Goal: Task Accomplishment & Management: Manage account settings

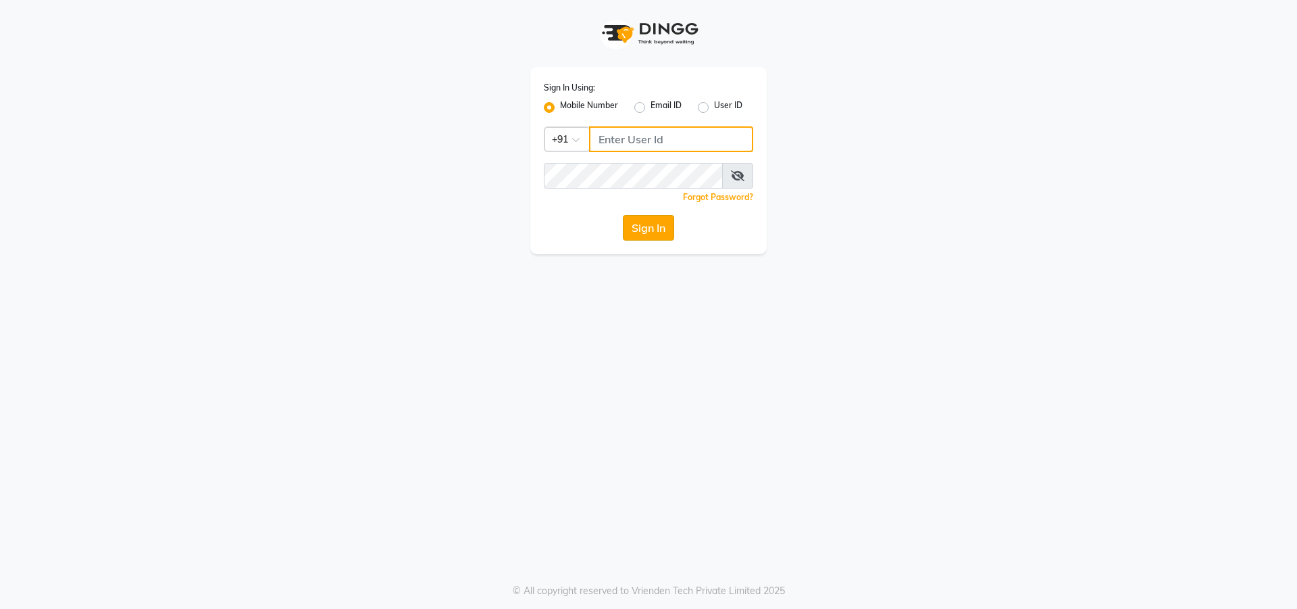
type input "8319161485"
click at [663, 232] on button "Sign In" at bounding box center [648, 228] width 51 height 26
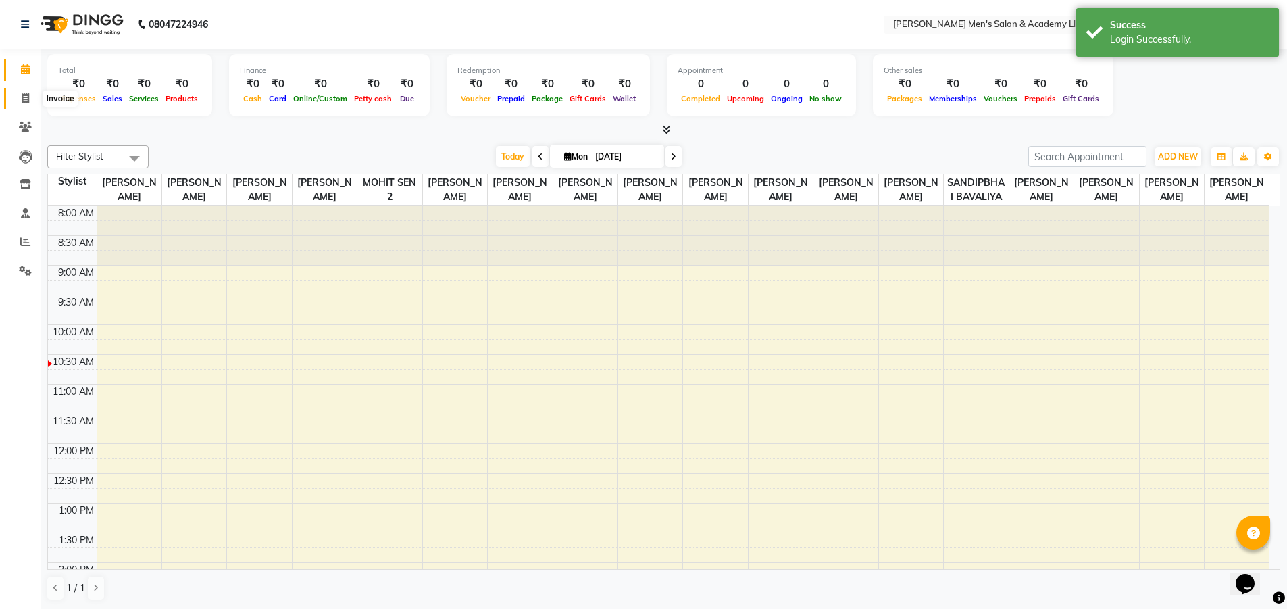
click at [23, 98] on icon at bounding box center [25, 98] width 7 height 10
click at [23, 97] on icon at bounding box center [25, 98] width 7 height 10
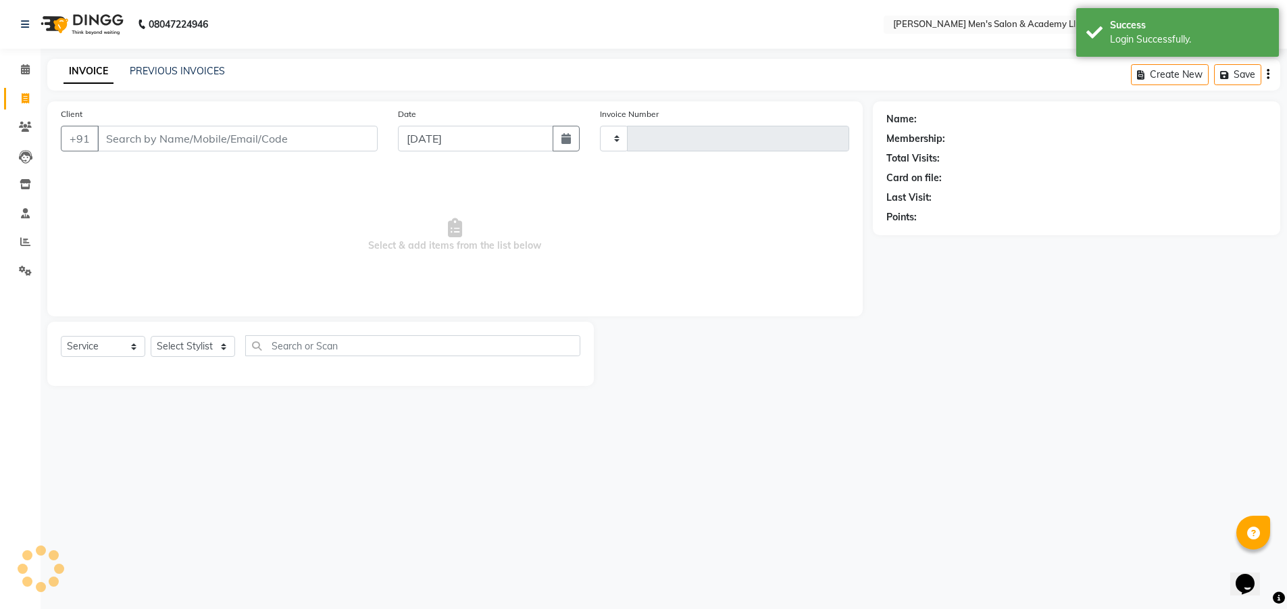
click at [26, 95] on icon at bounding box center [25, 98] width 7 height 10
click at [153, 67] on link "PREVIOUS INVOICES" at bounding box center [177, 71] width 95 height 12
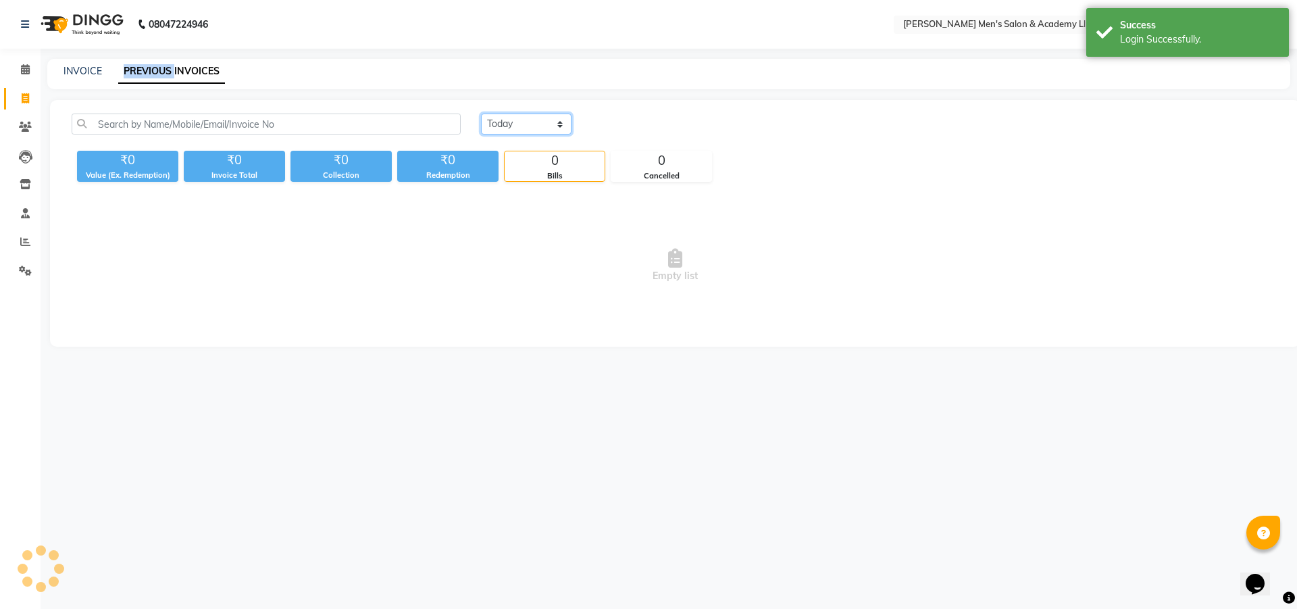
click at [511, 119] on select "[DATE] [DATE] Custom Range" at bounding box center [526, 123] width 91 height 21
select select "range"
click at [481, 113] on select "[DATE] [DATE] Custom Range" at bounding box center [526, 123] width 91 height 21
click at [610, 125] on input "[DATE]" at bounding box center [636, 124] width 95 height 19
select select "9"
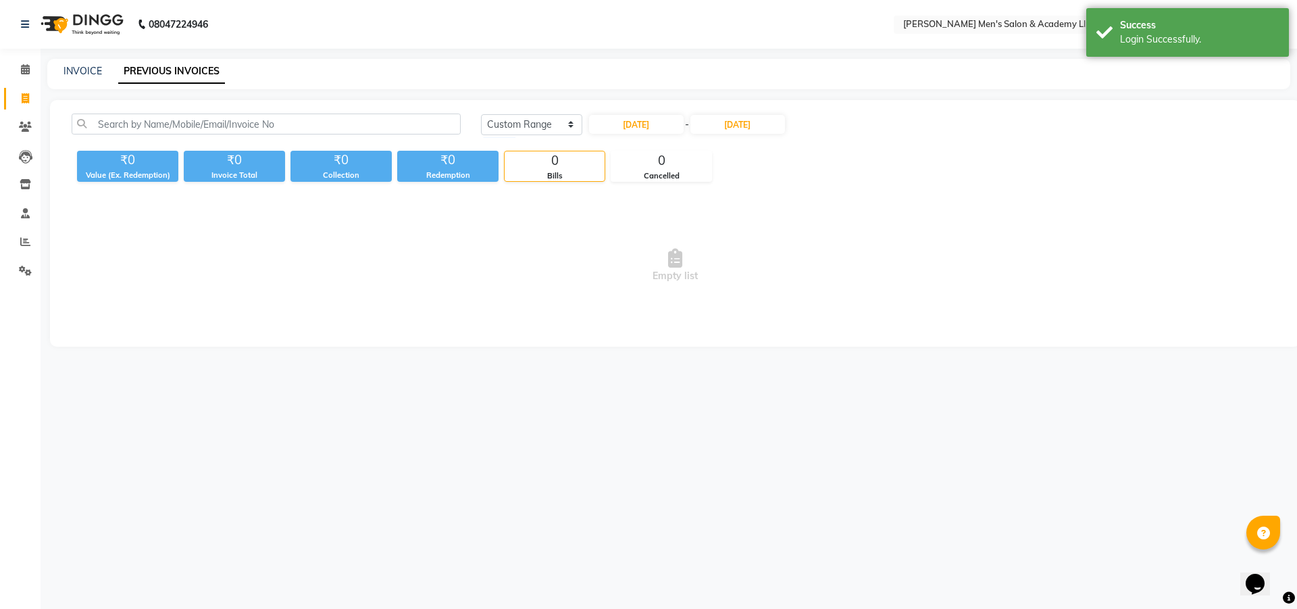
select select "2025"
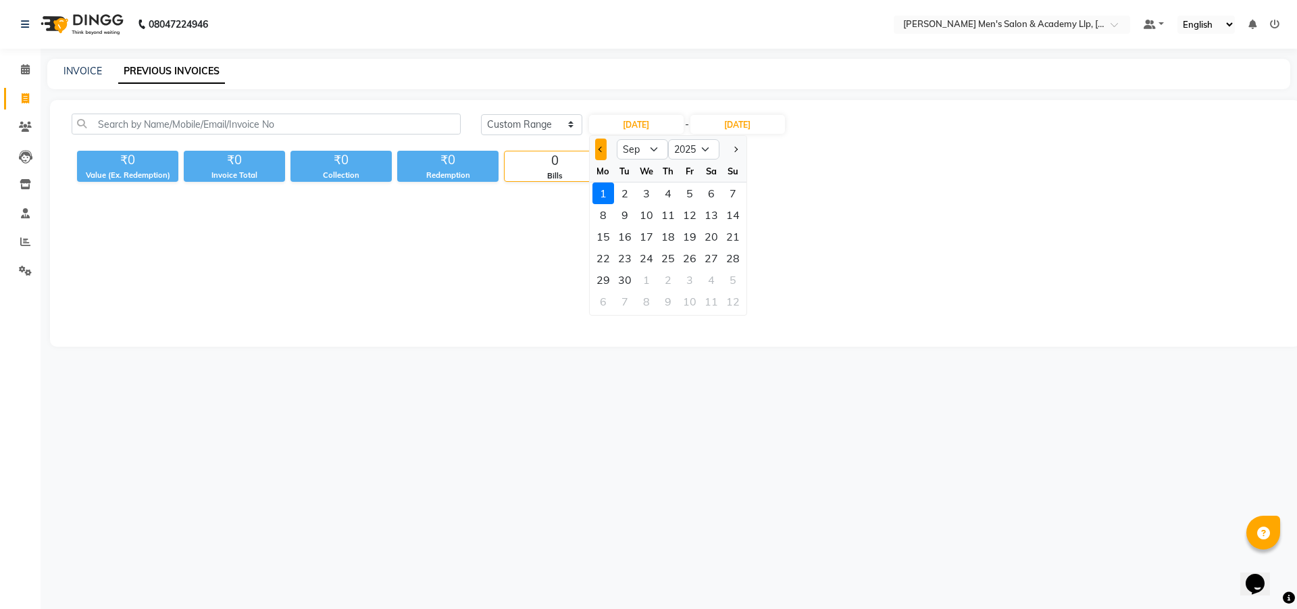
click at [596, 151] on button "Previous month" at bounding box center [600, 149] width 11 height 22
select select "8"
click at [686, 194] on div "1" at bounding box center [690, 193] width 22 height 22
type input "[DATE]"
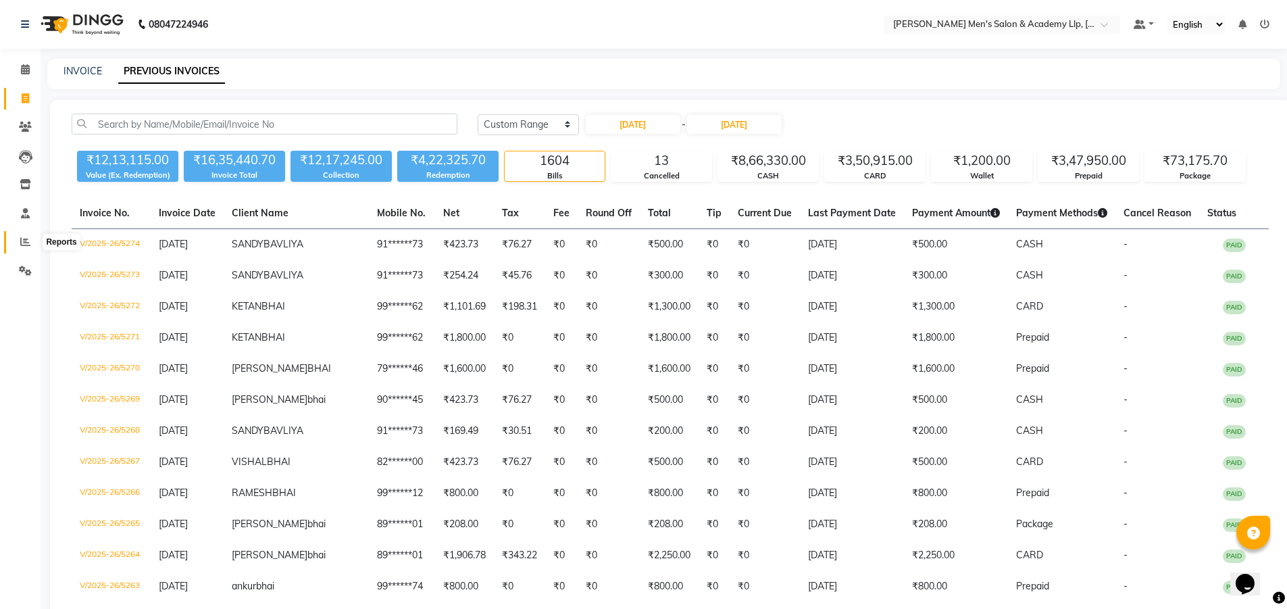
click at [19, 247] on span at bounding box center [26, 242] width 24 height 16
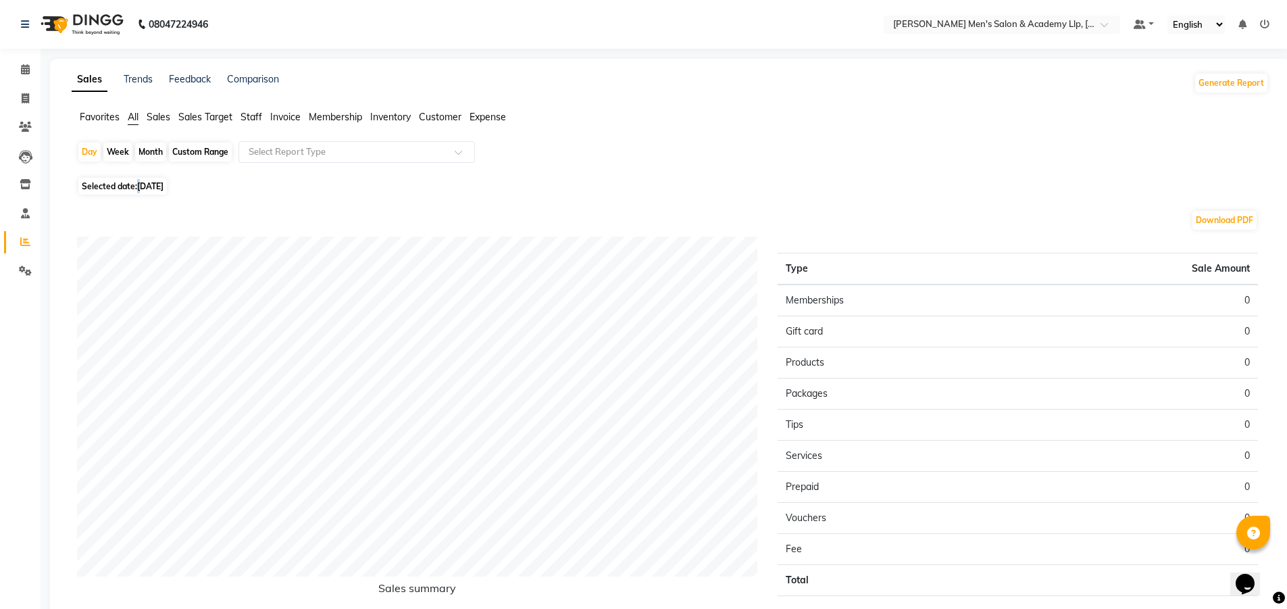
click at [141, 185] on span "[DATE]" at bounding box center [150, 186] width 26 height 10
select select "9"
select select "2025"
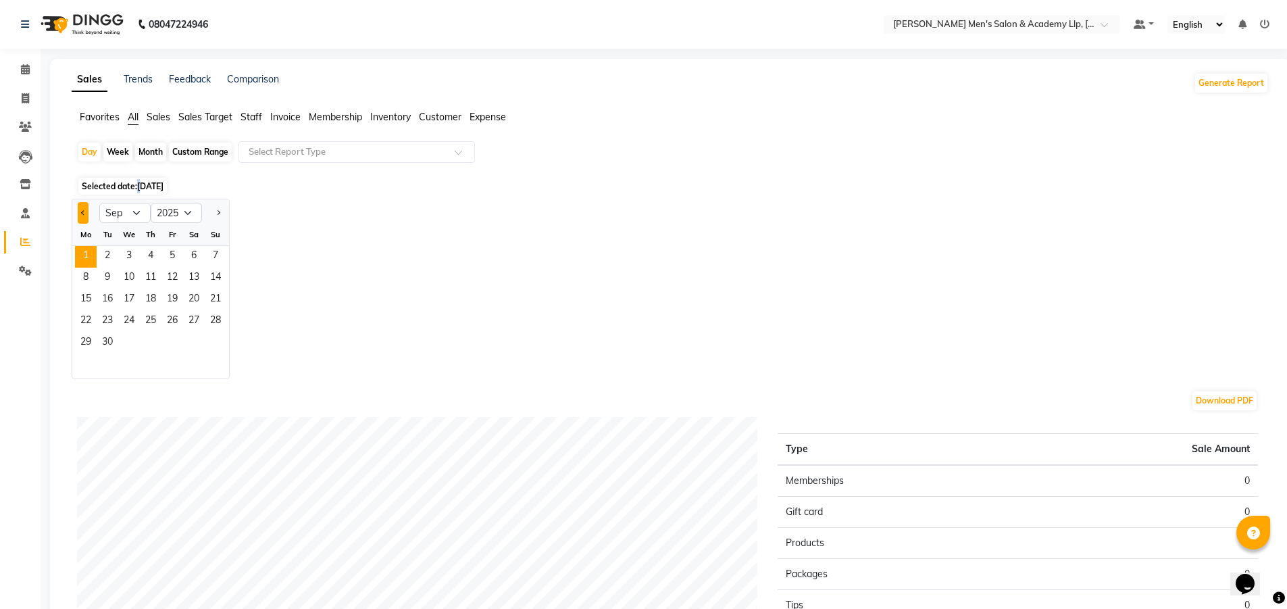
click at [84, 213] on span "Previous month" at bounding box center [83, 211] width 5 height 5
select select "8"
click at [216, 342] on span "31" at bounding box center [216, 343] width 22 height 22
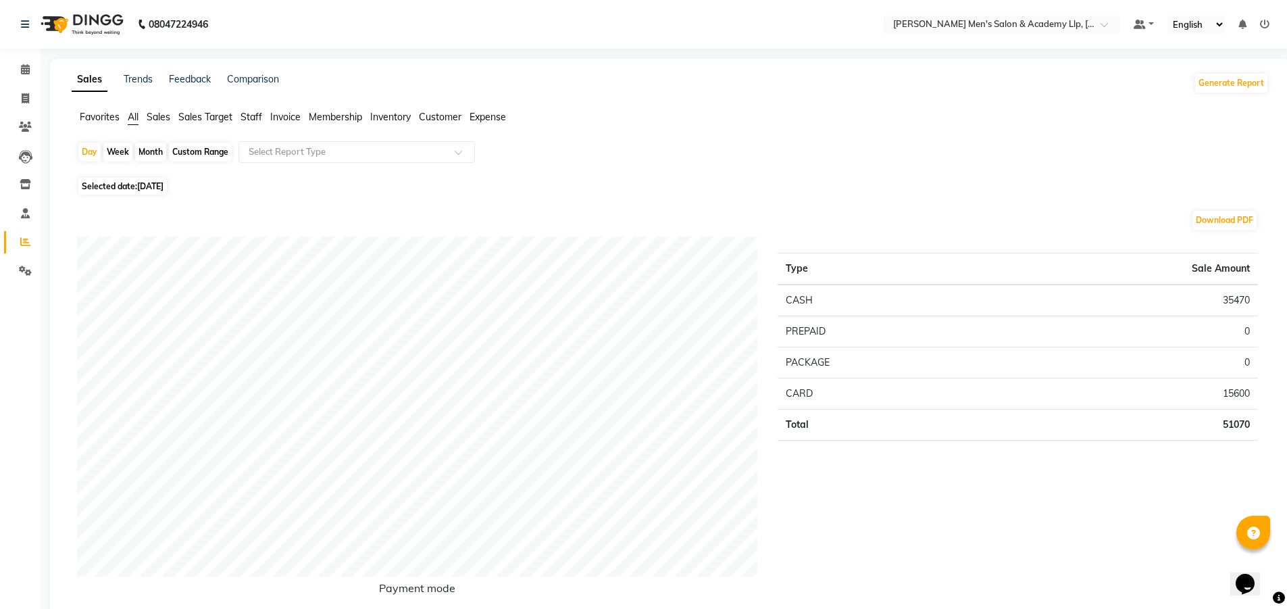
drag, startPoint x: 247, startPoint y: 114, endPoint x: 259, endPoint y: 131, distance: 20.4
click at [247, 114] on span "Staff" at bounding box center [251, 117] width 22 height 12
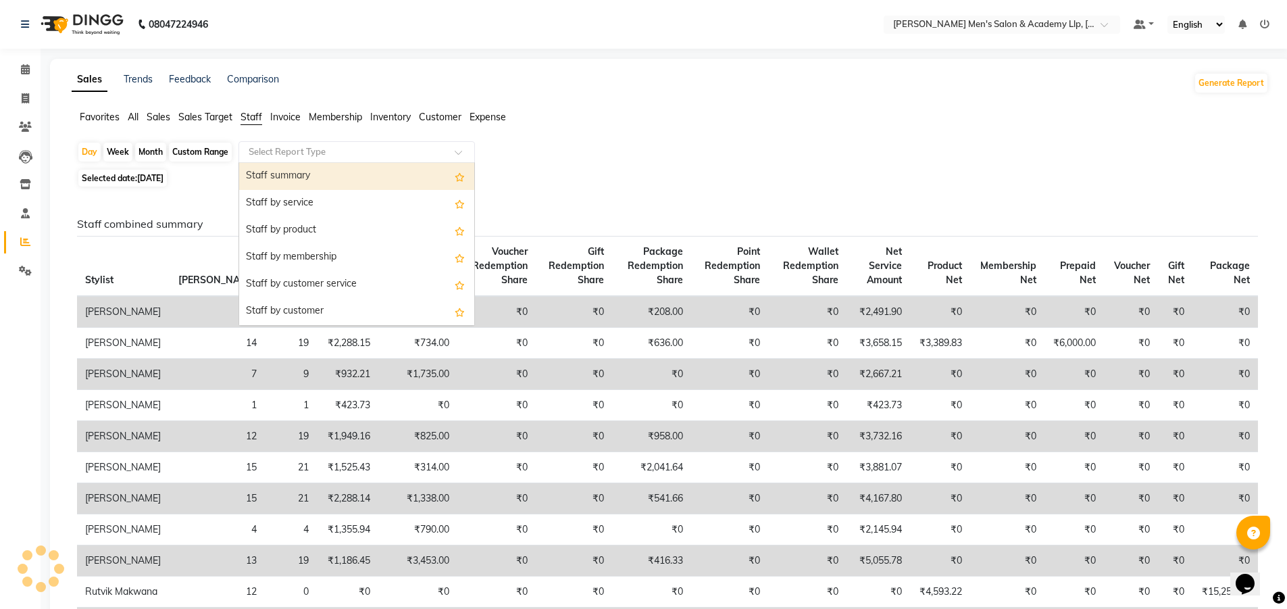
click at [268, 149] on input "text" at bounding box center [343, 152] width 195 height 14
click at [284, 193] on div "Staff by service" at bounding box center [356, 203] width 235 height 27
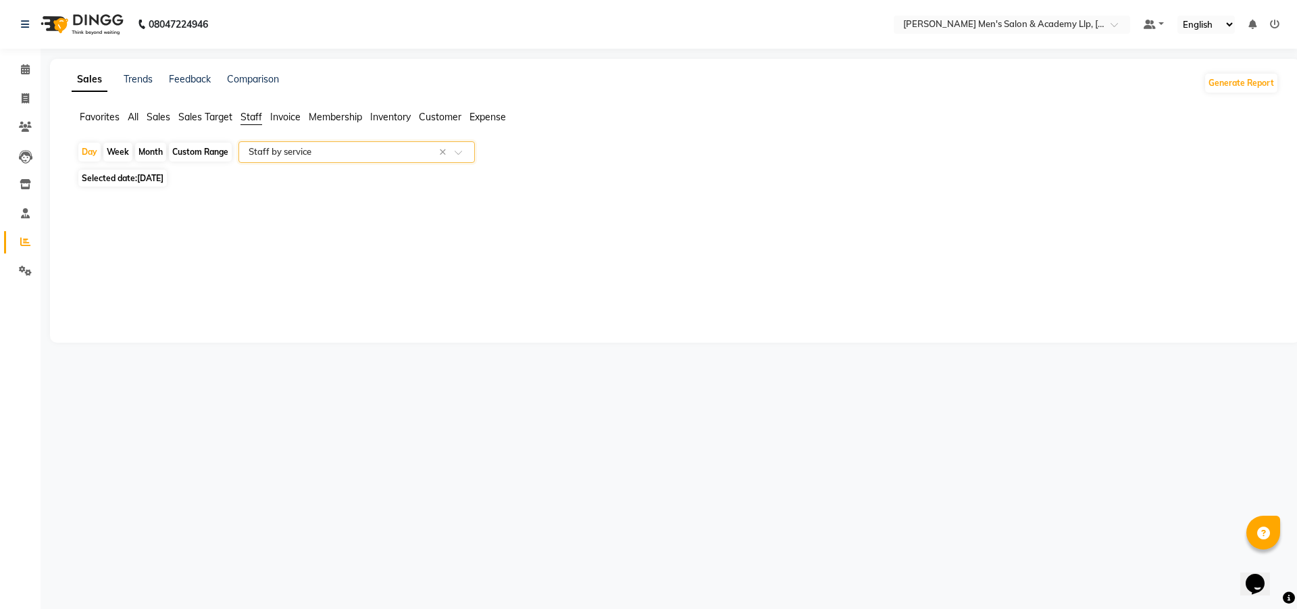
select select "full_report"
select select "csv"
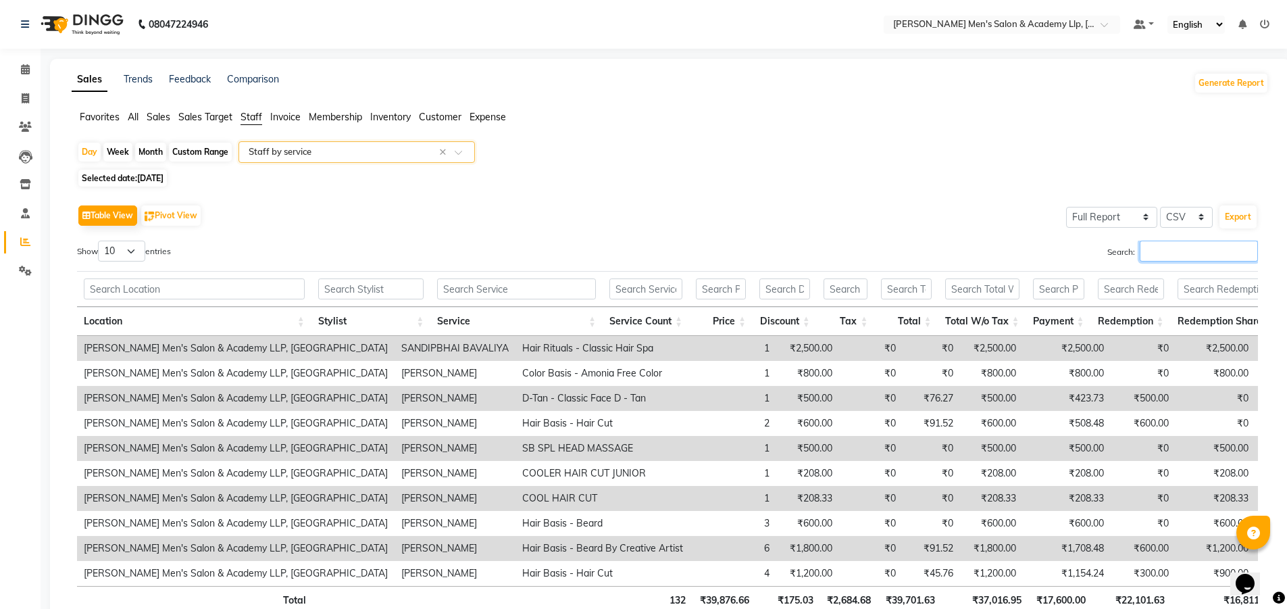
click at [1212, 251] on input "Search:" at bounding box center [1199, 250] width 118 height 21
type input "r"
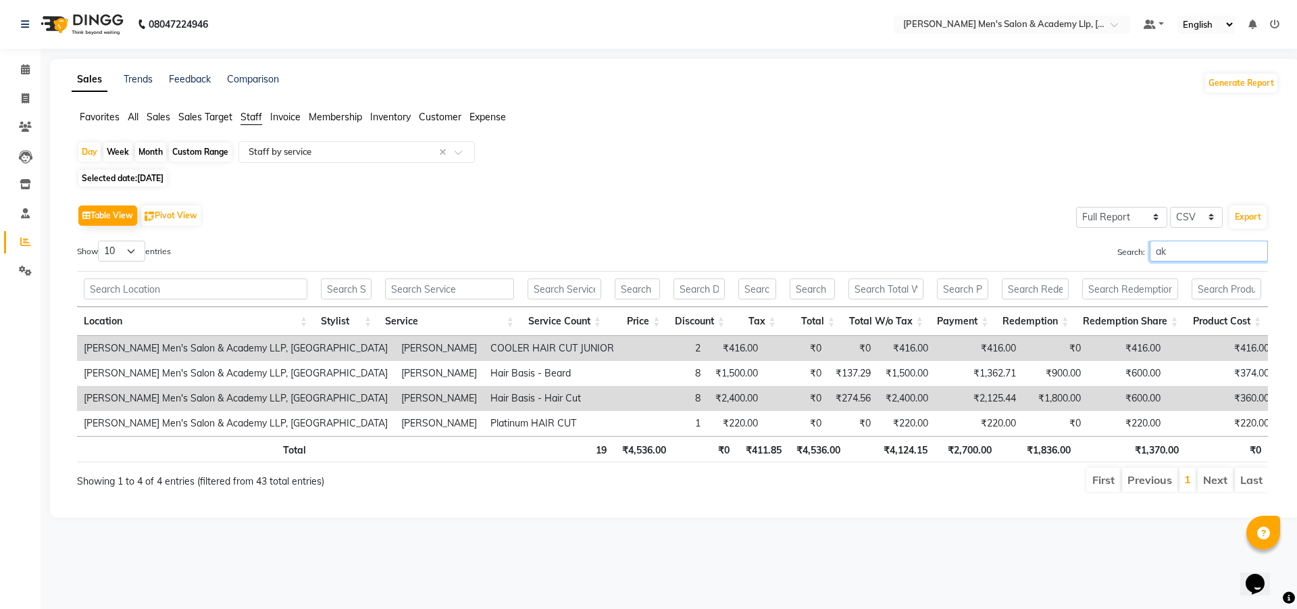
type input "a"
type input "c"
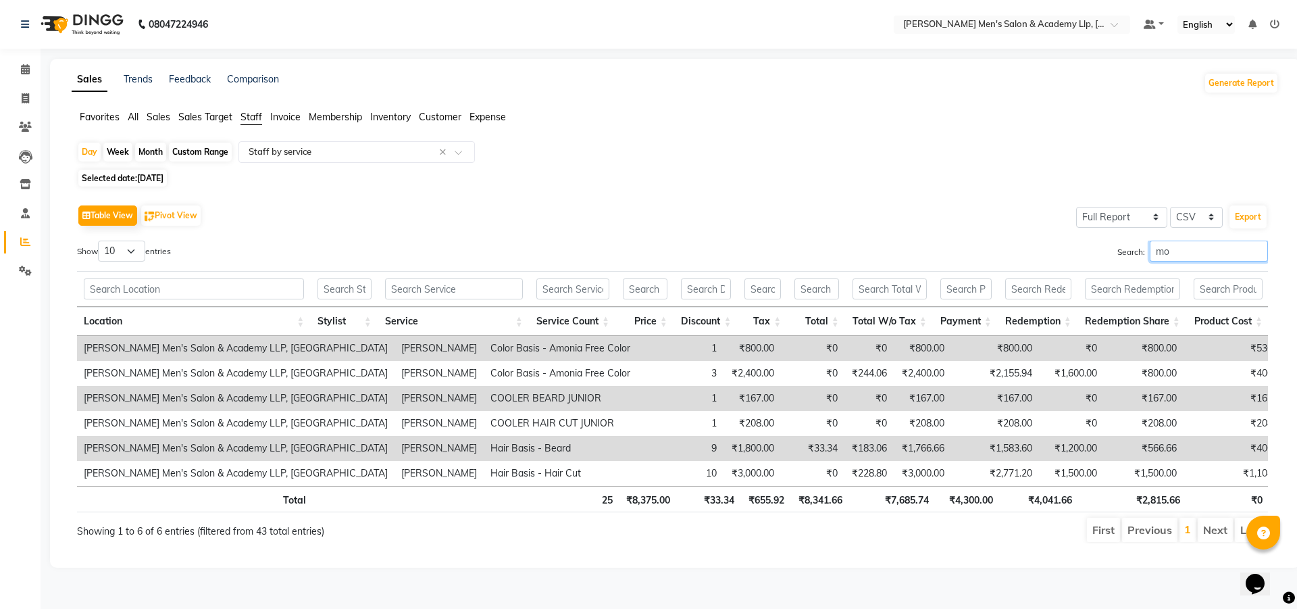
type input "m"
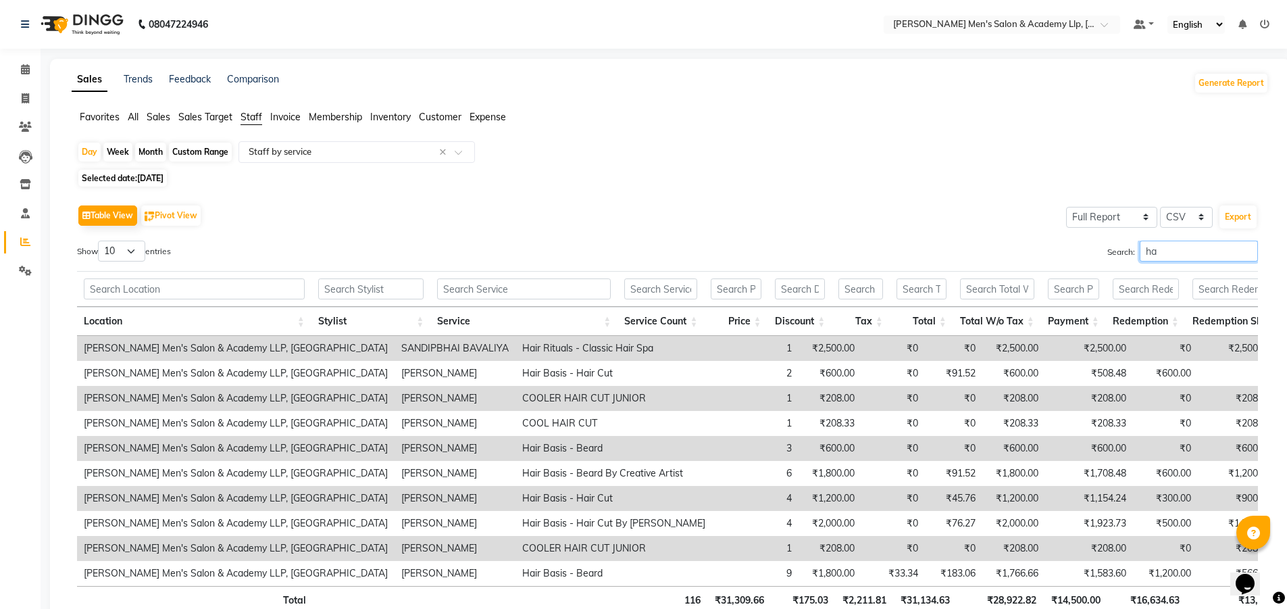
type input "h"
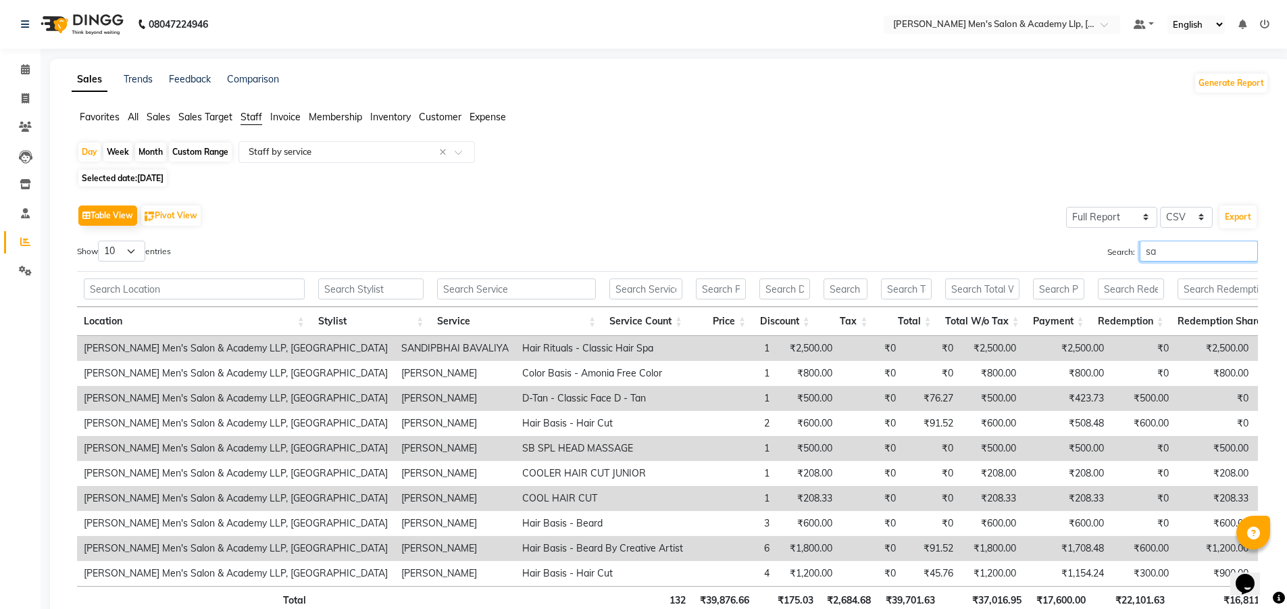
type input "s"
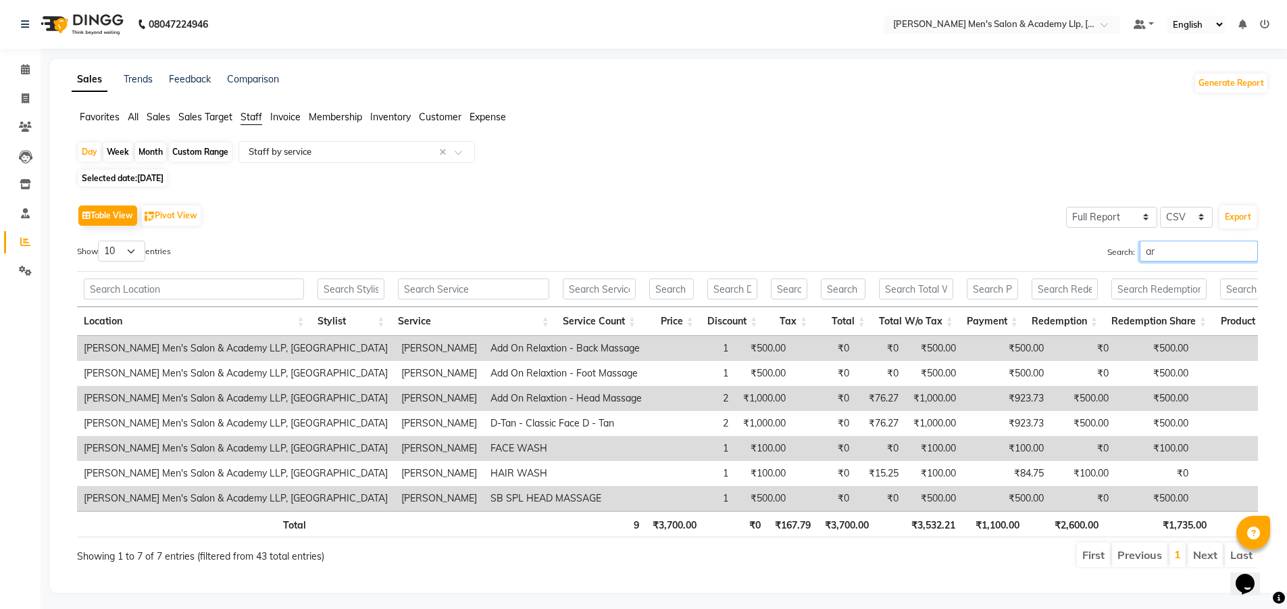
type input "a"
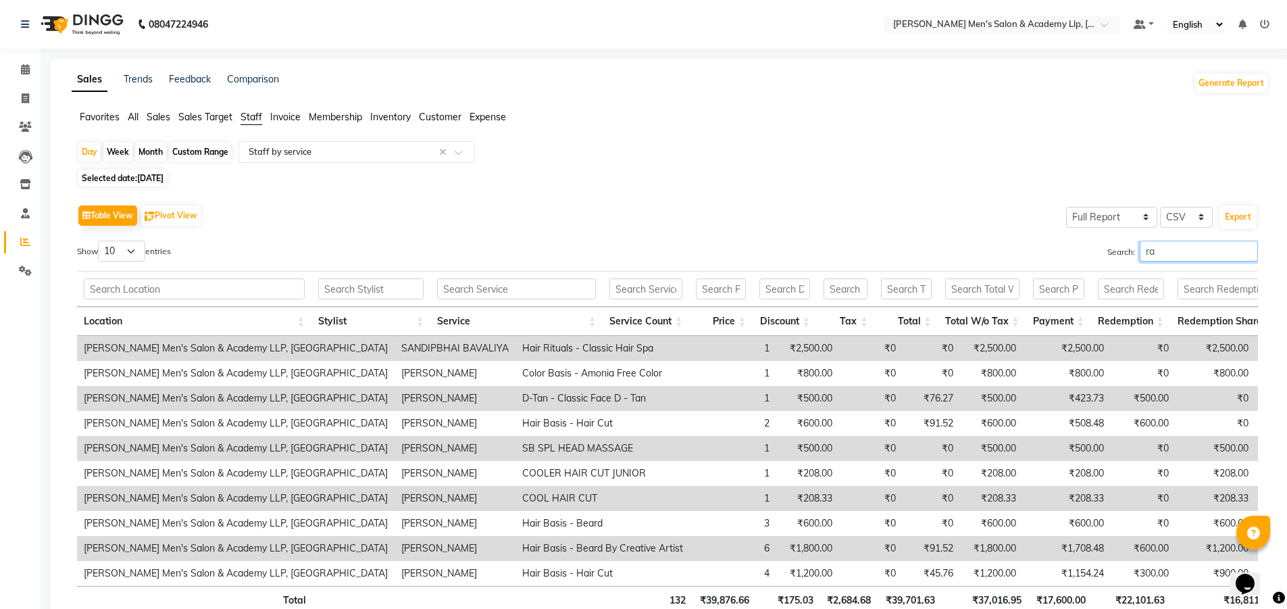
type input "r"
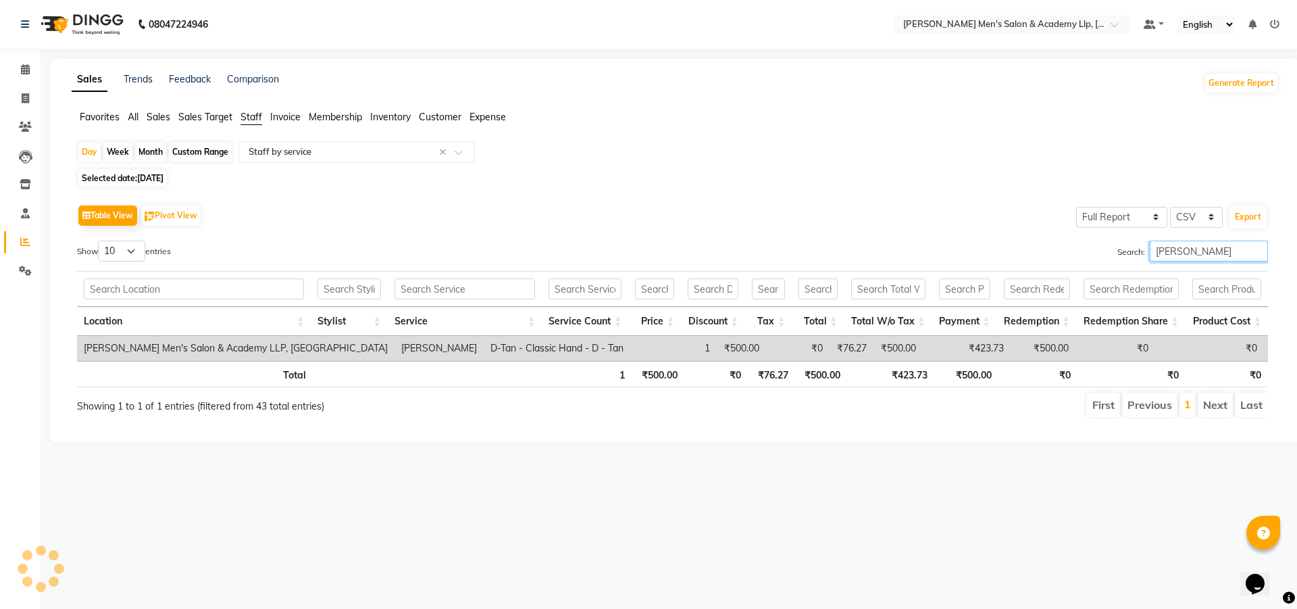
type input "[PERSON_NAME]"
click at [159, 182] on span "[DATE]" at bounding box center [150, 178] width 26 height 10
select select "8"
select select "2025"
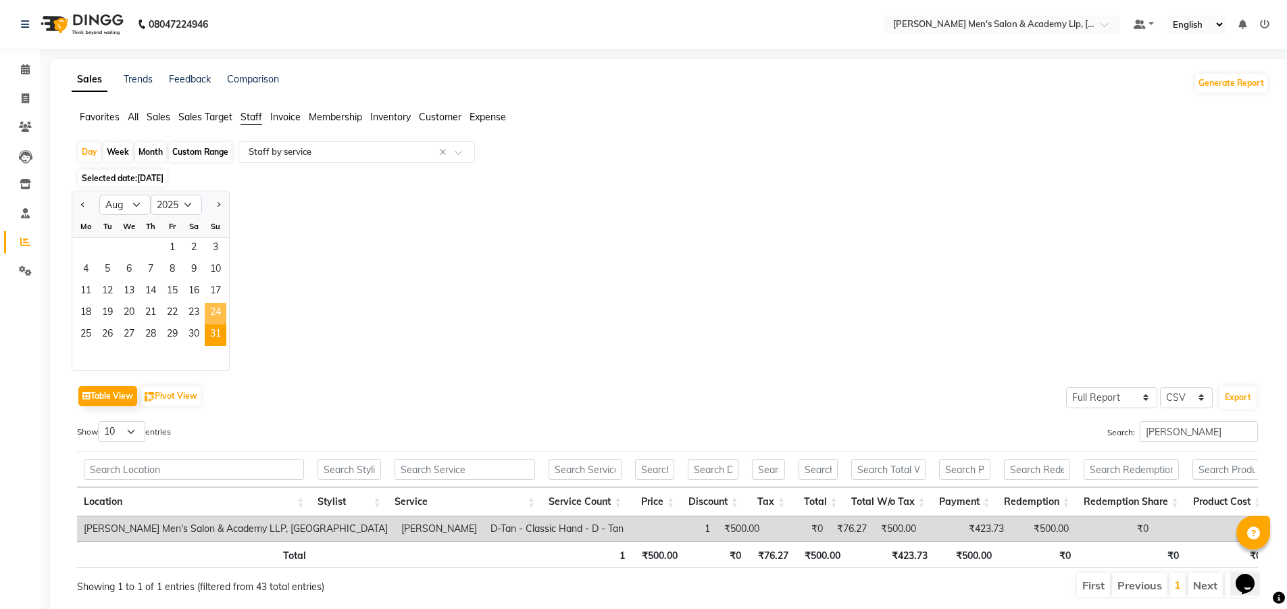
click at [218, 315] on span "24" at bounding box center [216, 314] width 22 height 22
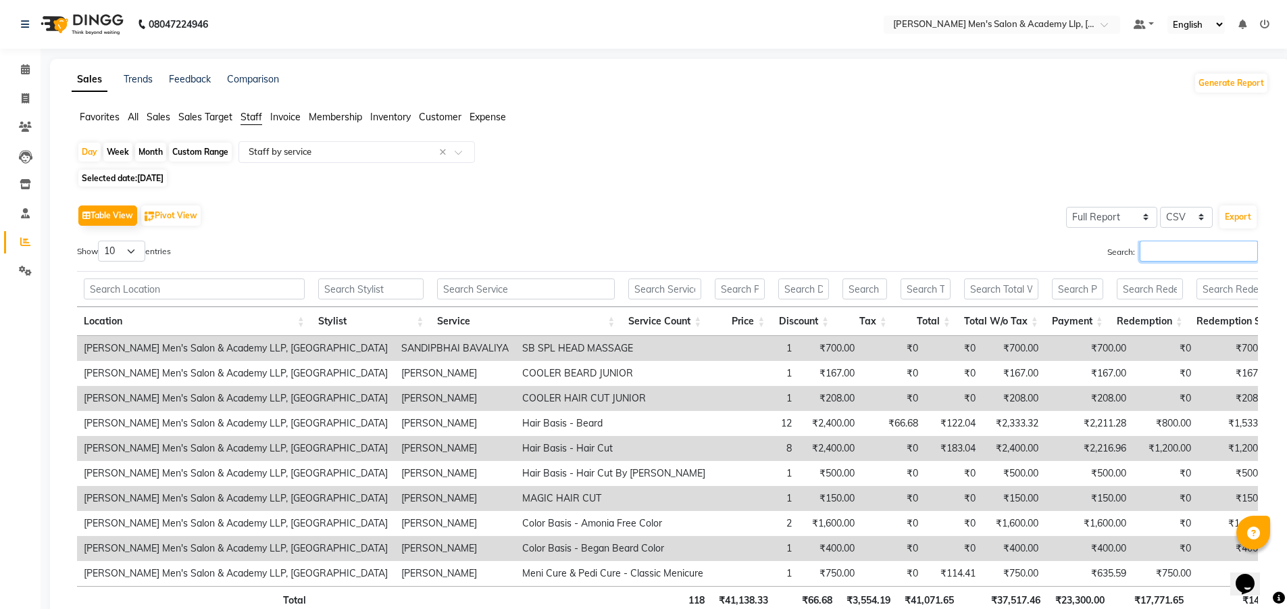
click at [1170, 255] on input "Search:" at bounding box center [1199, 250] width 118 height 21
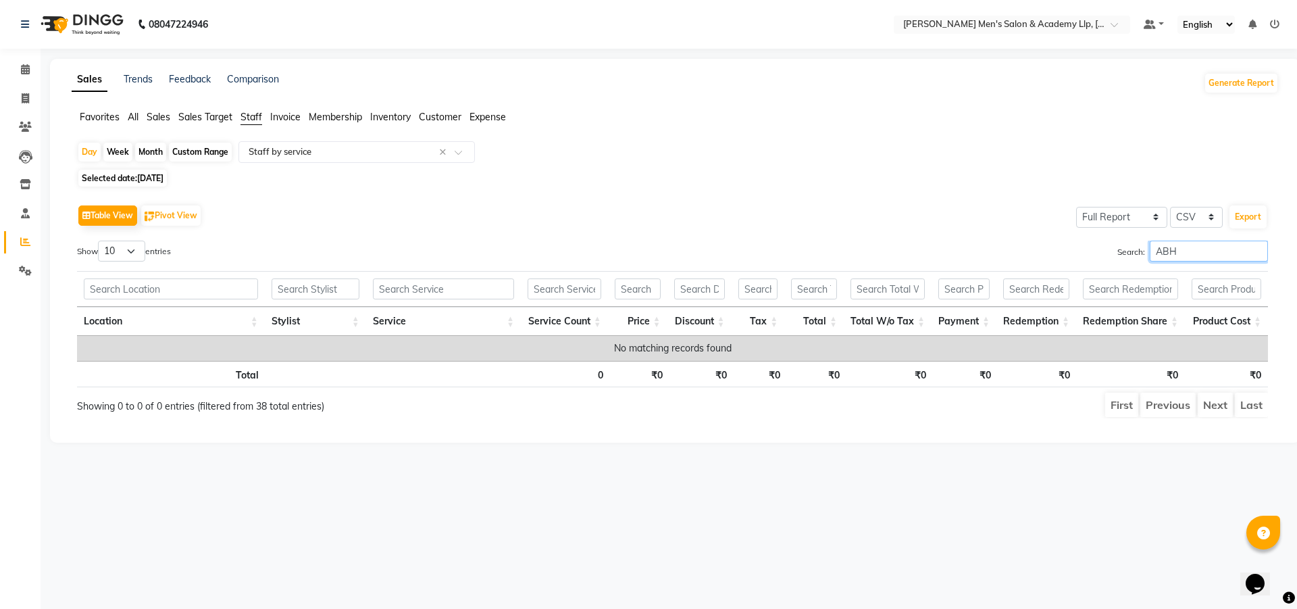
type input "ABH"
click at [112, 175] on span "Selected date: [DATE]" at bounding box center [122, 178] width 88 height 17
select select "8"
select select "2025"
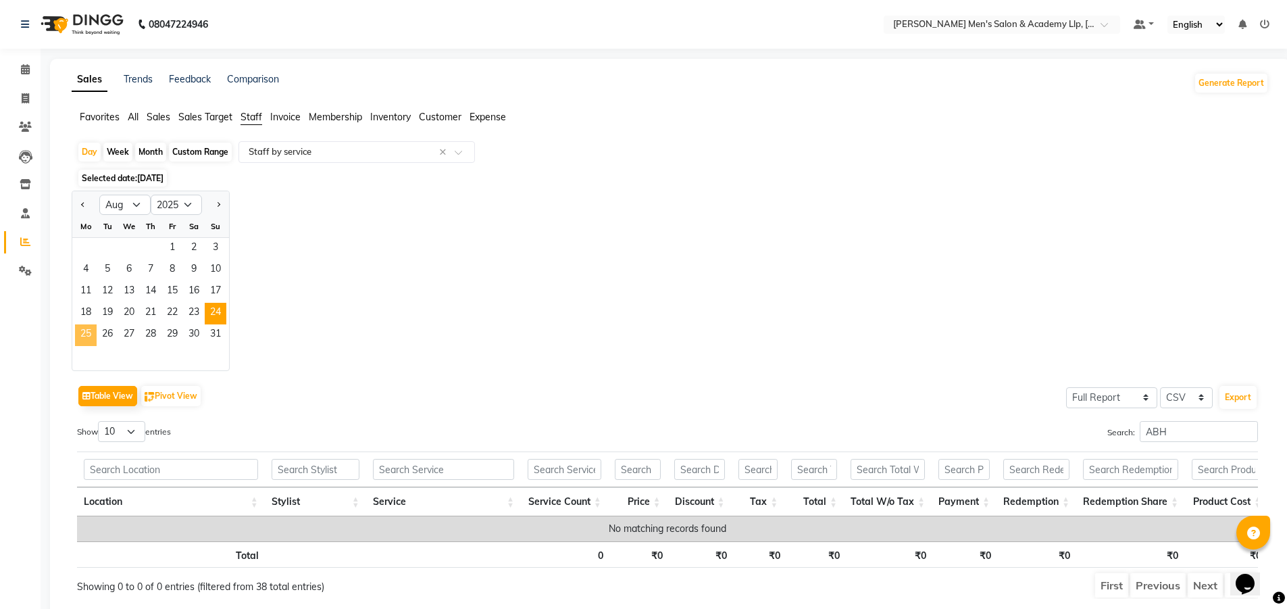
click at [85, 335] on span "25" at bounding box center [86, 335] width 22 height 22
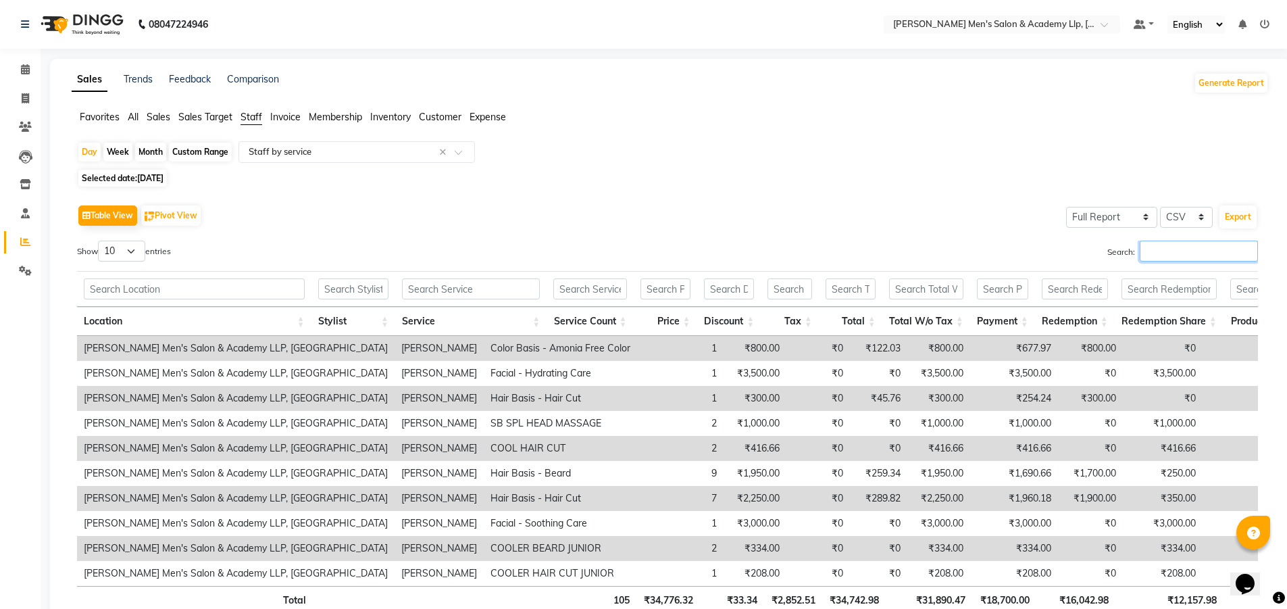
click at [1210, 254] on input "Search:" at bounding box center [1199, 250] width 118 height 21
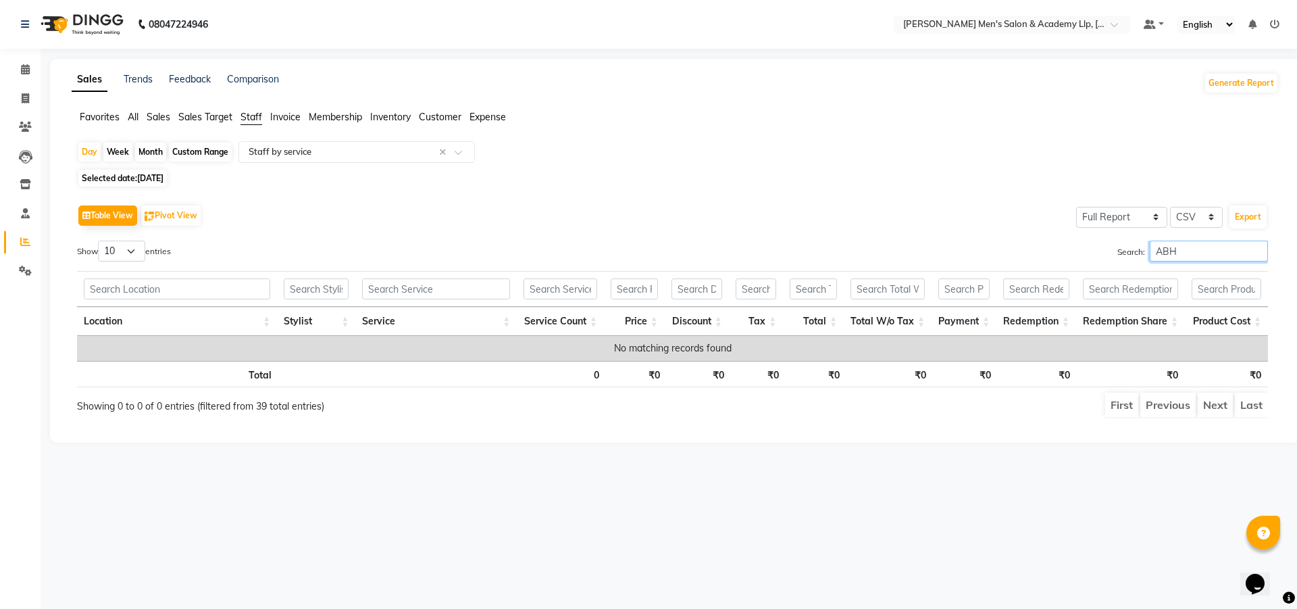
type input "ABH"
click at [147, 178] on span "[DATE]" at bounding box center [150, 178] width 26 height 10
select select "8"
select select "2025"
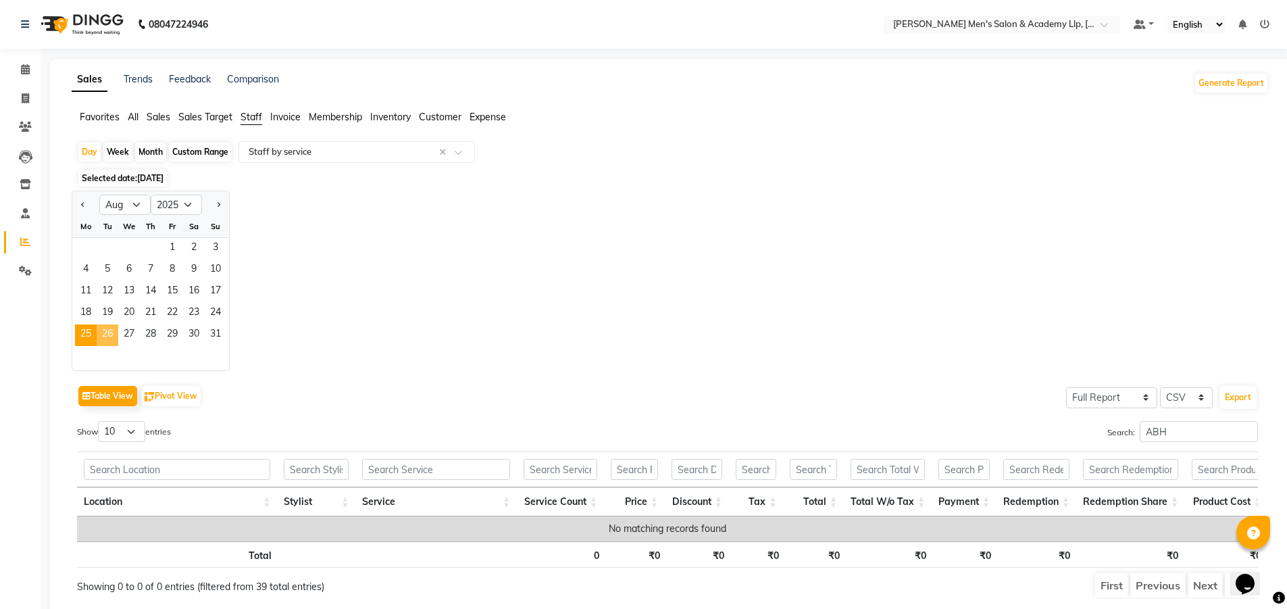
click at [115, 331] on span "26" at bounding box center [108, 335] width 22 height 22
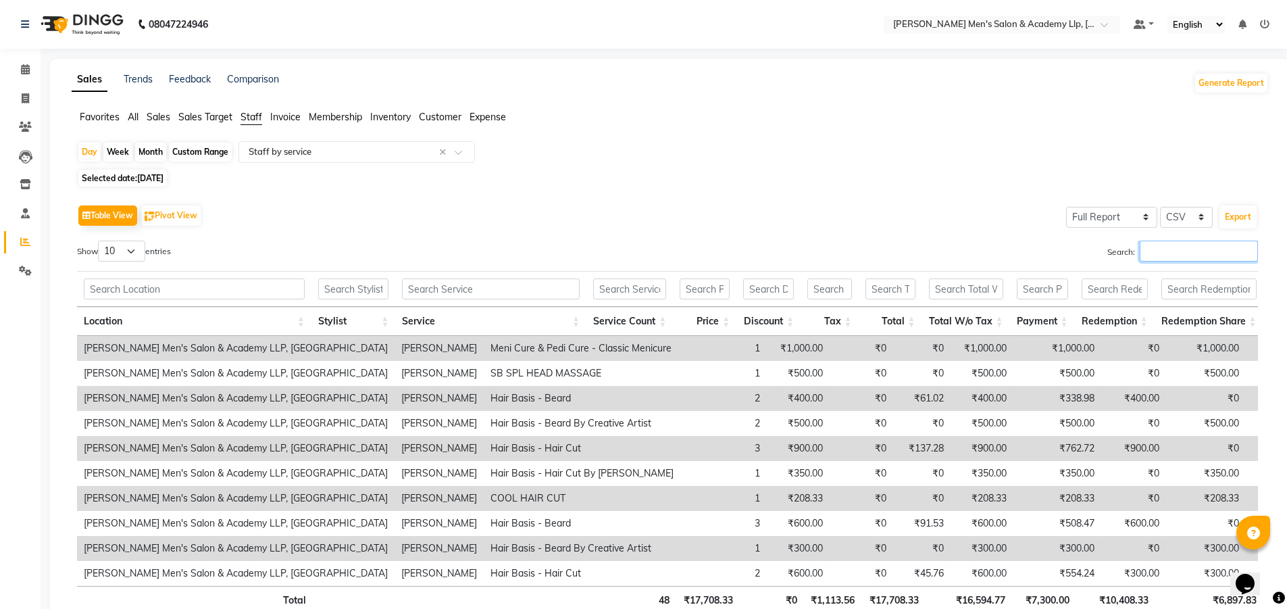
click at [1174, 257] on input "Search:" at bounding box center [1199, 250] width 118 height 21
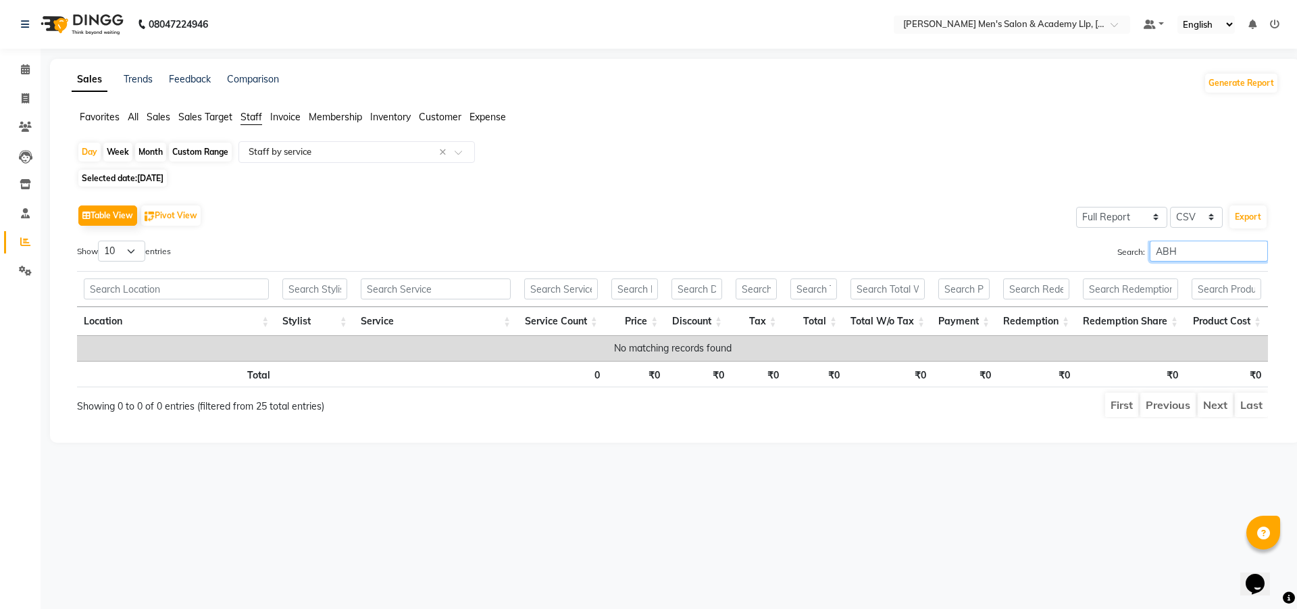
type input "ABH"
click at [134, 176] on span "Selected date: [DATE]" at bounding box center [122, 178] width 88 height 17
select select "8"
select select "2025"
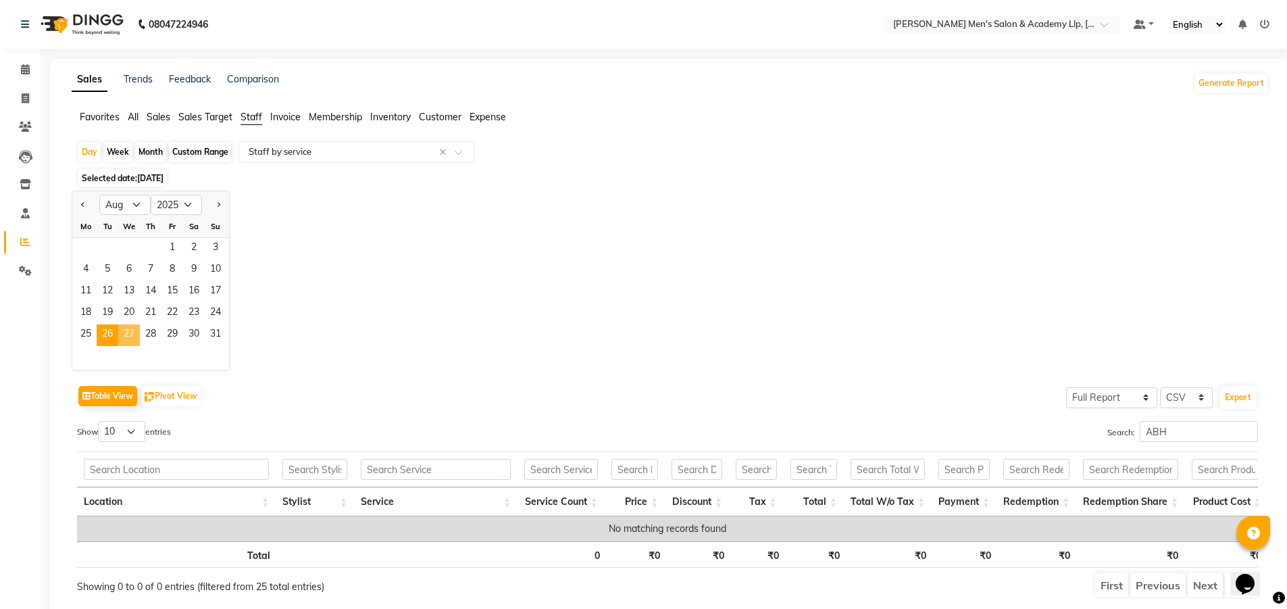
click at [131, 332] on span "27" at bounding box center [129, 335] width 22 height 22
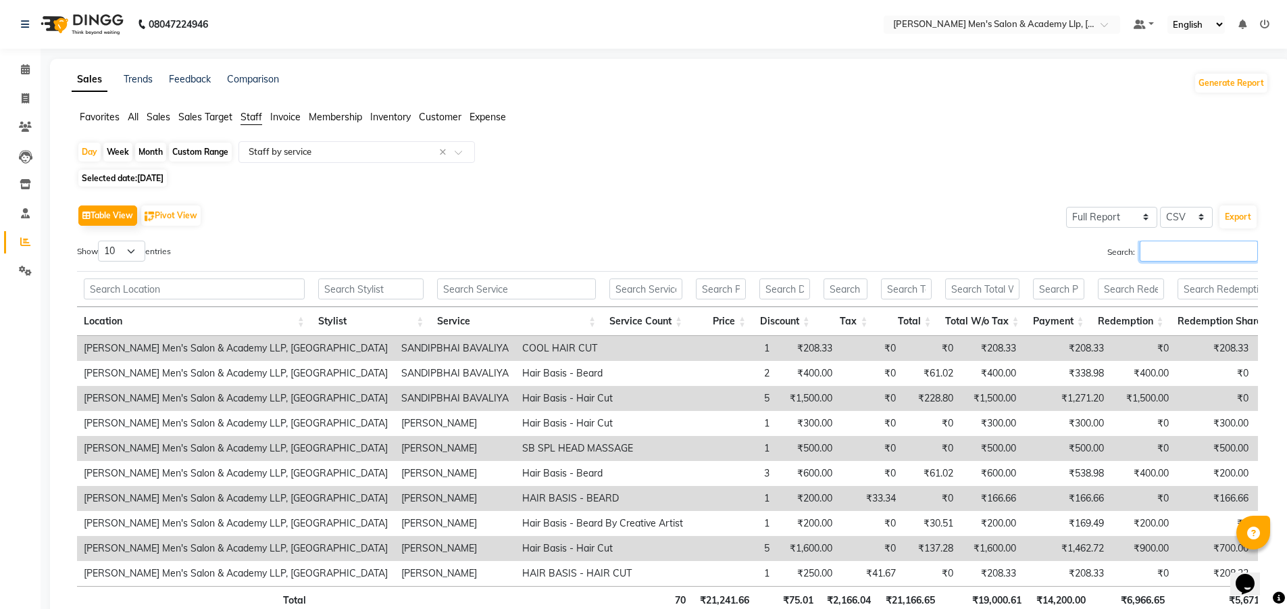
click at [1158, 255] on input "Search:" at bounding box center [1199, 250] width 118 height 21
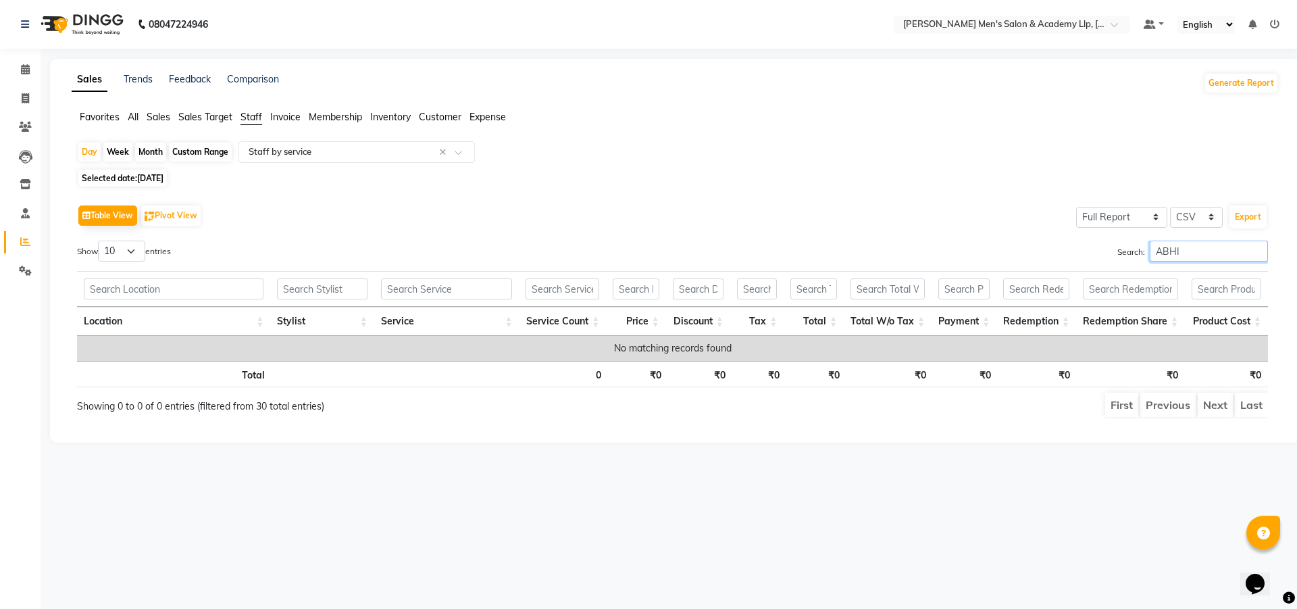
type input "ABHI"
click at [141, 174] on span "[DATE]" at bounding box center [150, 178] width 26 height 10
select select "8"
select select "2025"
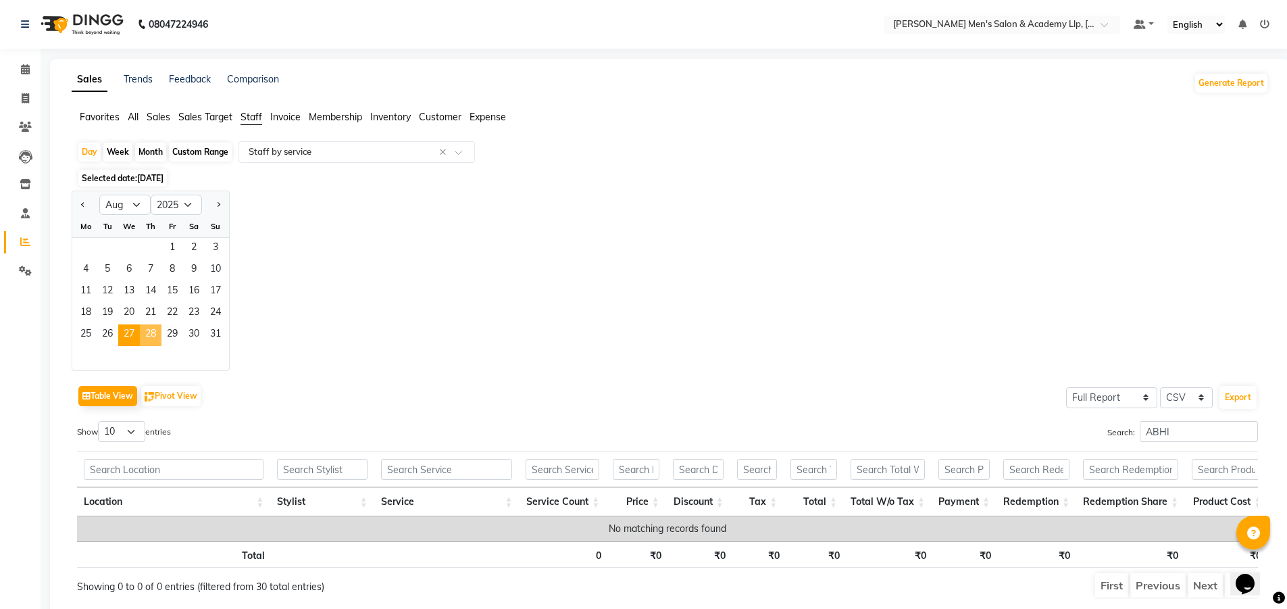
click at [159, 334] on span "28" at bounding box center [151, 335] width 22 height 22
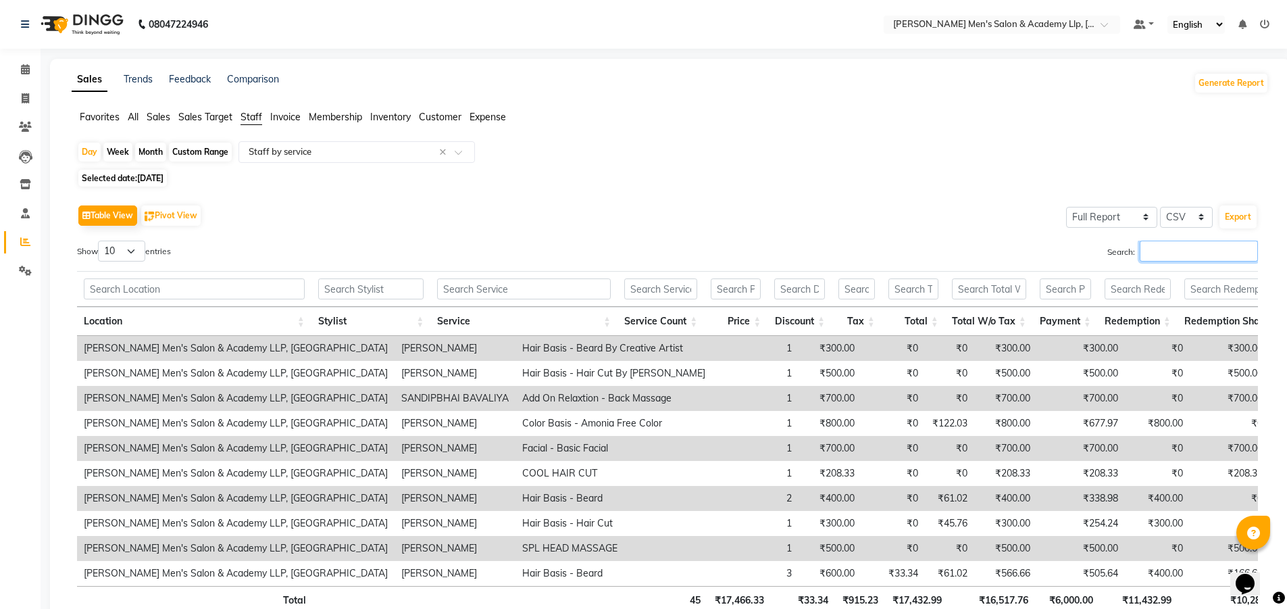
click at [1187, 255] on input "Search:" at bounding box center [1199, 250] width 118 height 21
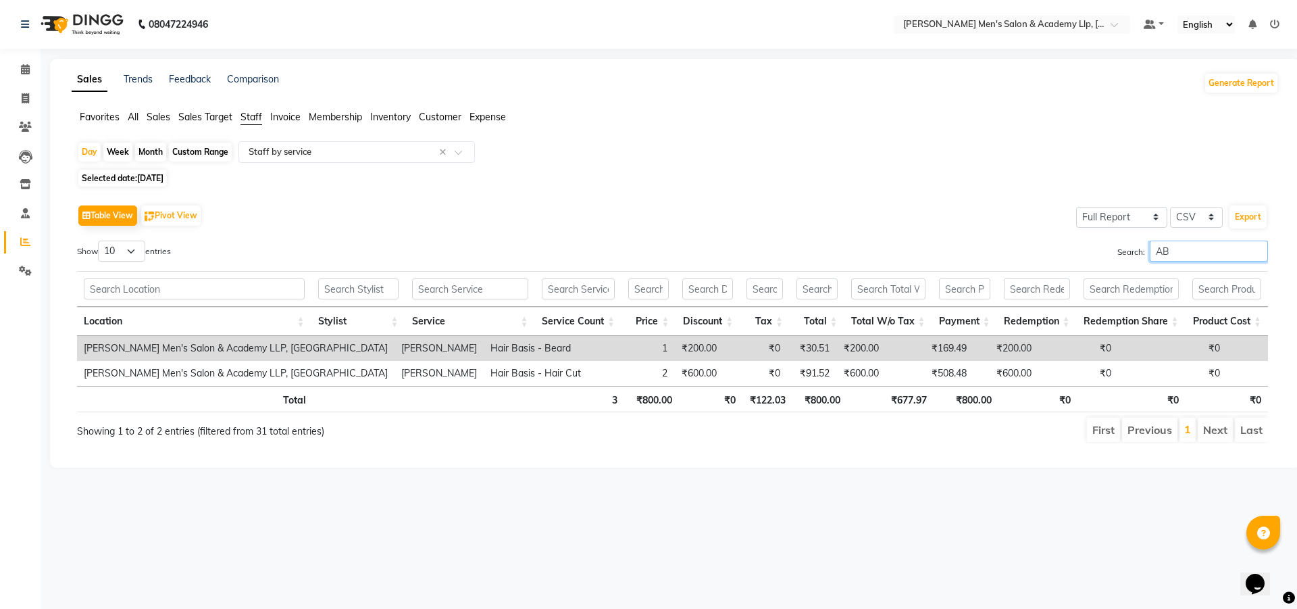
type input "AB"
click at [149, 178] on span "[DATE]" at bounding box center [150, 178] width 26 height 10
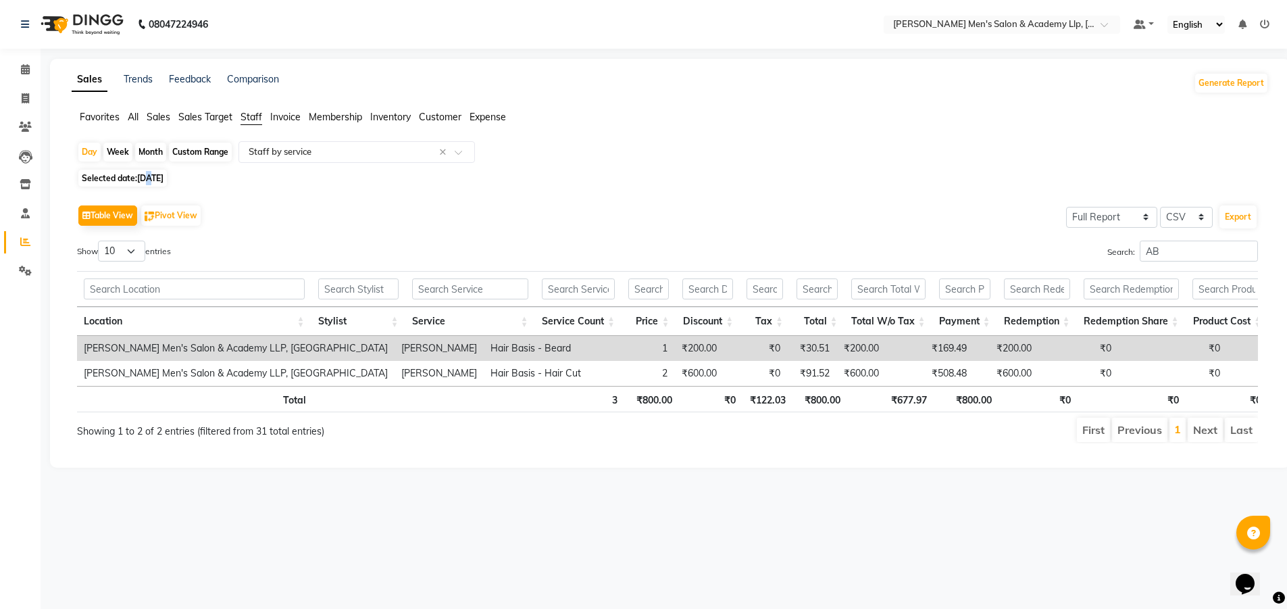
select select "8"
select select "2025"
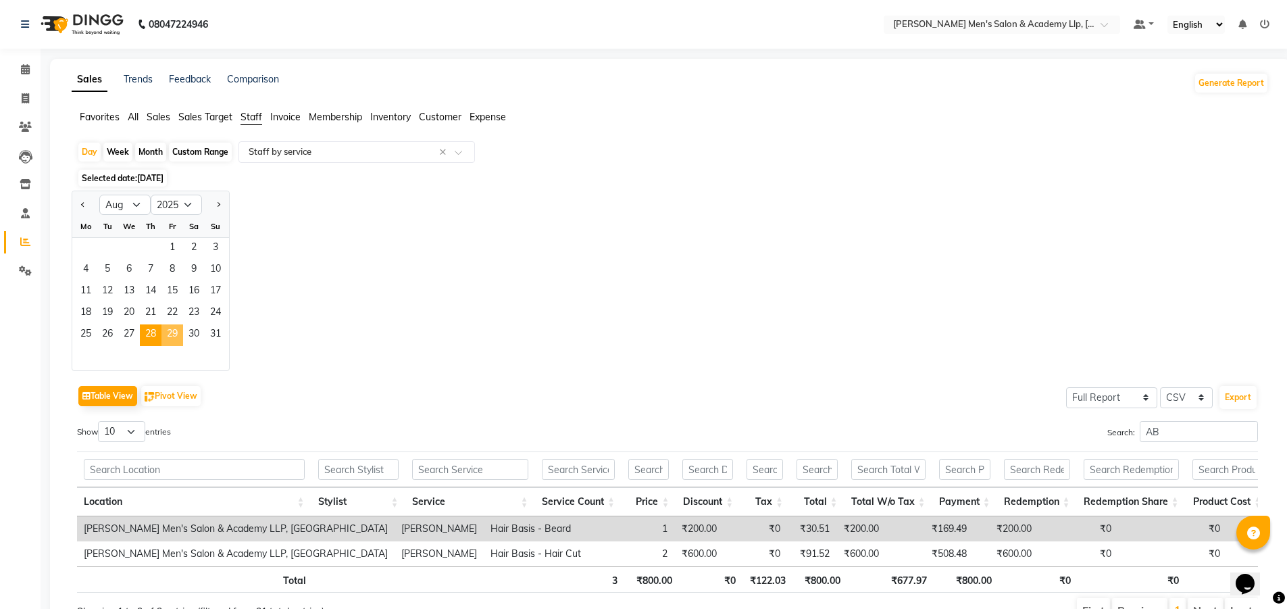
click at [169, 332] on span "29" at bounding box center [172, 335] width 22 height 22
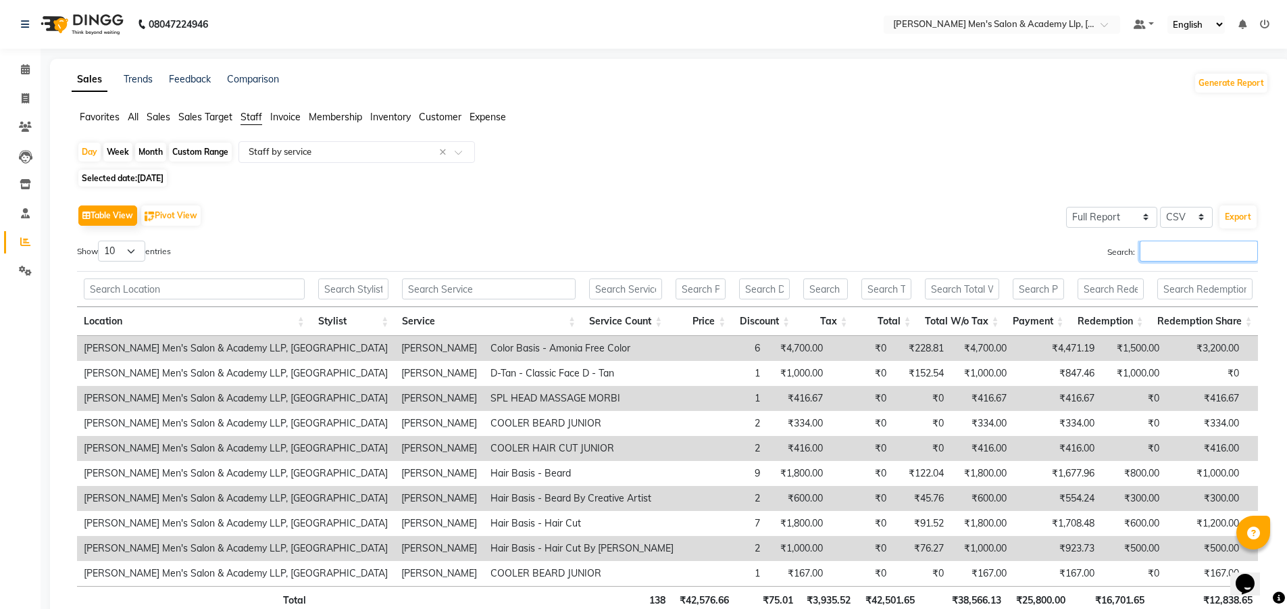
click at [1177, 256] on input "Search:" at bounding box center [1199, 250] width 118 height 21
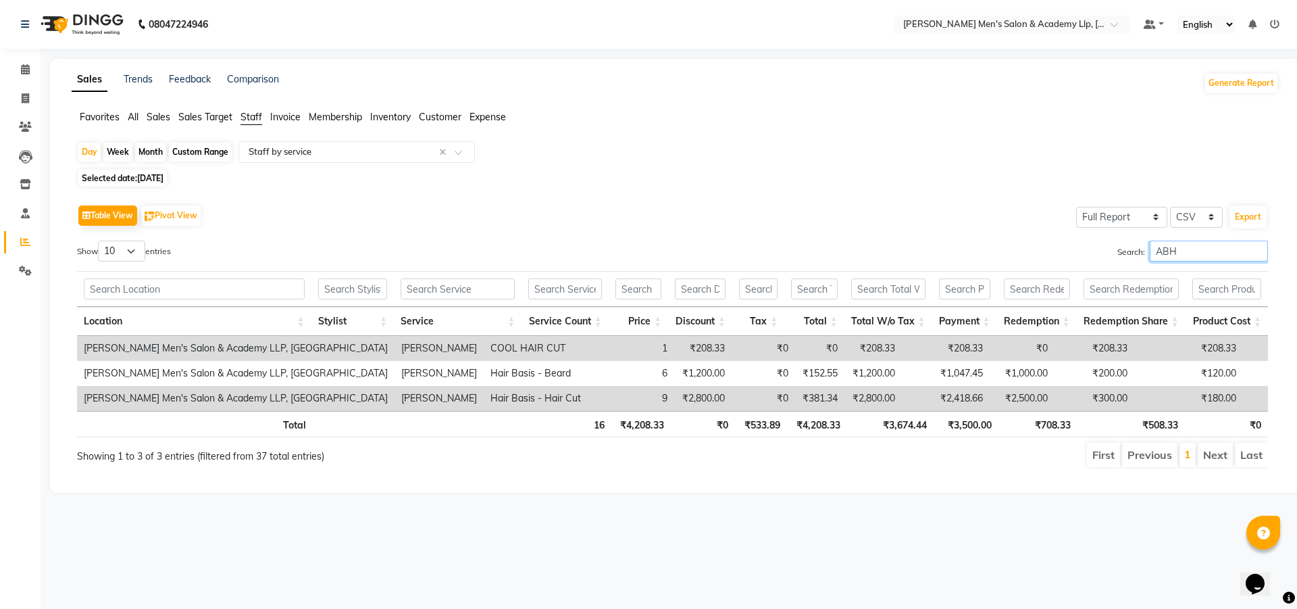
type input "ABH"
click at [163, 180] on span "[DATE]" at bounding box center [150, 178] width 26 height 10
select select "8"
select select "2025"
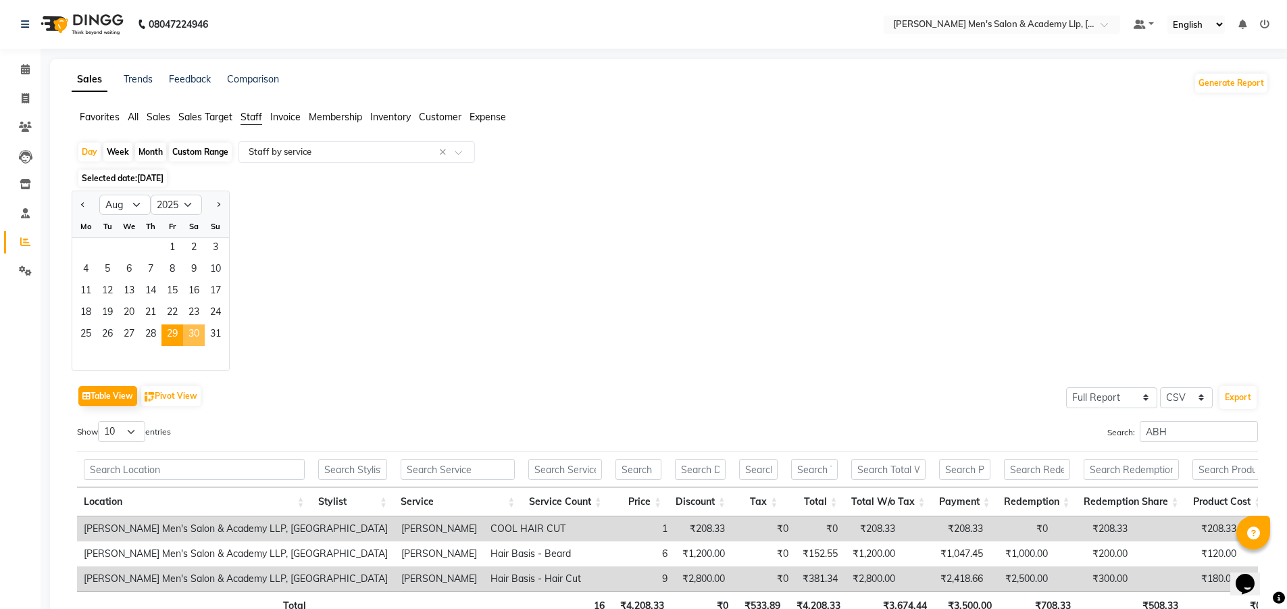
click at [195, 334] on span "30" at bounding box center [194, 335] width 22 height 22
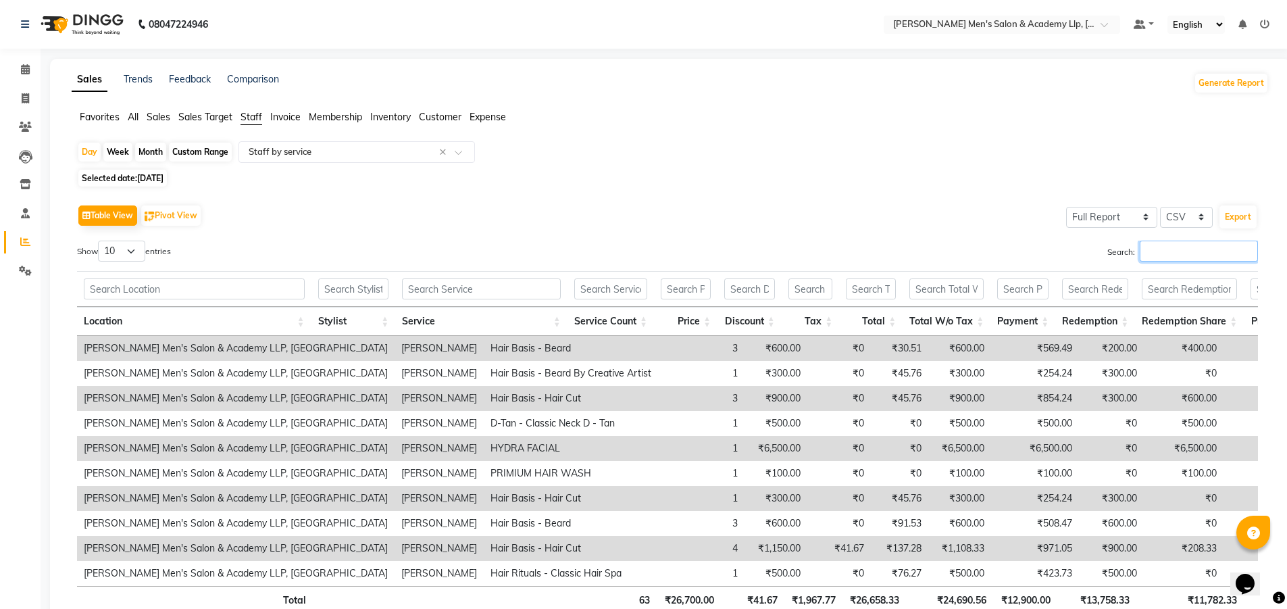
click at [1215, 242] on input "Search:" at bounding box center [1199, 250] width 118 height 21
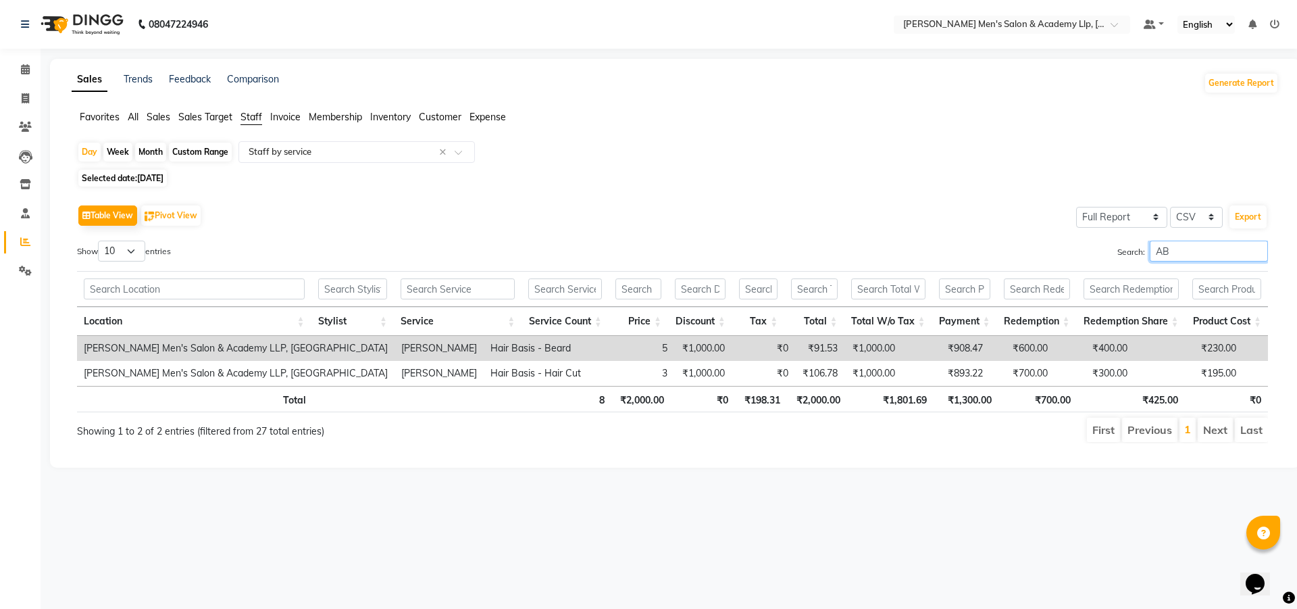
type input "A"
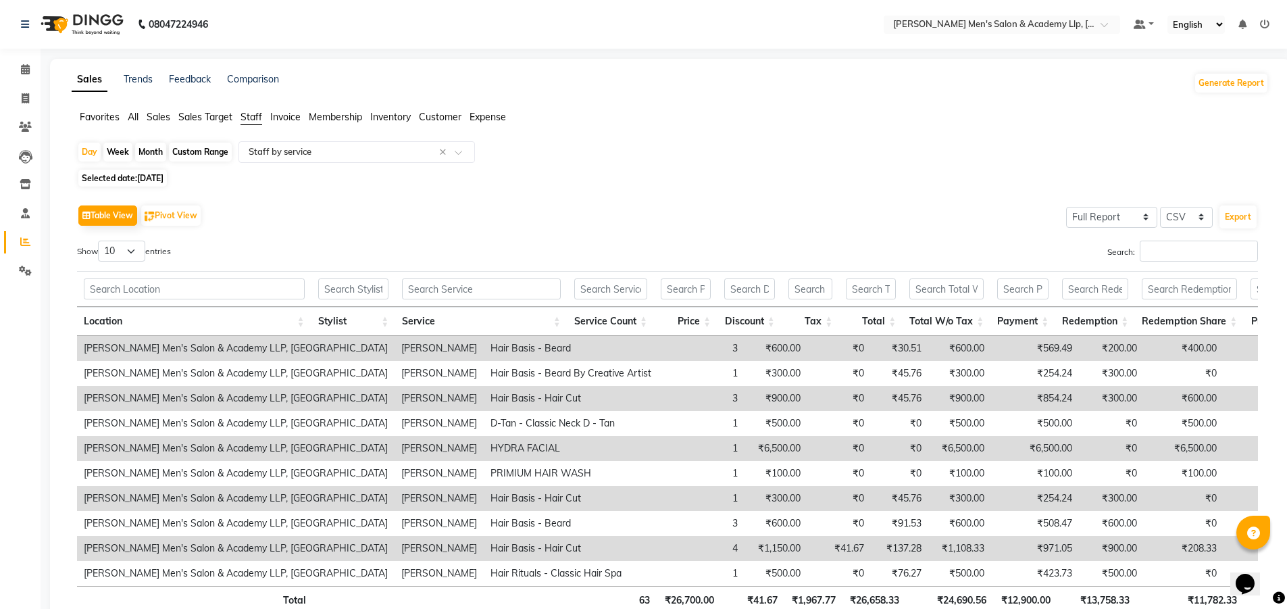
click at [139, 180] on span "[DATE]" at bounding box center [150, 178] width 26 height 10
select select "8"
select select "2025"
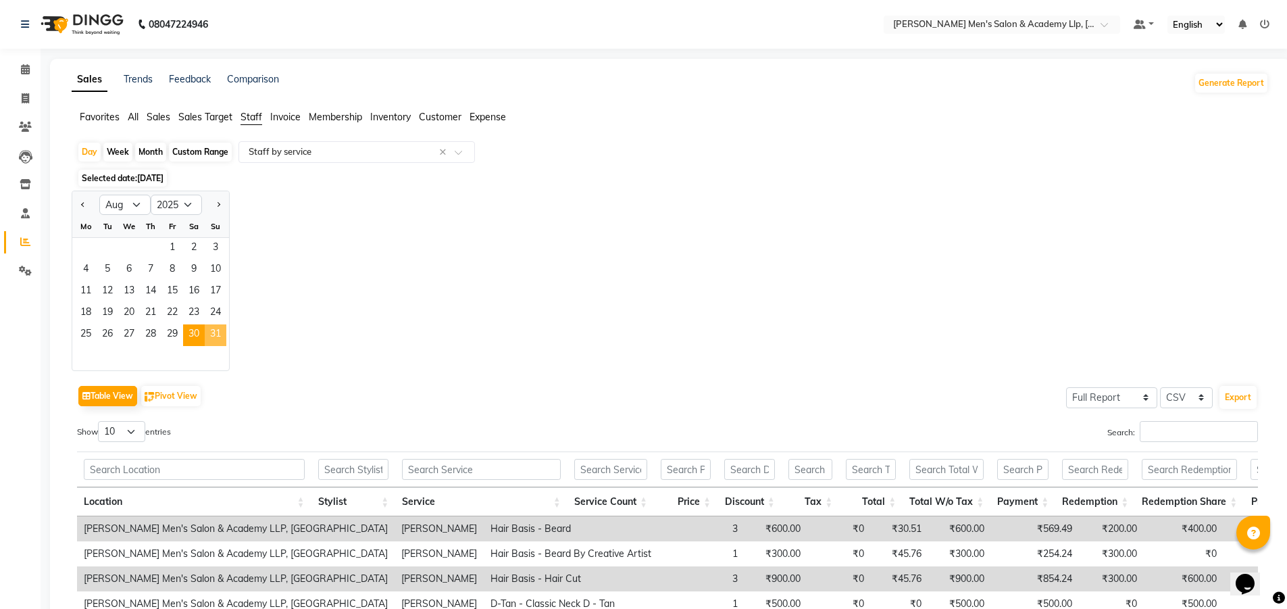
click at [219, 335] on span "31" at bounding box center [216, 335] width 22 height 22
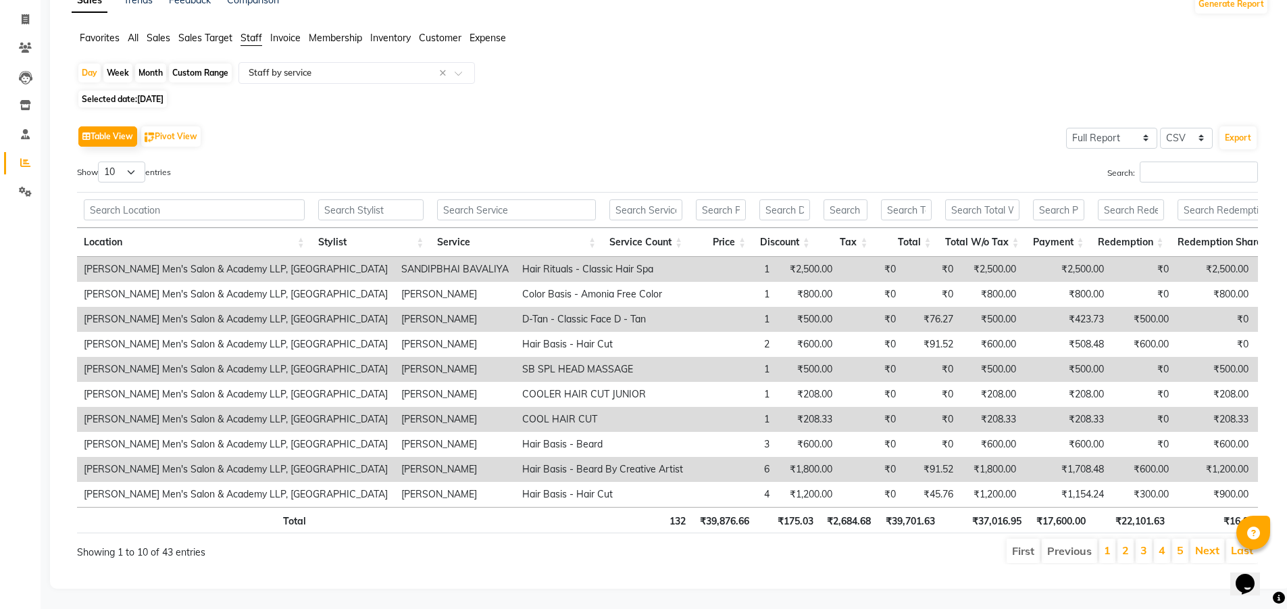
scroll to position [99, 0]
click at [1178, 161] on input "Search:" at bounding box center [1199, 171] width 118 height 21
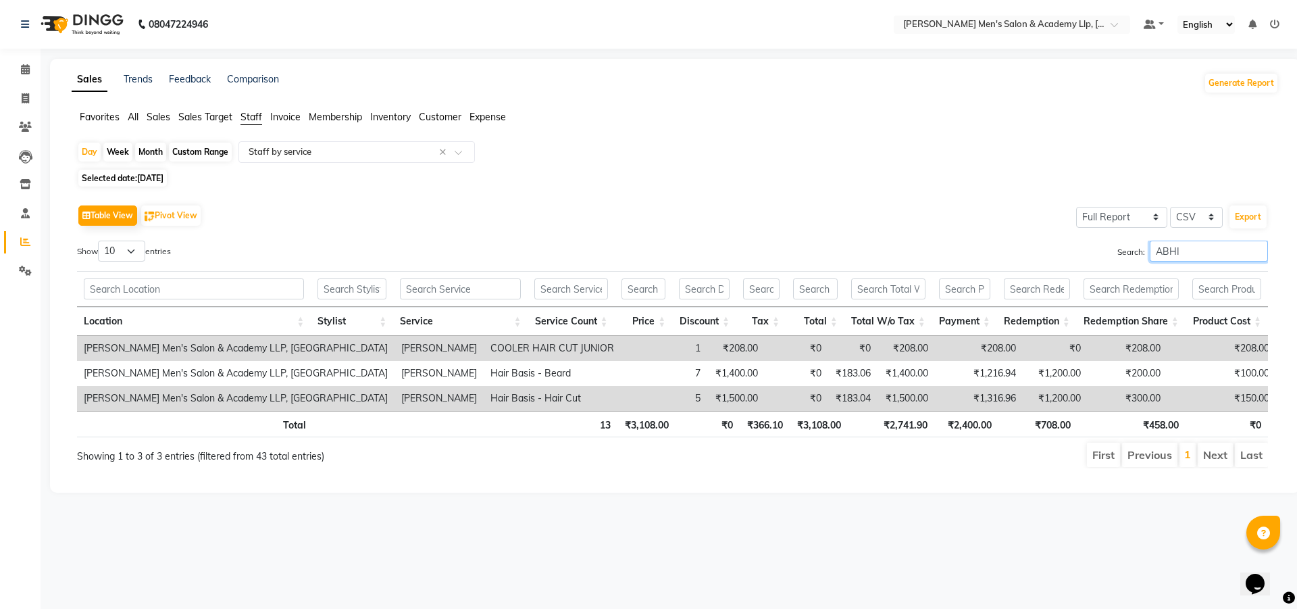
type input "ABHI"
click at [26, 95] on icon at bounding box center [25, 98] width 7 height 10
select select "service"
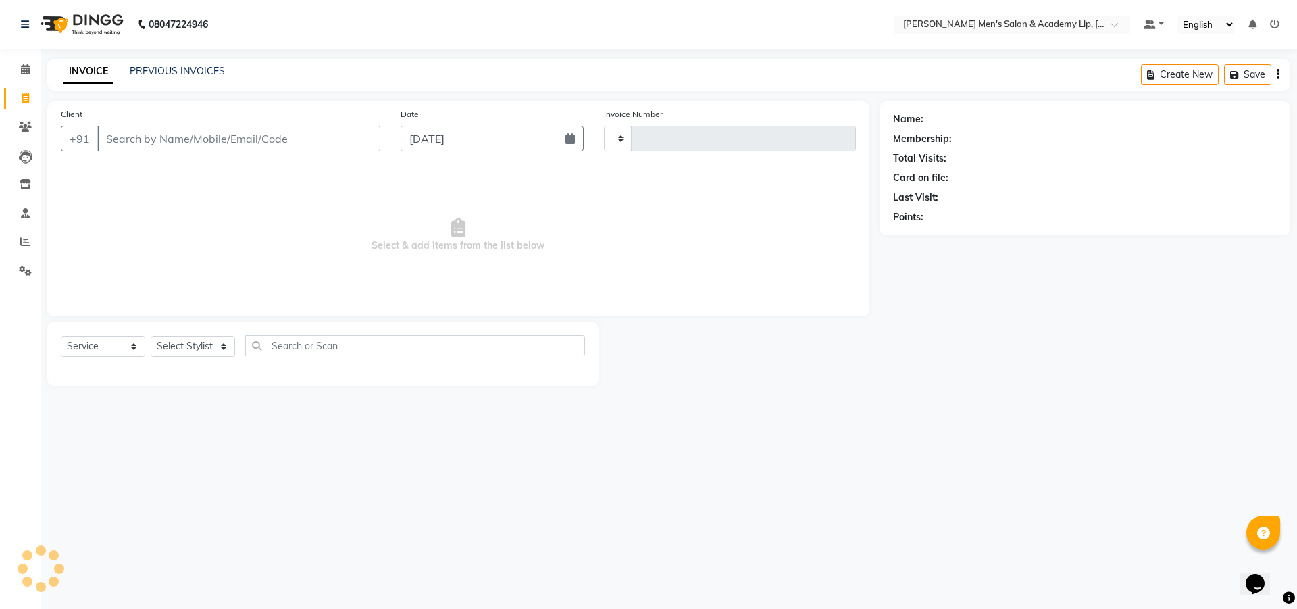
type input "5275"
select select "8248"
type input "9106428522"
click at [336, 144] on span "Add Client" at bounding box center [345, 139] width 53 height 14
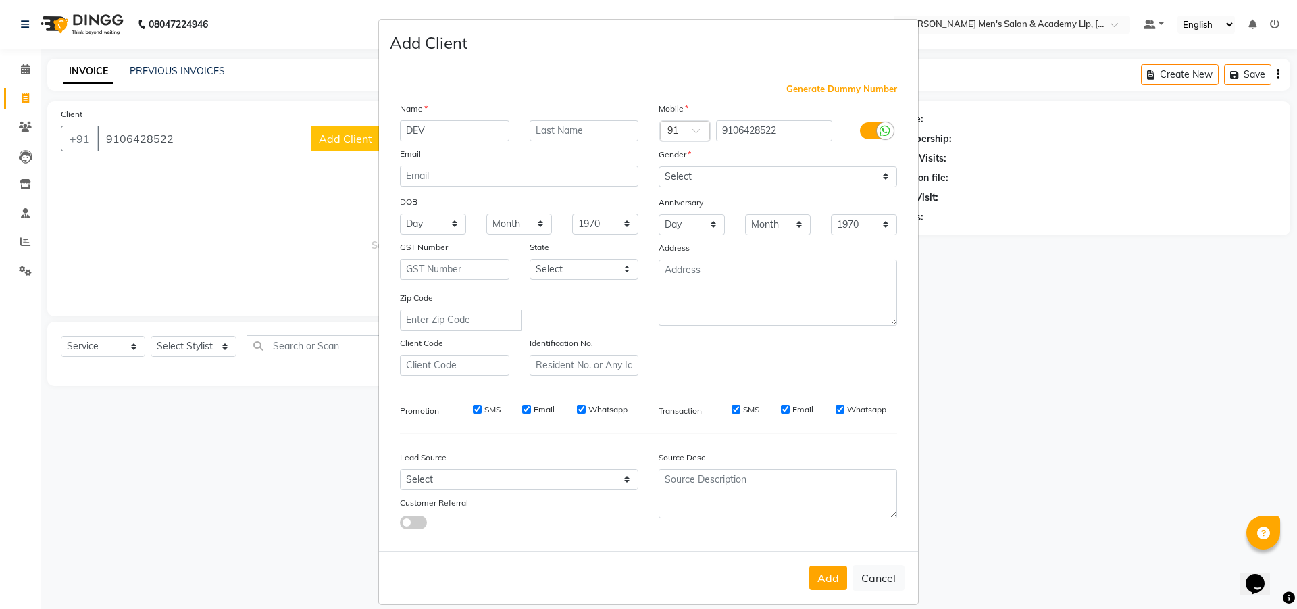
type input "DEV"
click at [551, 130] on input "text" at bounding box center [584, 130] width 109 height 21
type input "BHAI"
click at [685, 177] on select "Select [DEMOGRAPHIC_DATA] [DEMOGRAPHIC_DATA] Other Prefer Not To Say" at bounding box center [778, 176] width 238 height 21
select select "[DEMOGRAPHIC_DATA]"
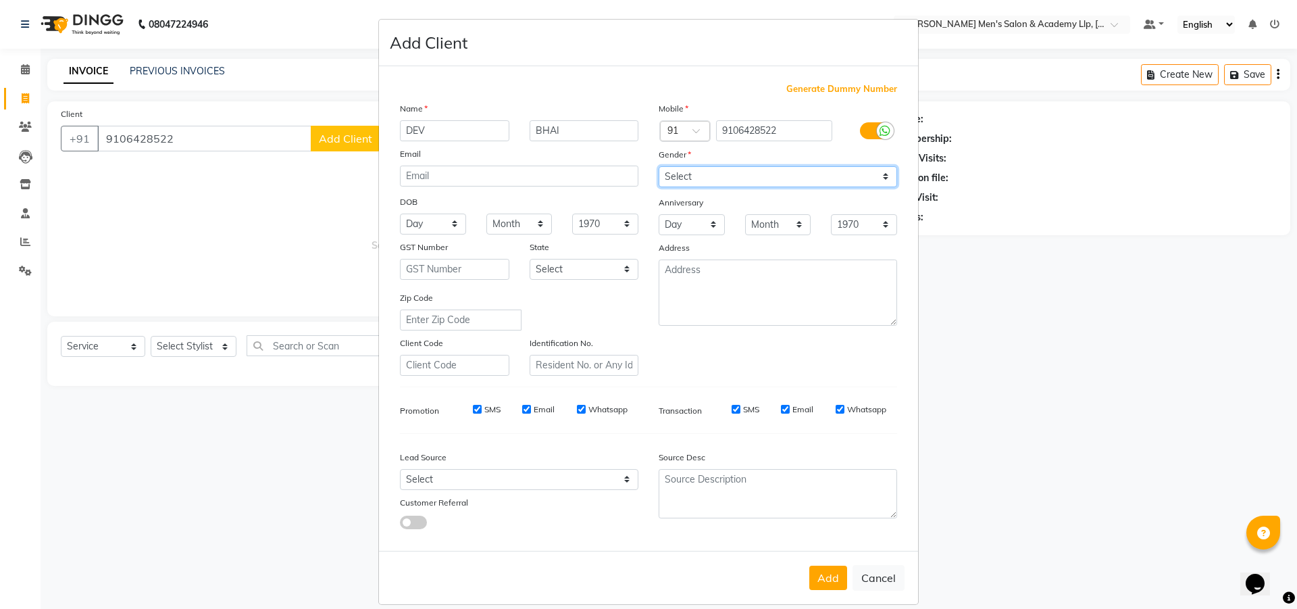
click at [659, 166] on select "Select [DEMOGRAPHIC_DATA] [DEMOGRAPHIC_DATA] Other Prefer Not To Say" at bounding box center [778, 176] width 238 height 21
click at [817, 575] on button "Add" at bounding box center [828, 577] width 38 height 24
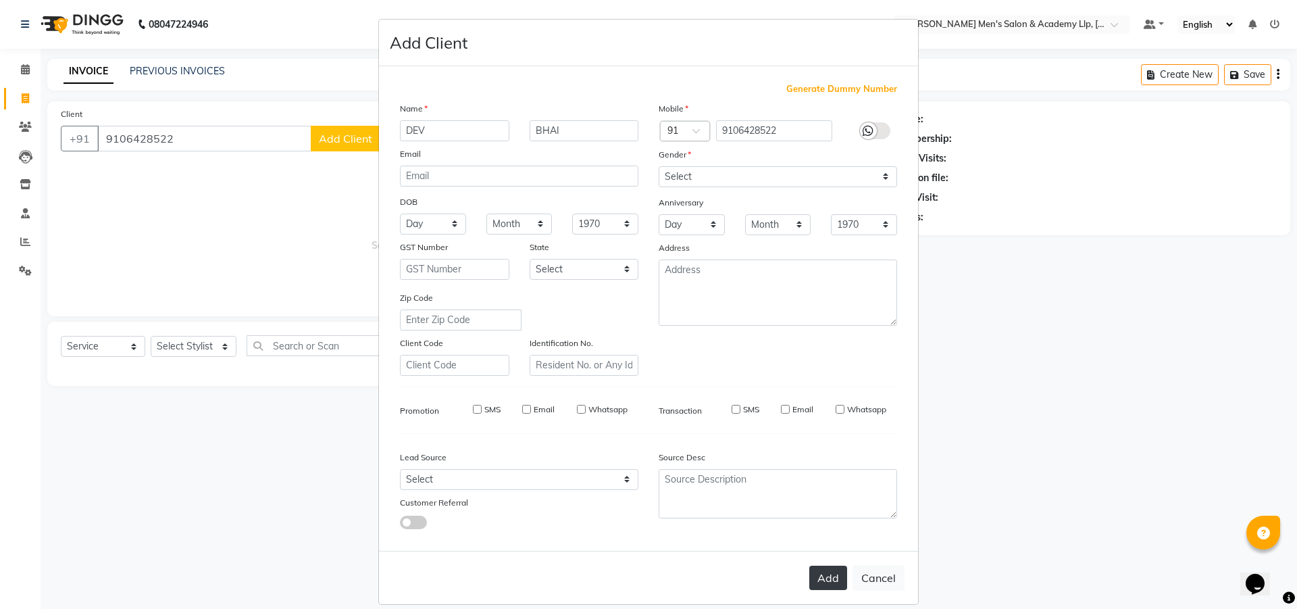
type input "91******22"
select select
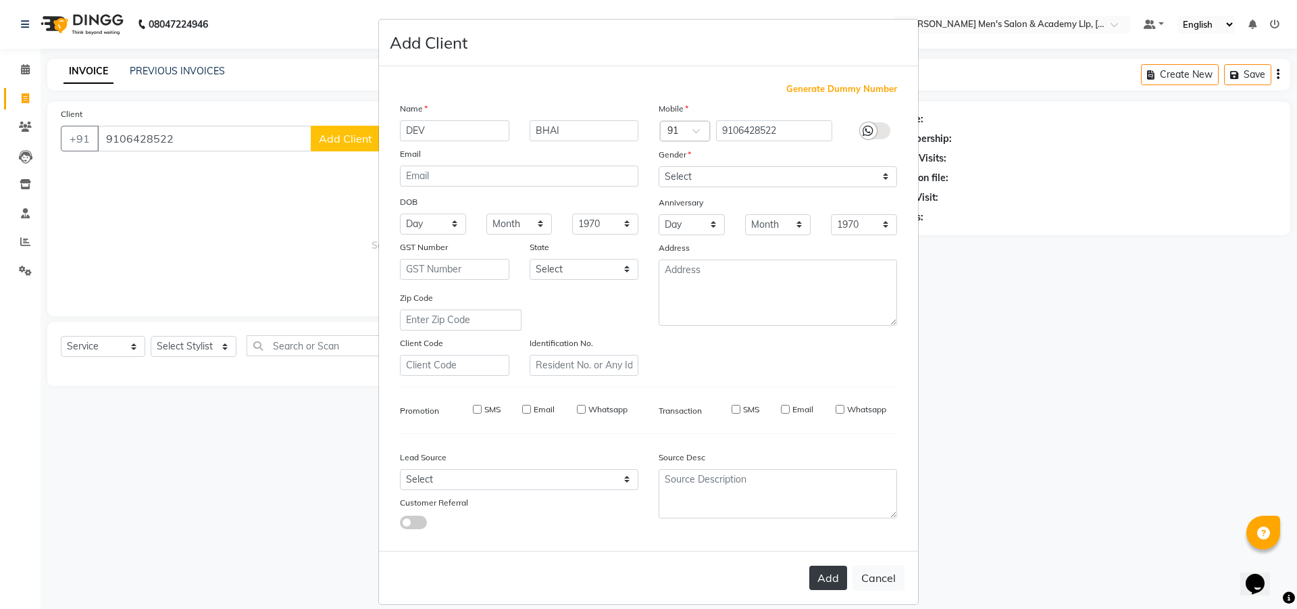
select select
checkbox input "false"
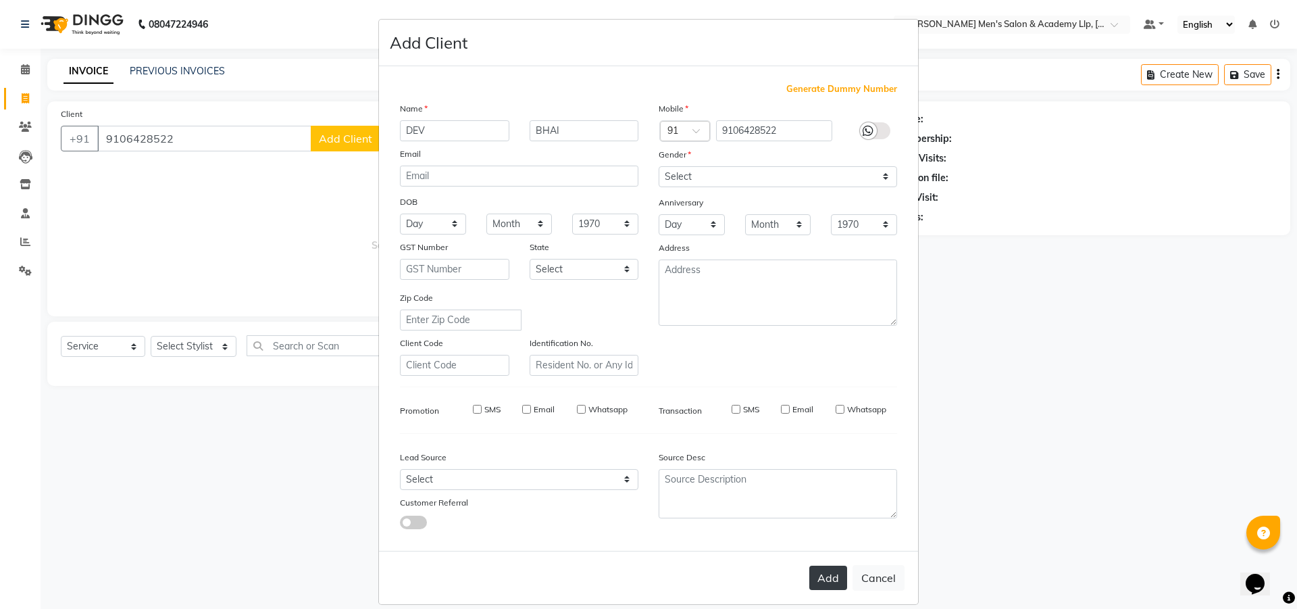
checkbox input "false"
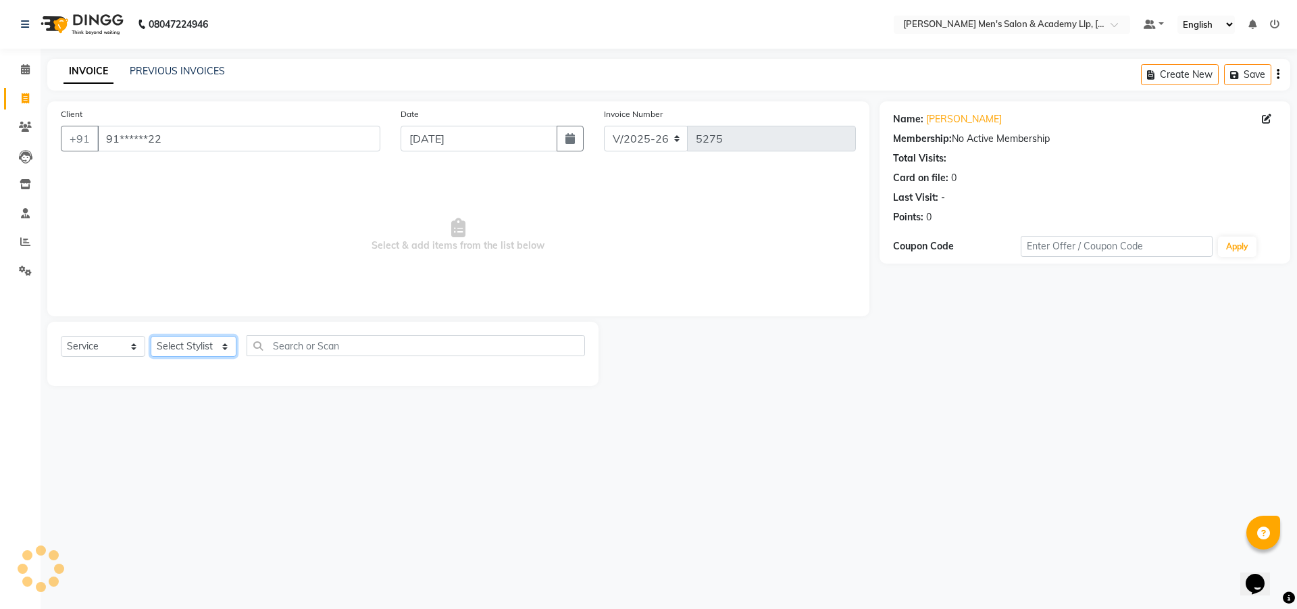
click at [198, 341] on select "Select Stylist ABHISHEK SEN AKKI SEN [PERSON_NAME] [PERSON_NAME] [PERSON_NAME] …" at bounding box center [194, 346] width 86 height 21
select select "78784"
click at [151, 336] on select "Select Stylist ABHISHEK SEN AKKI SEN [PERSON_NAME] [PERSON_NAME] [PERSON_NAME] …" at bounding box center [194, 346] width 86 height 21
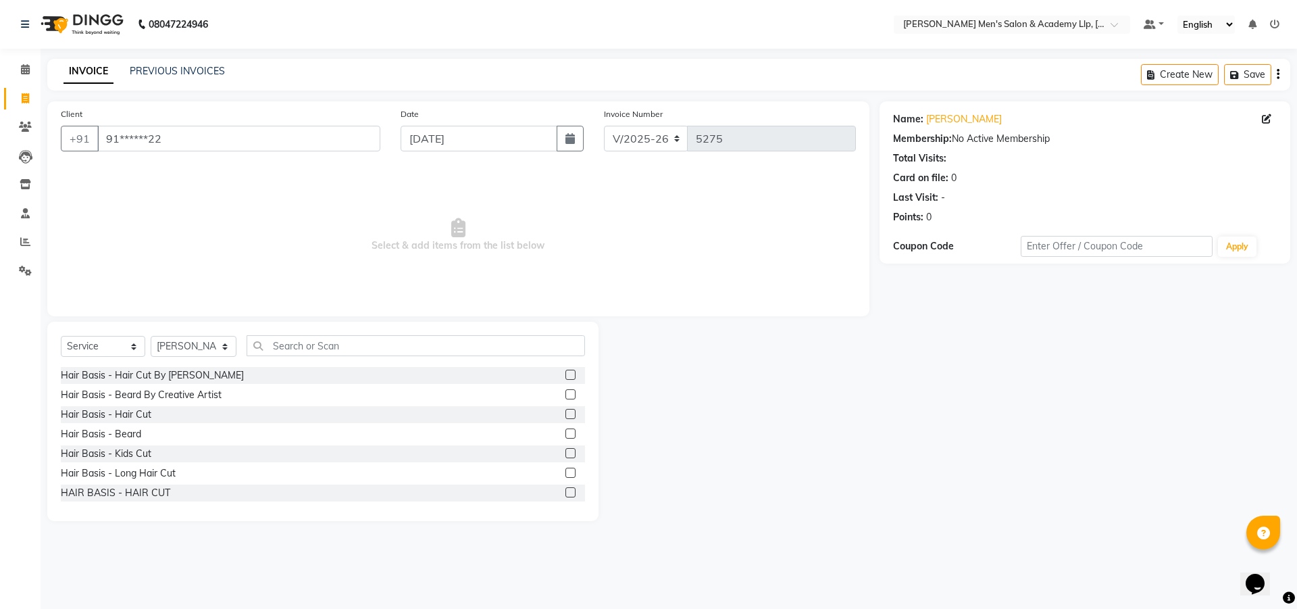
click at [565, 413] on label at bounding box center [570, 414] width 10 height 10
click at [565, 413] on input "checkbox" at bounding box center [569, 414] width 9 height 9
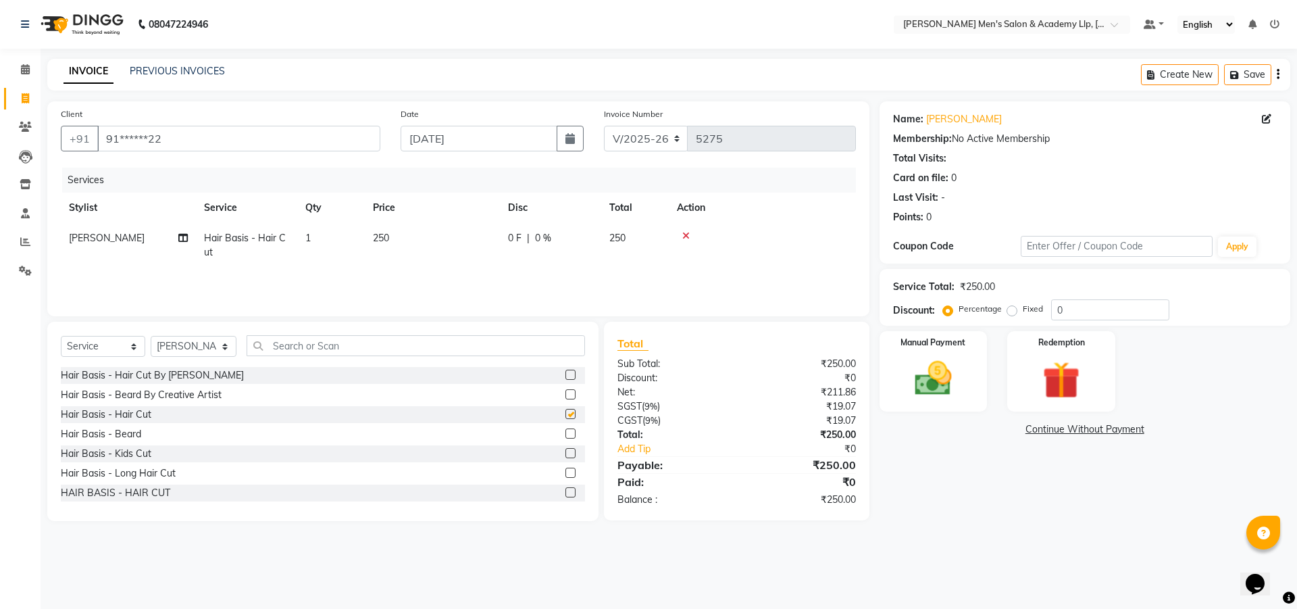
click at [565, 413] on label at bounding box center [570, 414] width 10 height 10
click at [565, 413] on input "checkbox" at bounding box center [569, 414] width 9 height 9
click at [565, 415] on label at bounding box center [570, 414] width 10 height 10
click at [565, 415] on input "checkbox" at bounding box center [569, 414] width 9 height 9
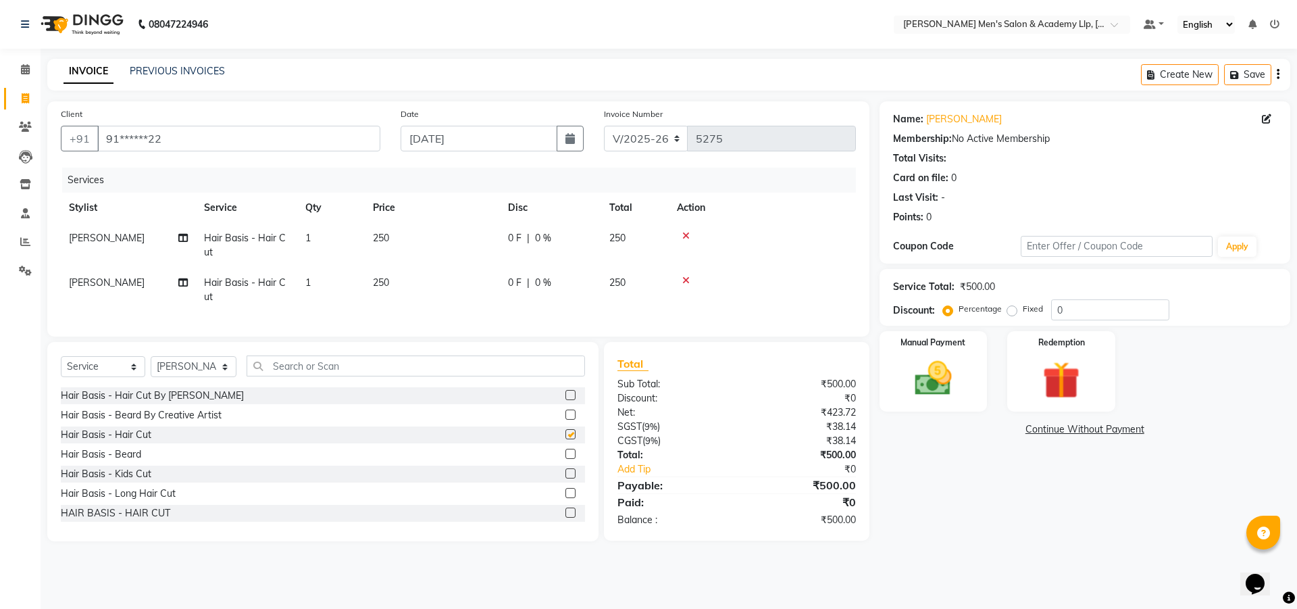
checkbox input "false"
click at [415, 243] on td "250" at bounding box center [432, 245] width 135 height 45
select select "78784"
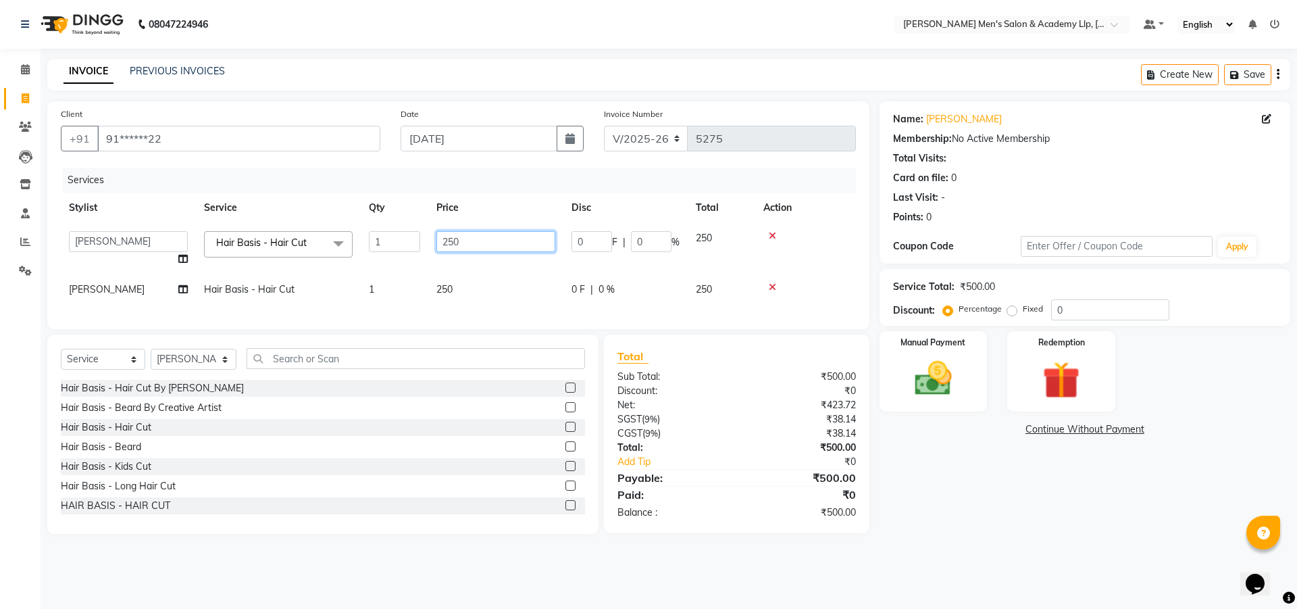
click at [453, 240] on input "250" at bounding box center [495, 241] width 119 height 21
click at [478, 234] on input "250" at bounding box center [495, 241] width 119 height 21
type input "2"
type input "300"
click at [478, 274] on tbody "ABHISHEK SEN AKKI SEN [PERSON_NAME] [PERSON_NAME] [PERSON_NAME] [PERSON_NAME] […" at bounding box center [458, 264] width 795 height 82
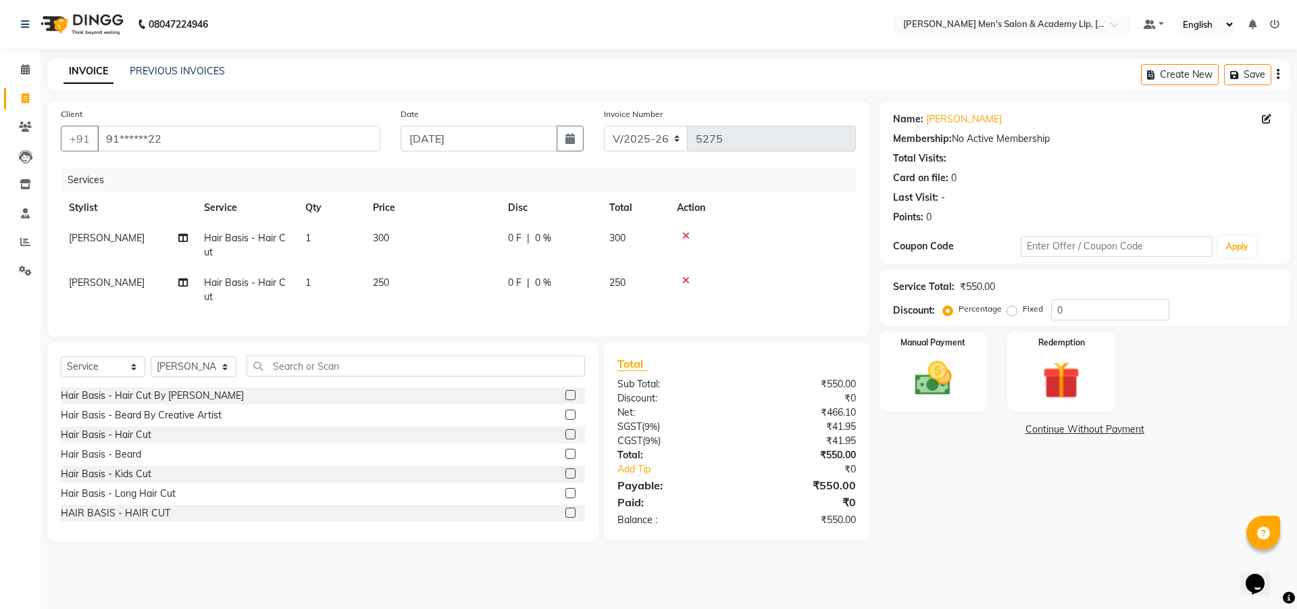
click at [468, 274] on td "250" at bounding box center [432, 290] width 135 height 45
select select "78784"
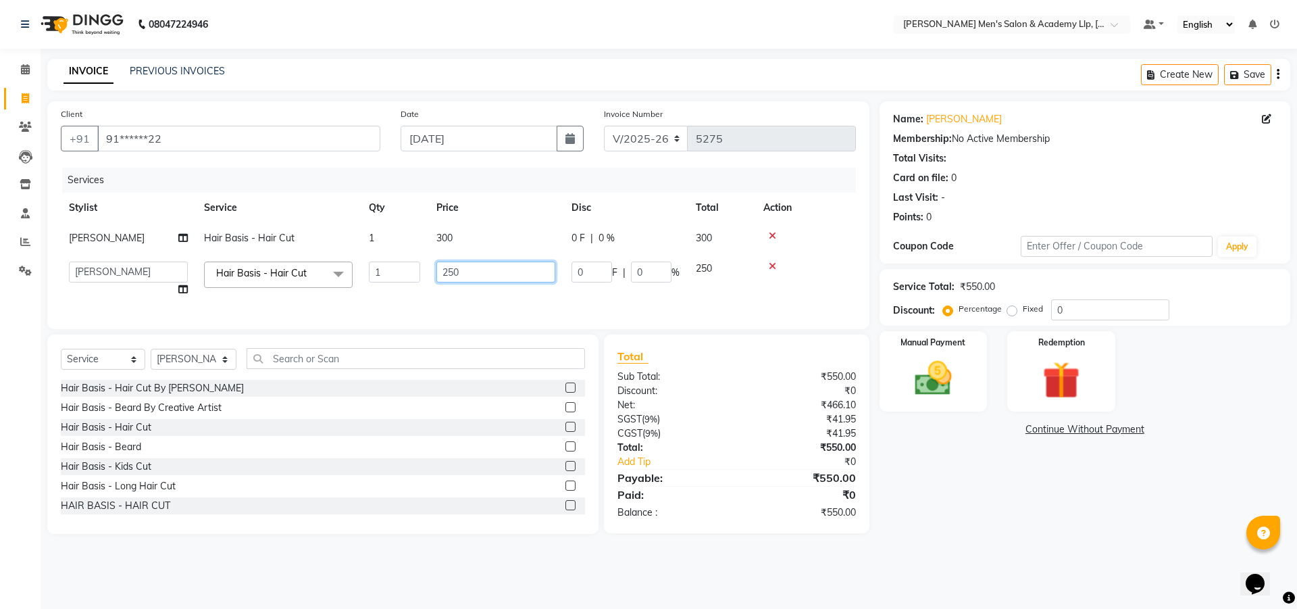
click at [469, 270] on input "250" at bounding box center [495, 271] width 119 height 21
type input "2"
type input "300"
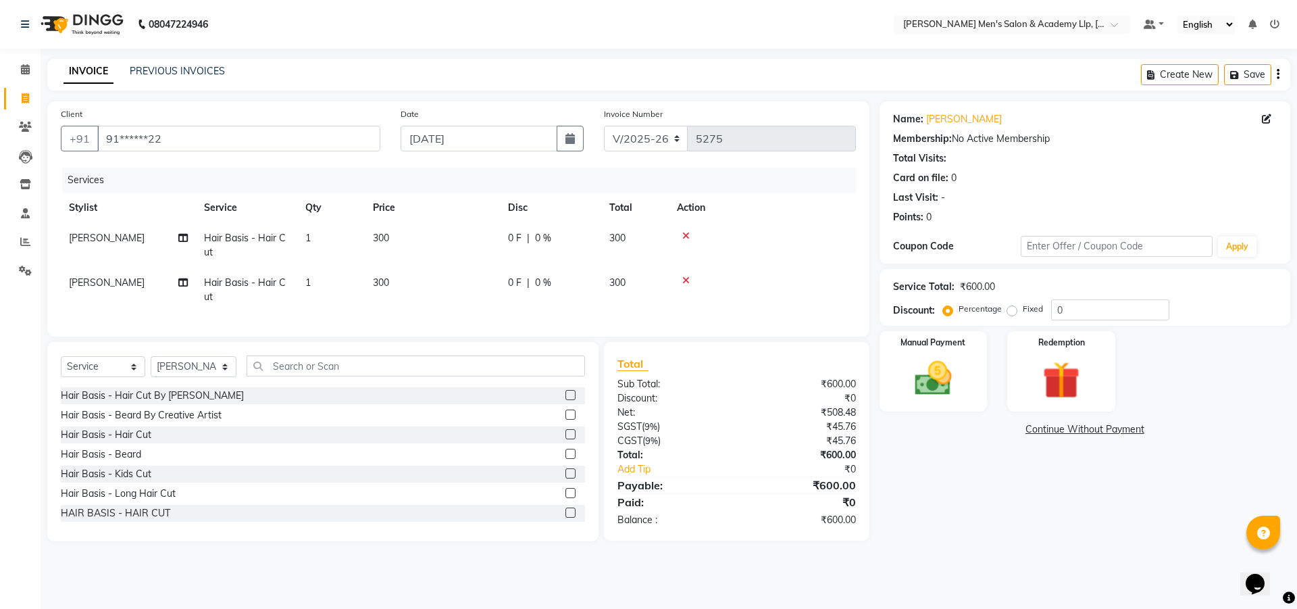
click at [96, 226] on td "[PERSON_NAME]" at bounding box center [128, 245] width 135 height 45
select select "78784"
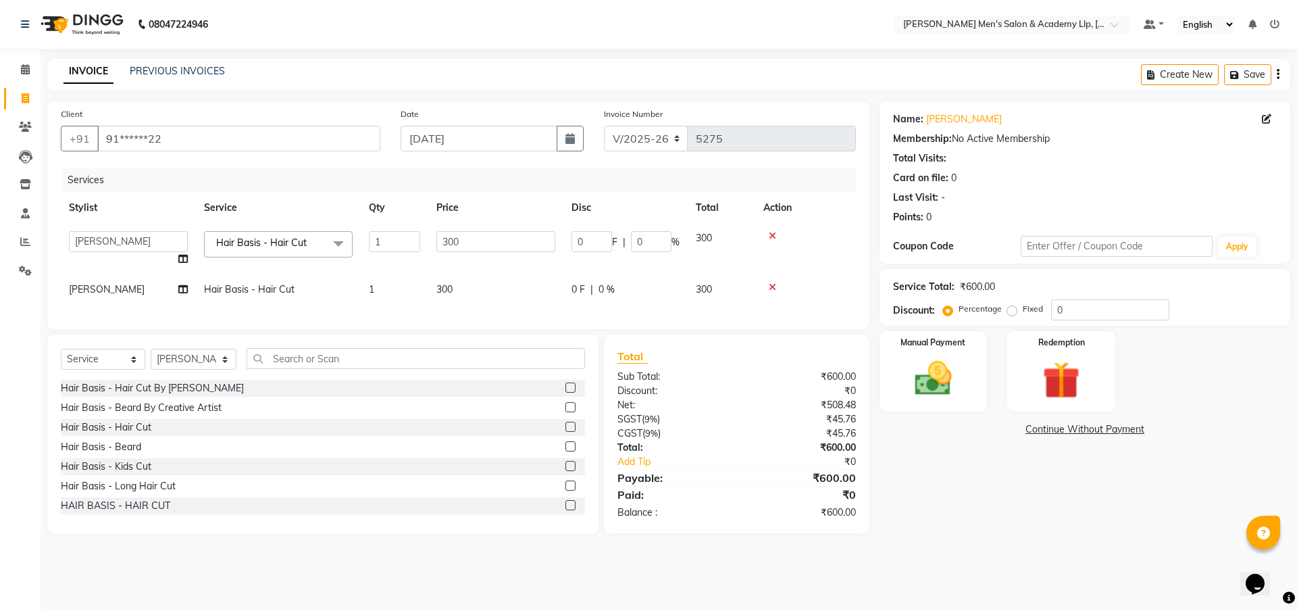
click at [100, 281] on td "[PERSON_NAME]" at bounding box center [128, 289] width 135 height 30
select select "78784"
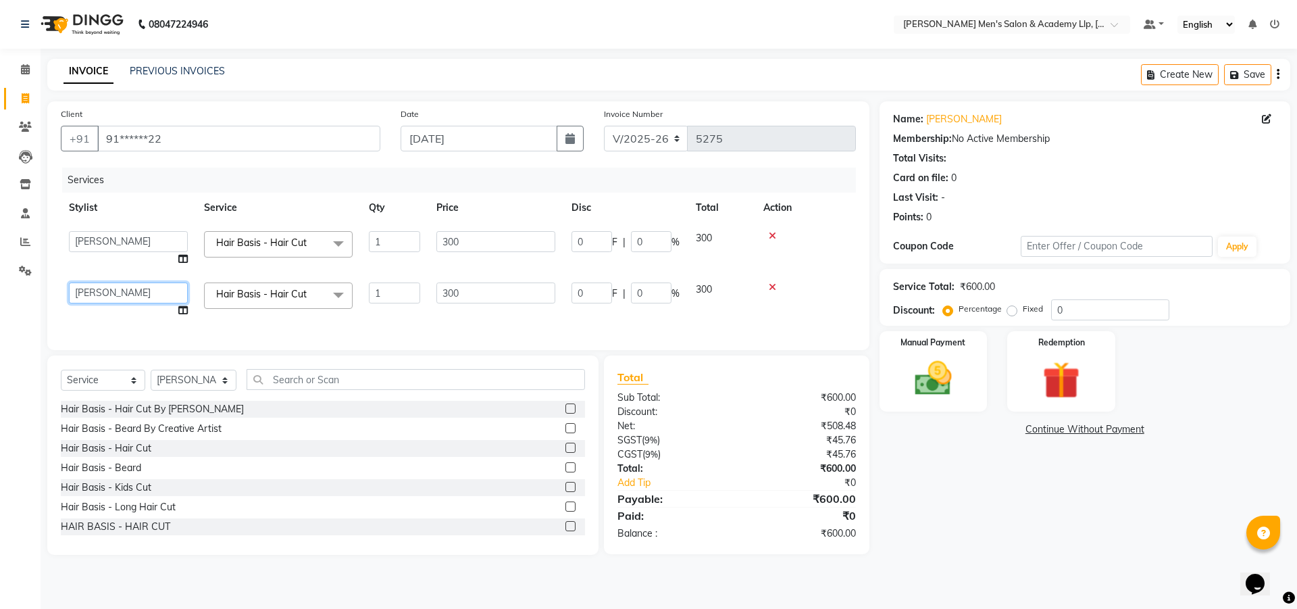
click at [102, 283] on select "ABHISHEK SEN AKKI SEN [PERSON_NAME] [PERSON_NAME] [PERSON_NAME] [PERSON_NAME] […" at bounding box center [128, 292] width 119 height 21
select select "78790"
click at [969, 371] on div "Manual Payment" at bounding box center [933, 371] width 112 height 83
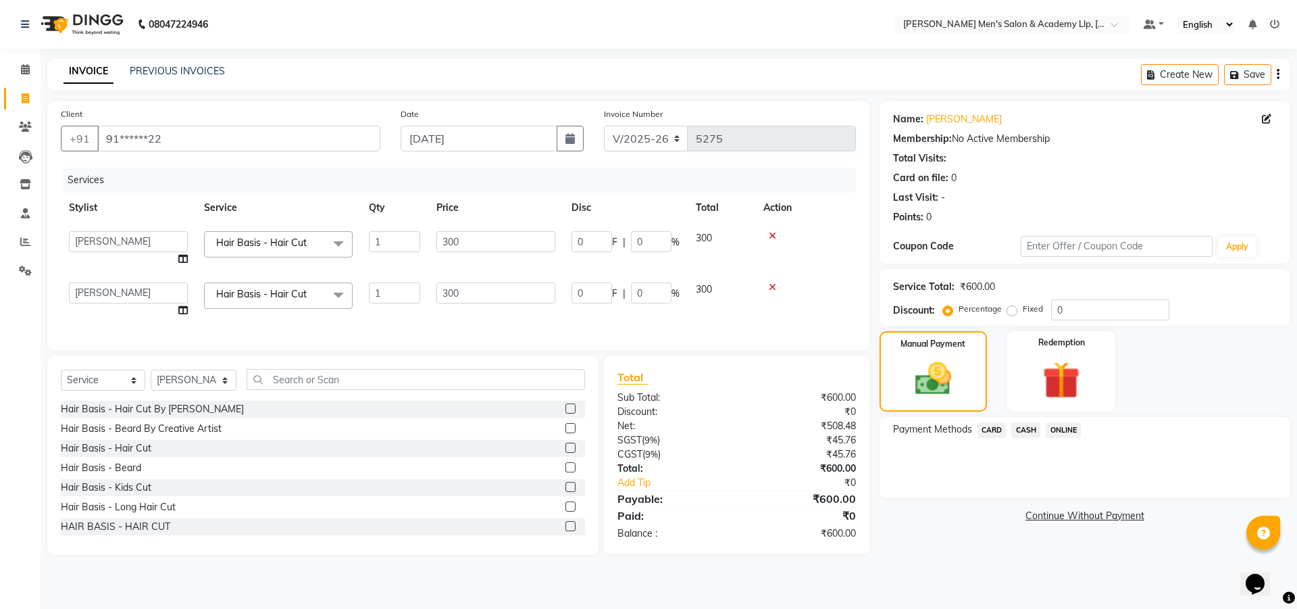
click at [1018, 427] on span "CASH" at bounding box center [1025, 430] width 29 height 16
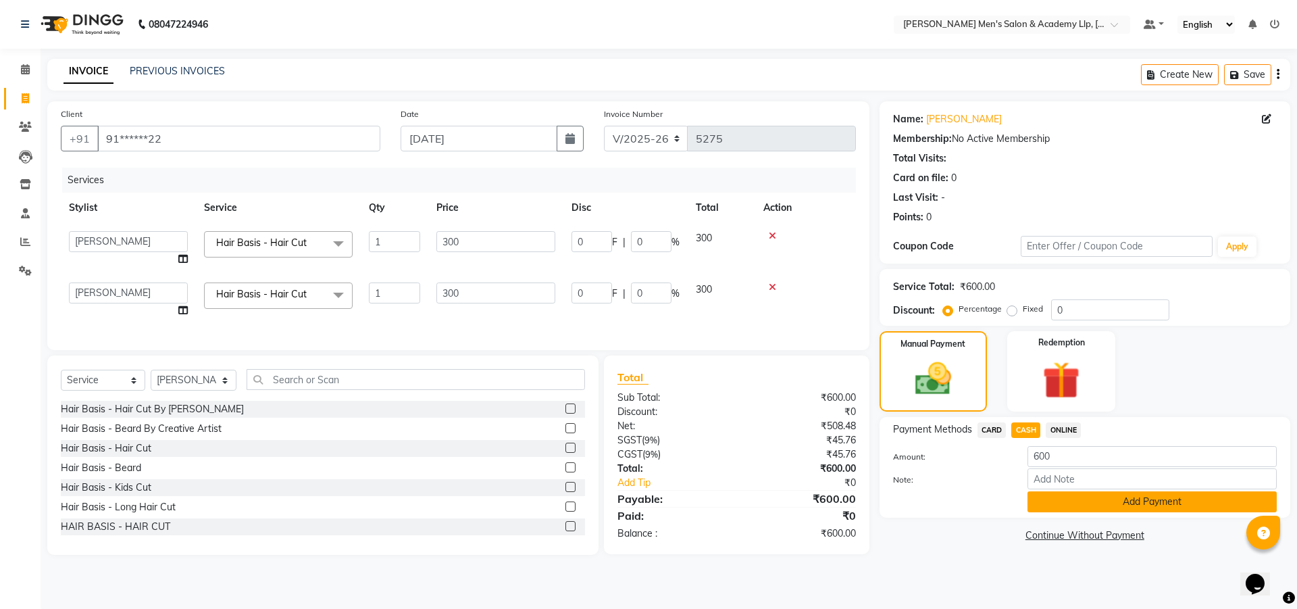
click at [1040, 501] on button "Add Payment" at bounding box center [1151, 501] width 249 height 21
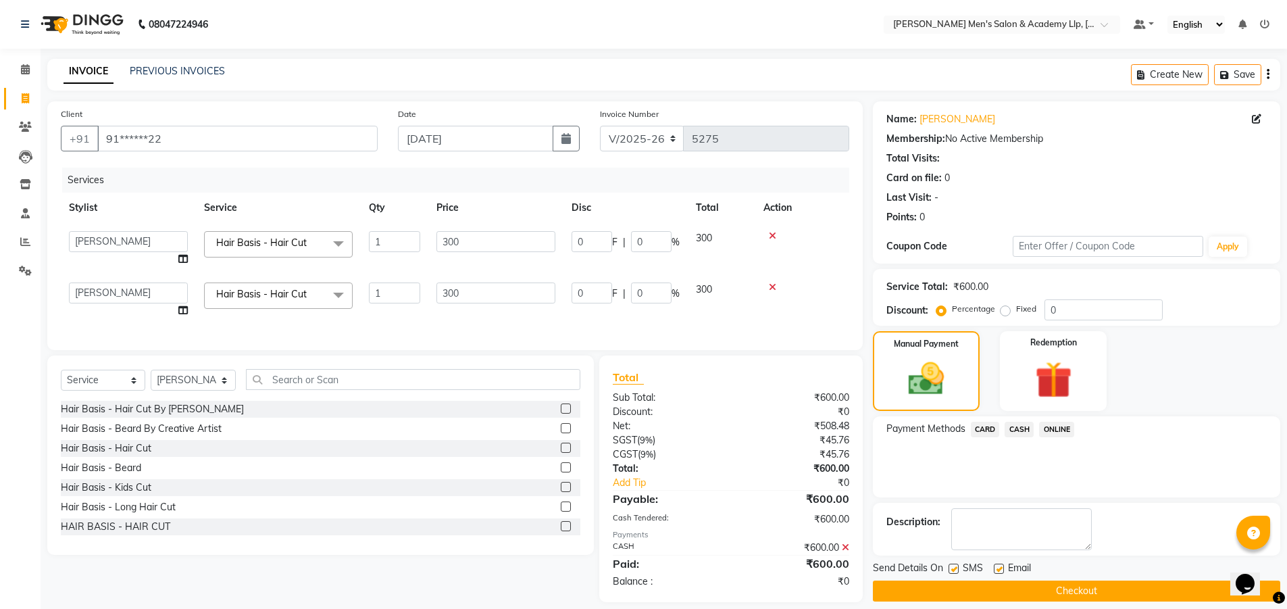
click at [999, 569] on label at bounding box center [999, 568] width 10 height 10
click at [999, 569] on input "checkbox" at bounding box center [998, 569] width 9 height 9
checkbox input "false"
click at [952, 569] on label at bounding box center [953, 568] width 10 height 10
click at [952, 569] on input "checkbox" at bounding box center [952, 569] width 9 height 9
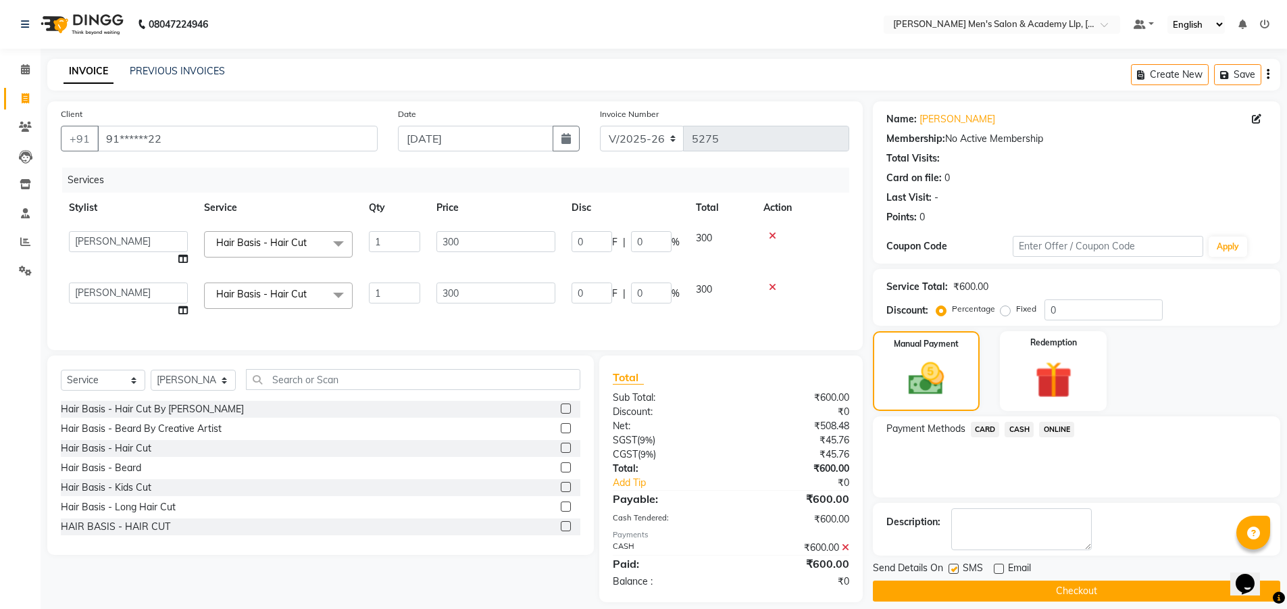
checkbox input "false"
click at [936, 588] on button "Checkout" at bounding box center [1076, 590] width 407 height 21
click at [936, 588] on div "Checkout" at bounding box center [1076, 590] width 407 height 21
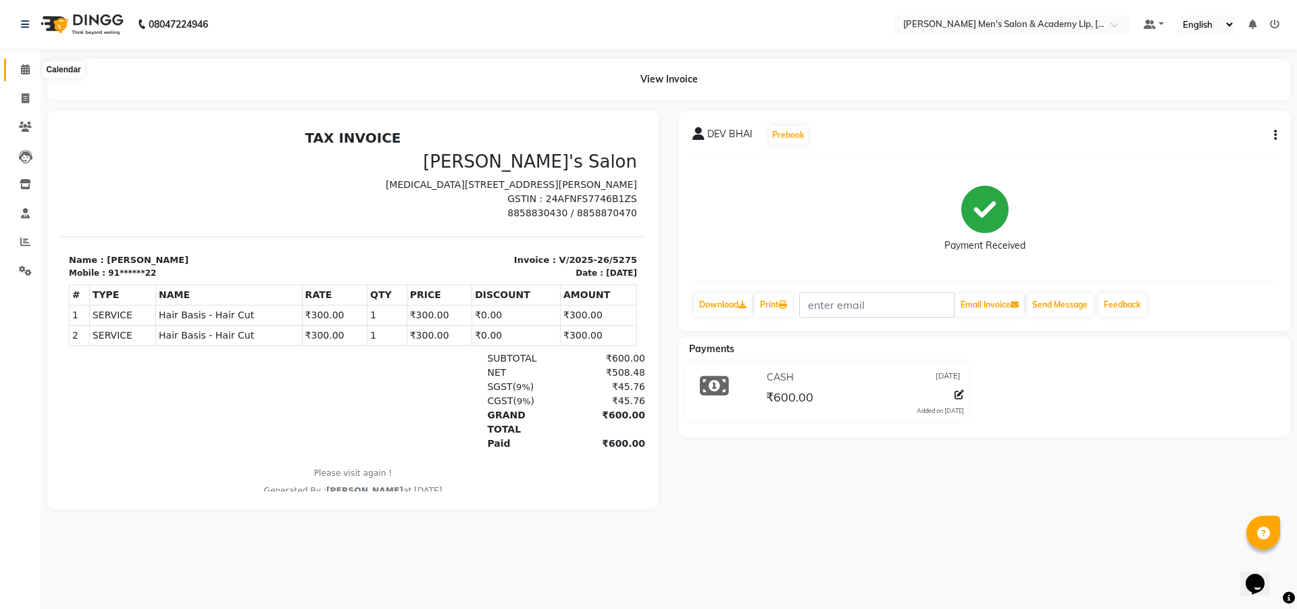
click at [30, 66] on icon at bounding box center [25, 69] width 9 height 10
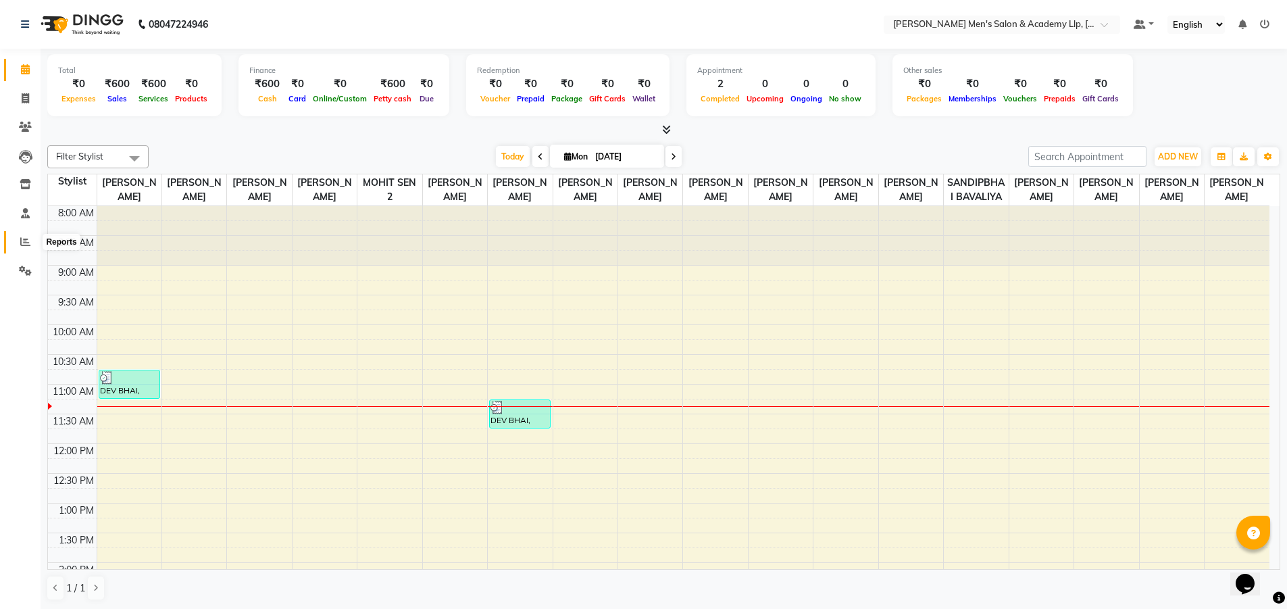
click at [14, 236] on span at bounding box center [26, 242] width 24 height 16
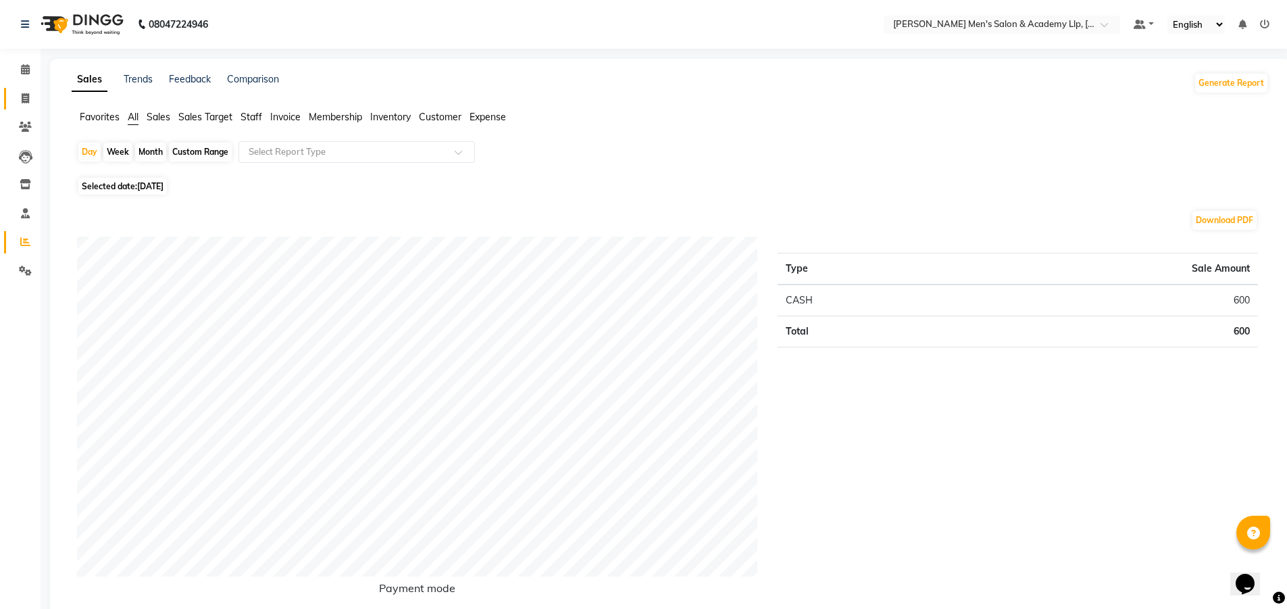
click at [26, 89] on link "Invoice" at bounding box center [20, 99] width 32 height 22
select select "service"
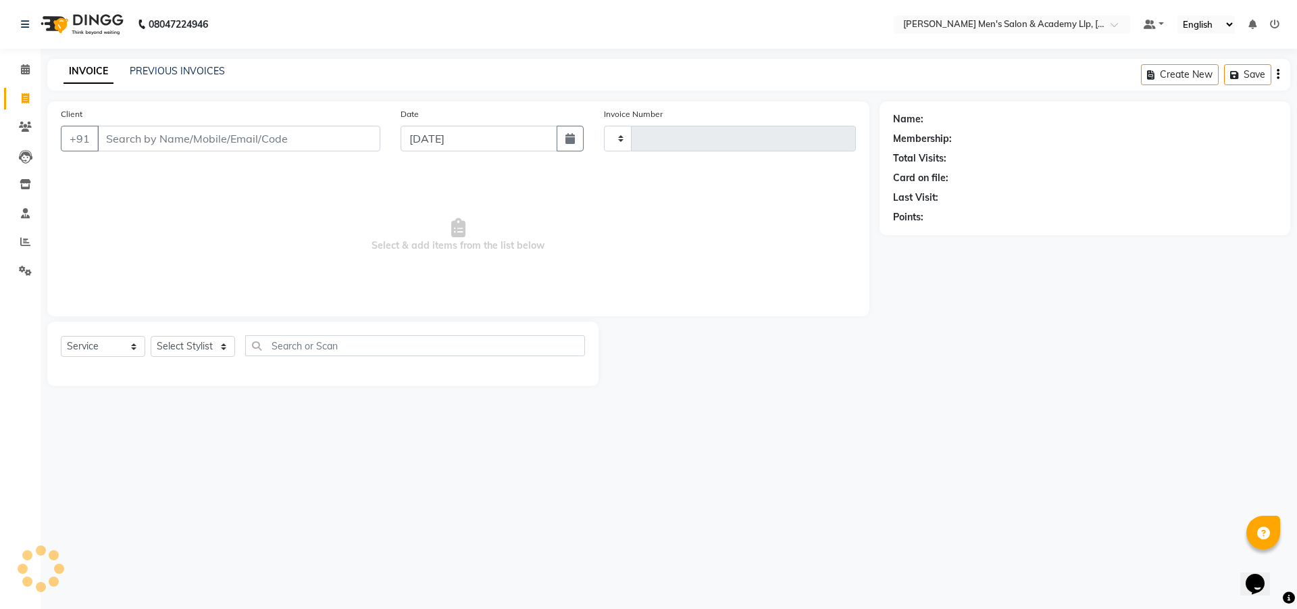
type input "5276"
select select "8248"
click at [29, 241] on icon at bounding box center [25, 241] width 10 height 10
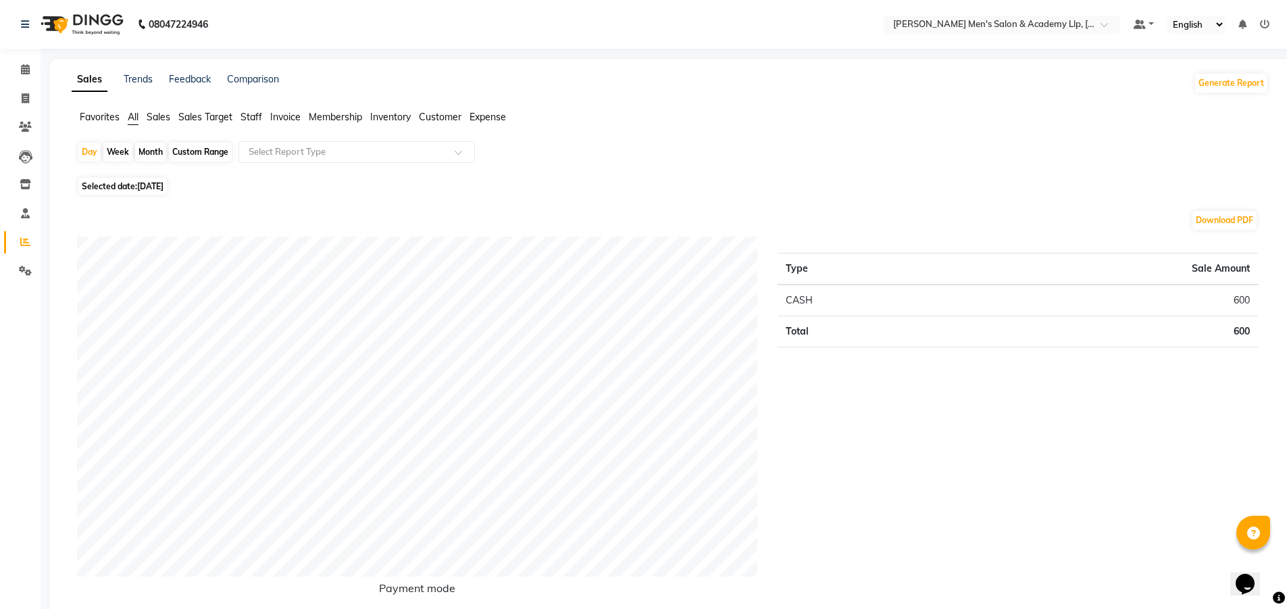
click at [251, 117] on span "Staff" at bounding box center [251, 117] width 22 height 12
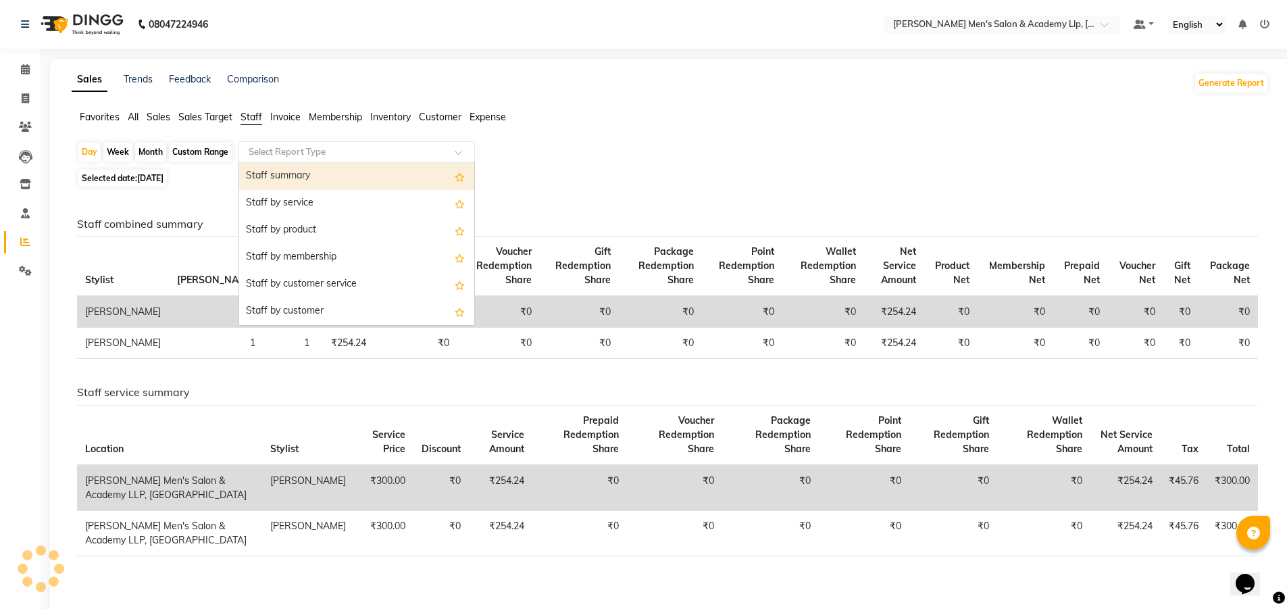
click at [264, 149] on input "text" at bounding box center [343, 152] width 195 height 14
click at [193, 149] on div "Custom Range" at bounding box center [200, 152] width 63 height 19
select select "9"
select select "2025"
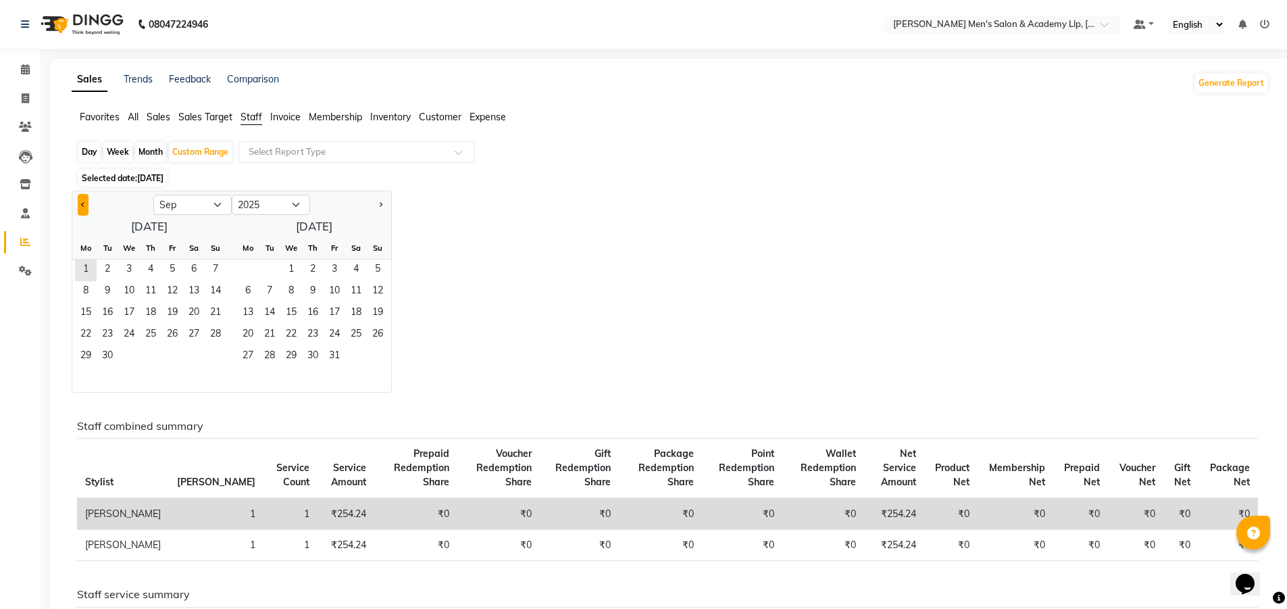
click at [78, 201] on button "Previous month" at bounding box center [83, 205] width 11 height 22
select select "8"
click at [172, 201] on select "Jan Feb Mar Apr May Jun [DATE] Aug Sep Oct Nov Dec" at bounding box center [192, 205] width 78 height 20
click at [167, 268] on span "1" at bounding box center [172, 270] width 22 height 22
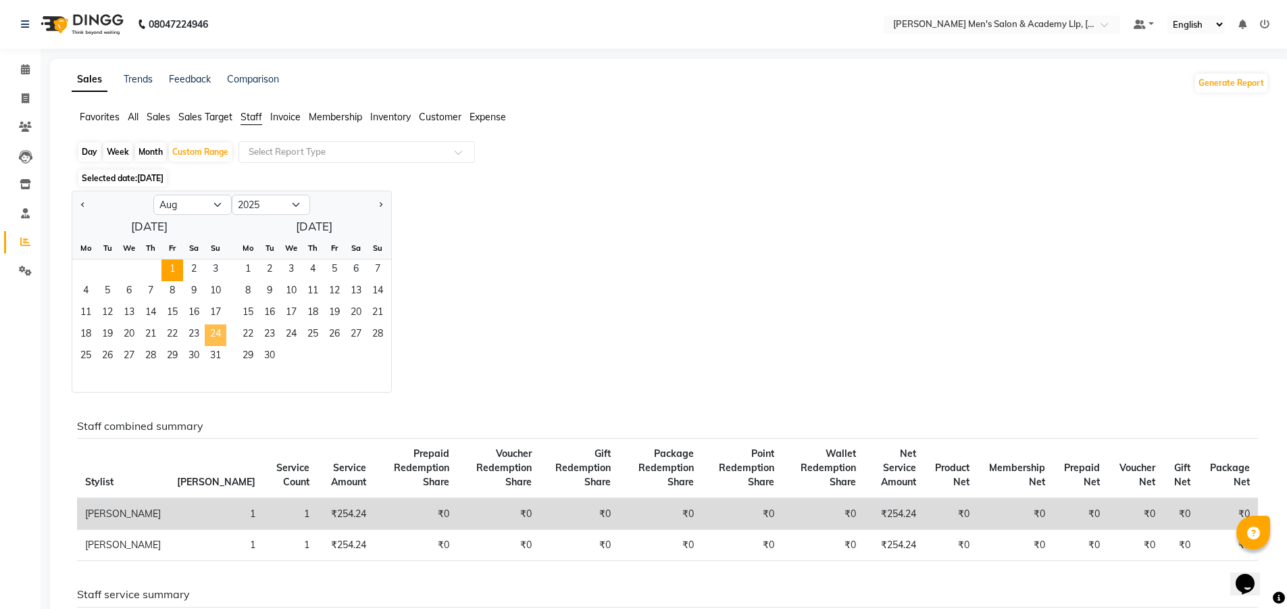
click at [213, 344] on span "24" at bounding box center [216, 335] width 22 height 22
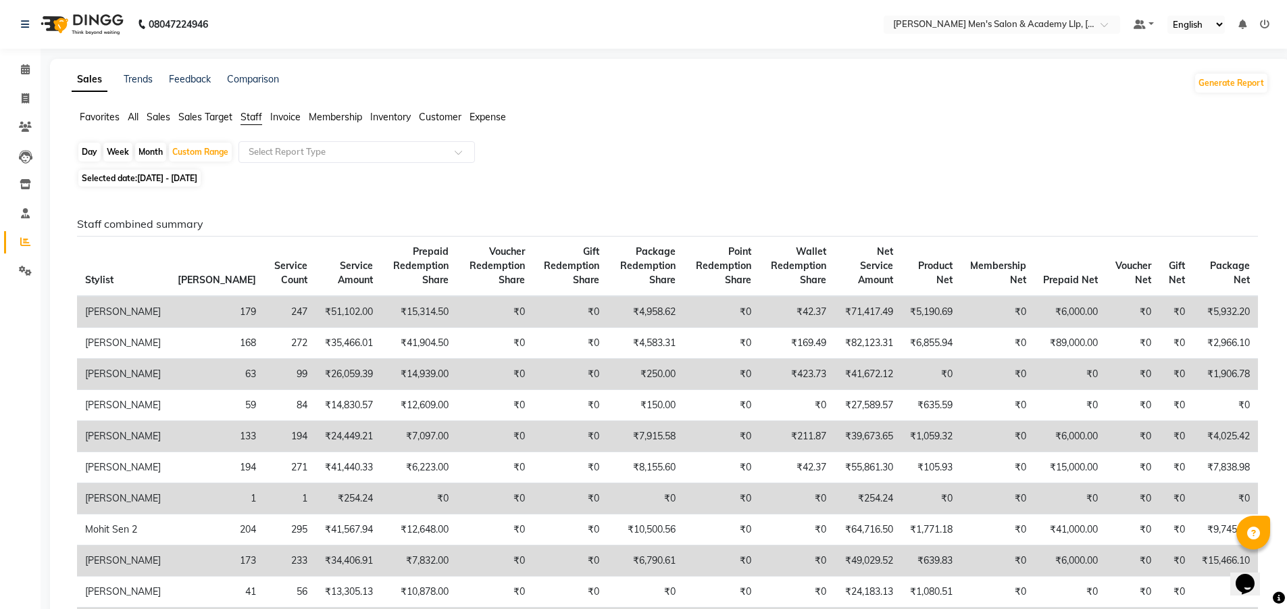
click at [194, 176] on span "[DATE] - [DATE]" at bounding box center [167, 178] width 60 height 10
select select "8"
select select "2025"
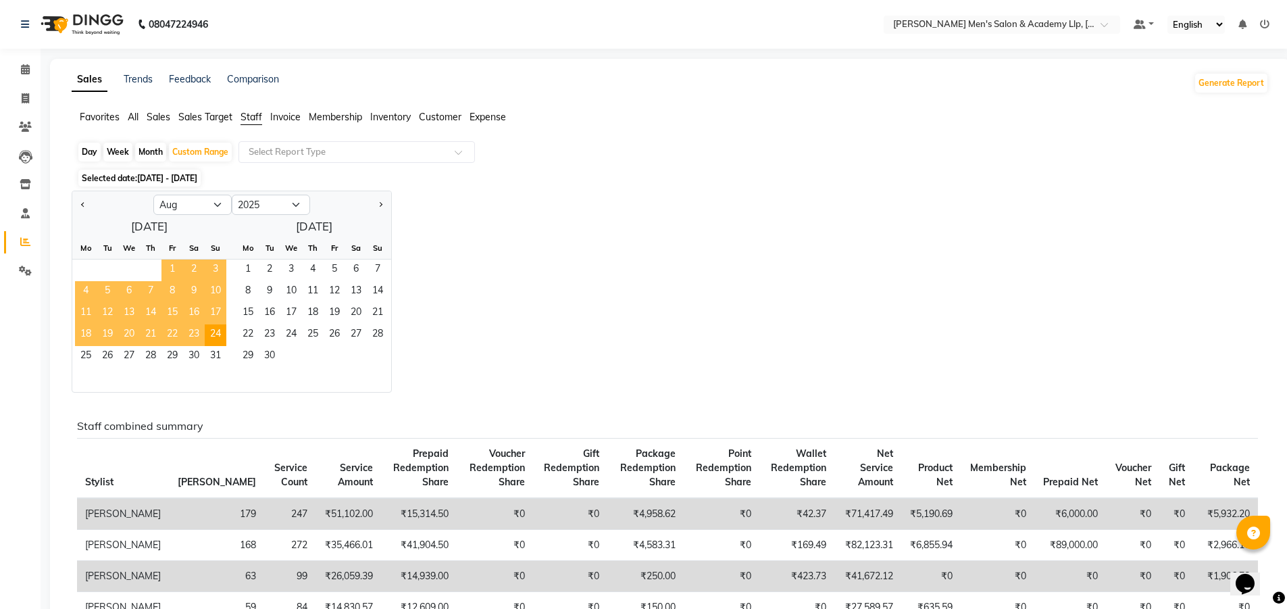
click at [173, 276] on span "1" at bounding box center [172, 270] width 22 height 22
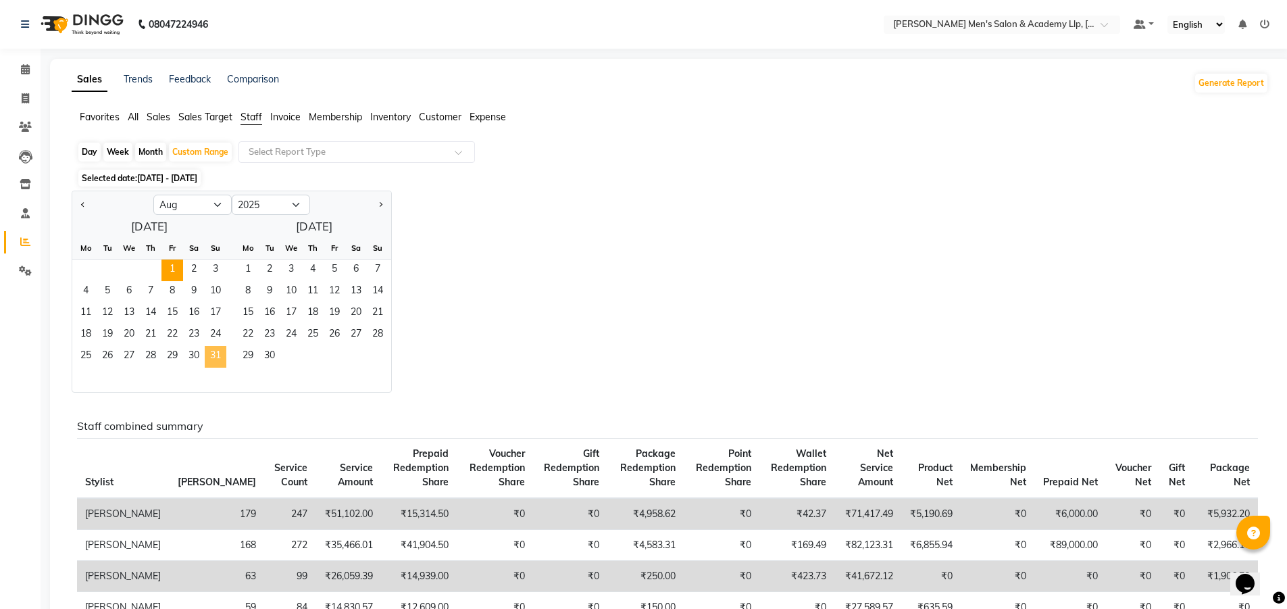
click at [214, 355] on span "31" at bounding box center [216, 357] width 22 height 22
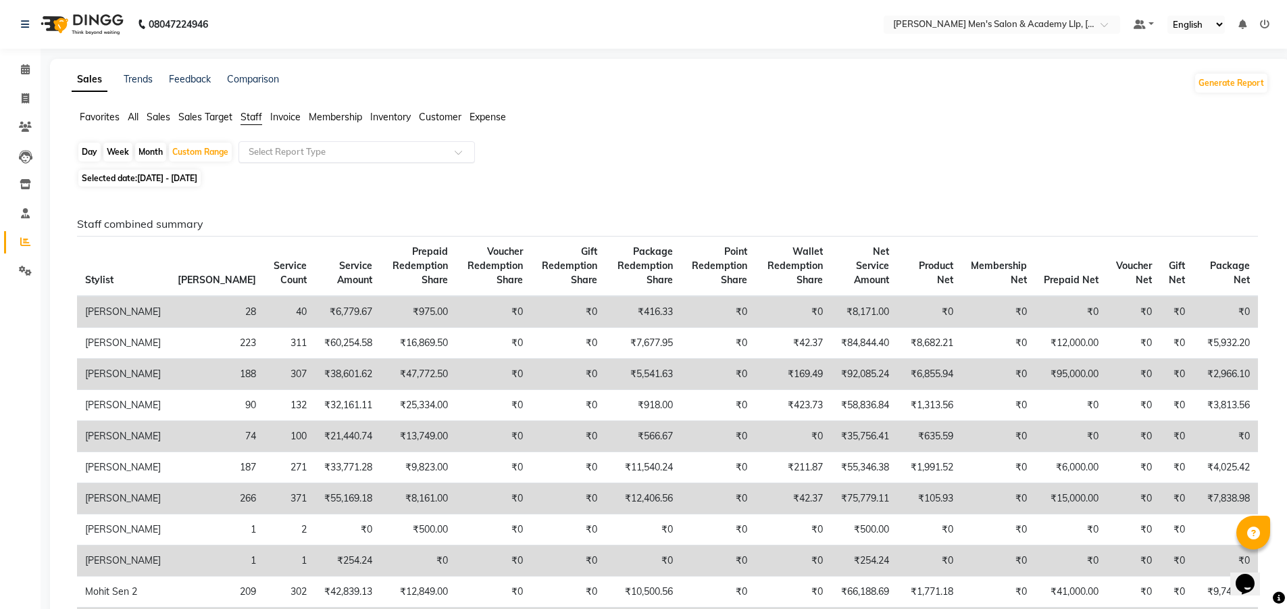
click at [284, 149] on input "text" at bounding box center [343, 152] width 195 height 14
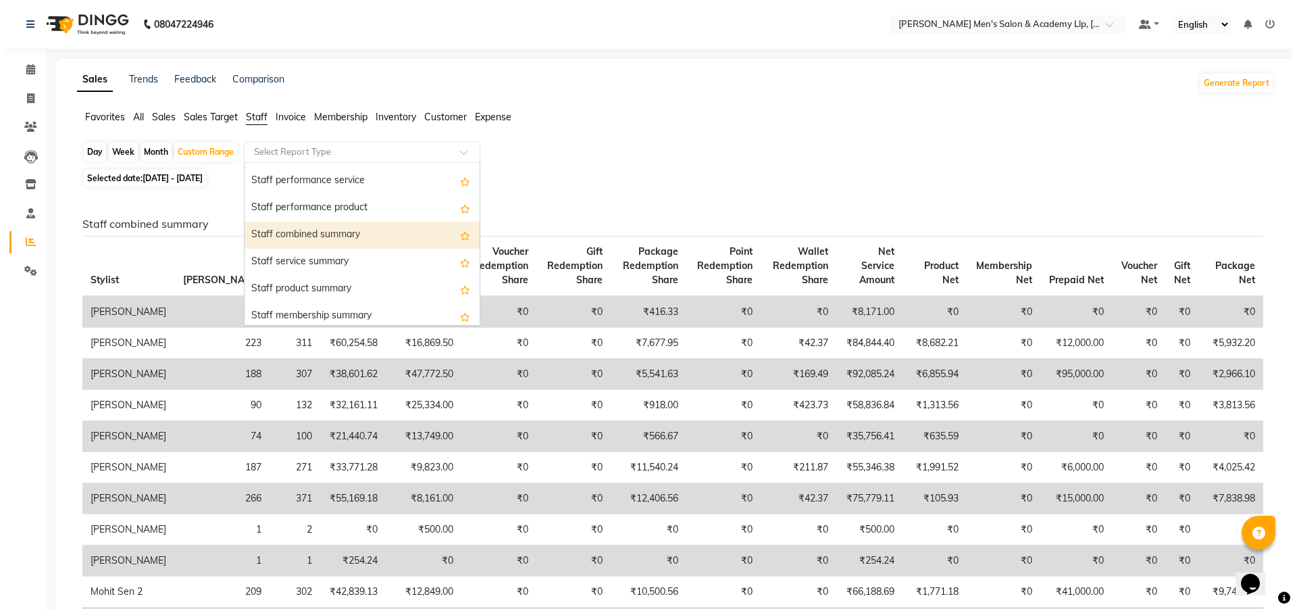
scroll to position [270, 0]
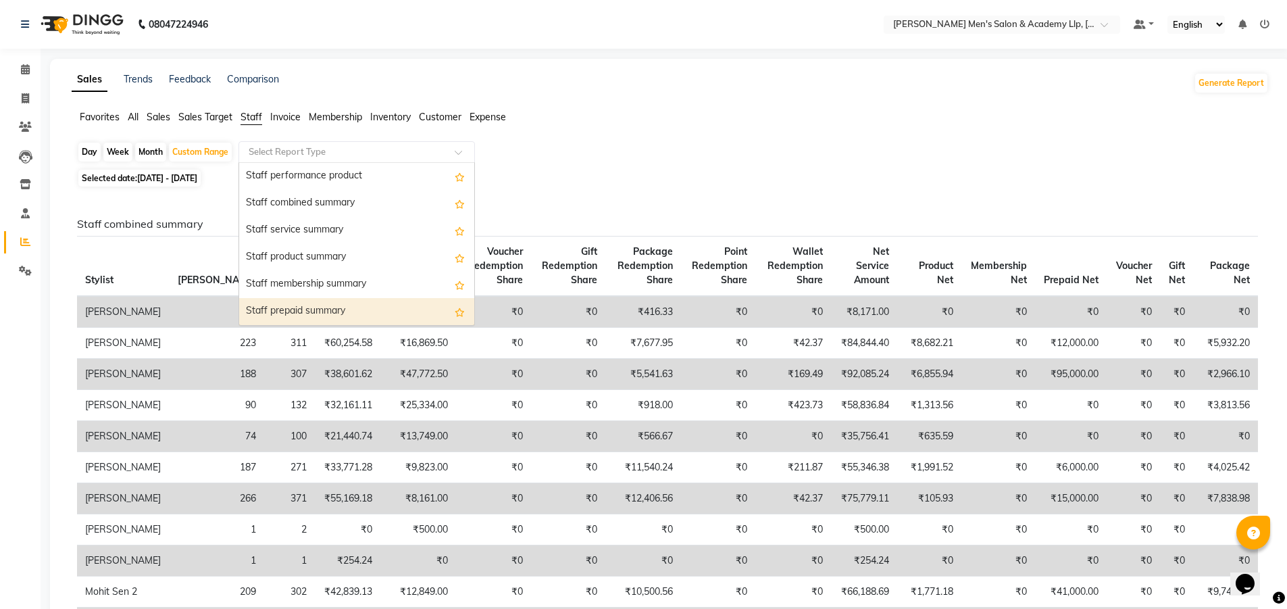
click at [299, 303] on div "Staff prepaid summary" at bounding box center [356, 311] width 235 height 27
select select "full_report"
select select "csv"
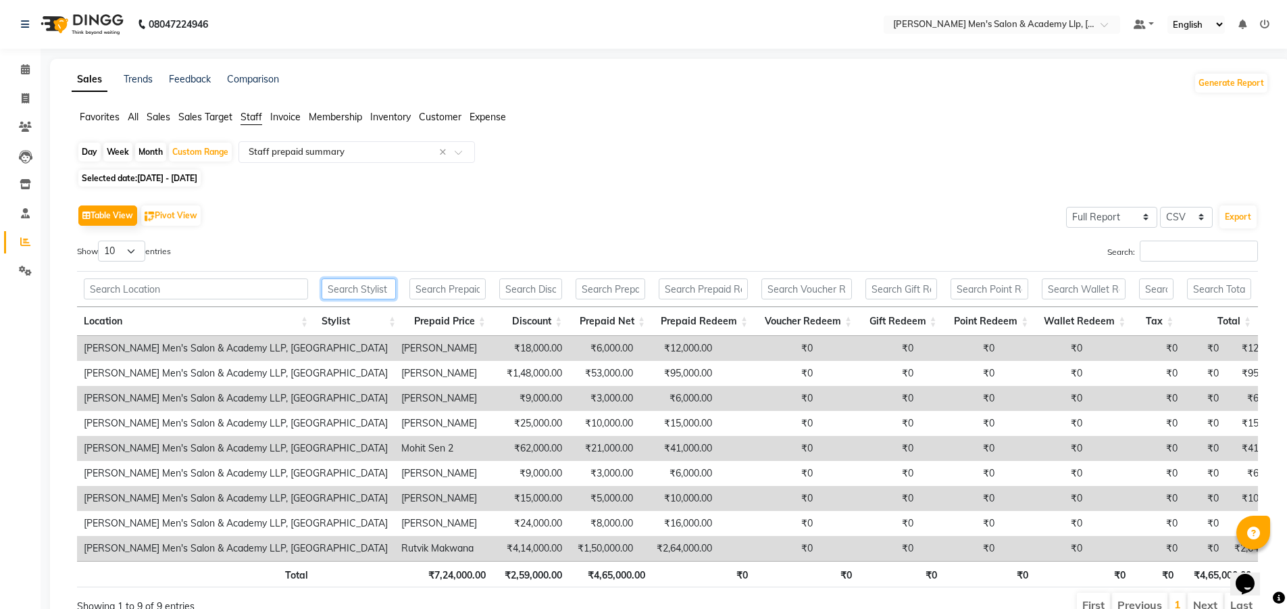
click at [363, 284] on input "text" at bounding box center [359, 288] width 74 height 21
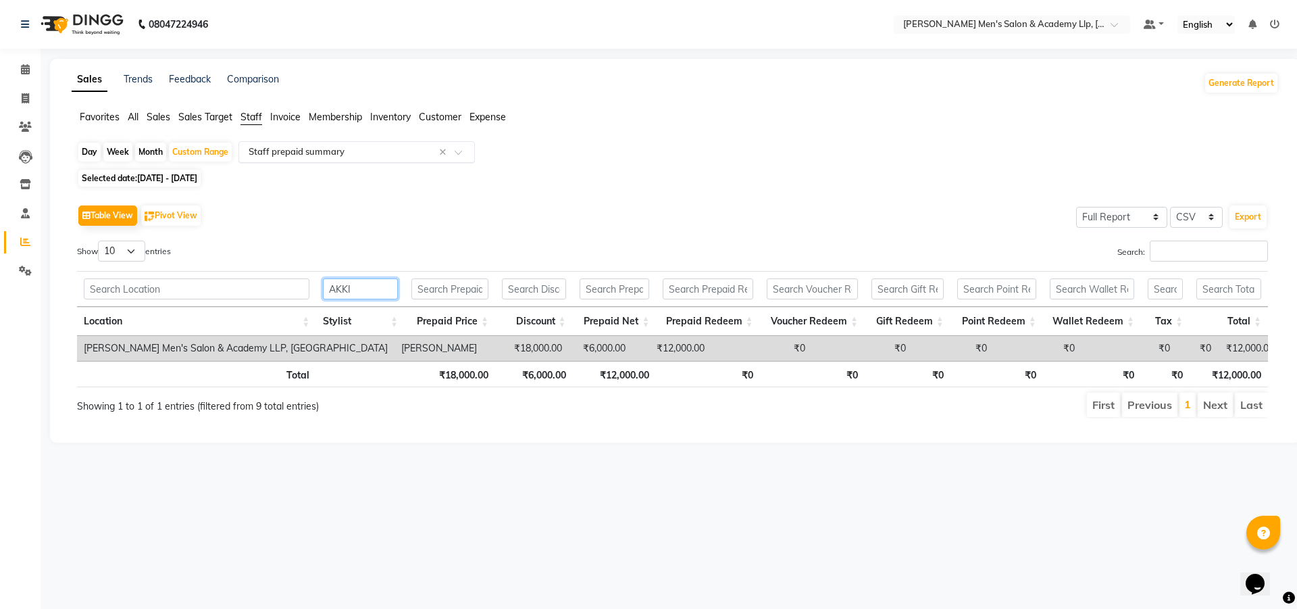
type input "AKKI"
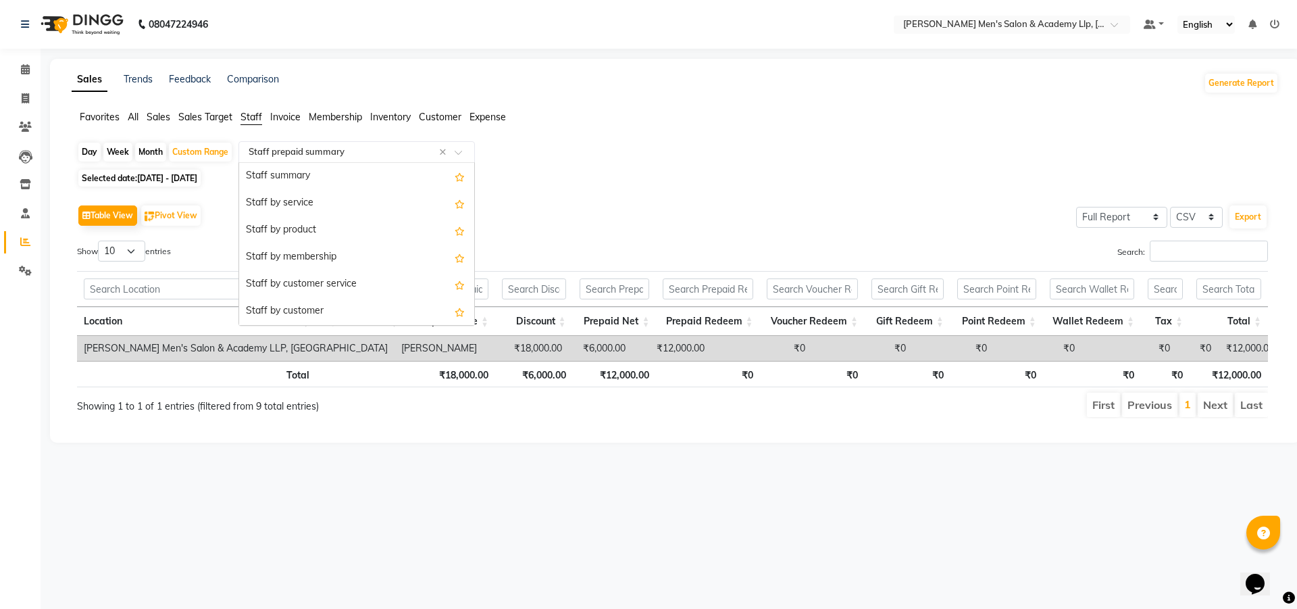
click at [347, 145] on div "Select Report Type × Staff prepaid summary ×" at bounding box center [356, 152] width 236 height 22
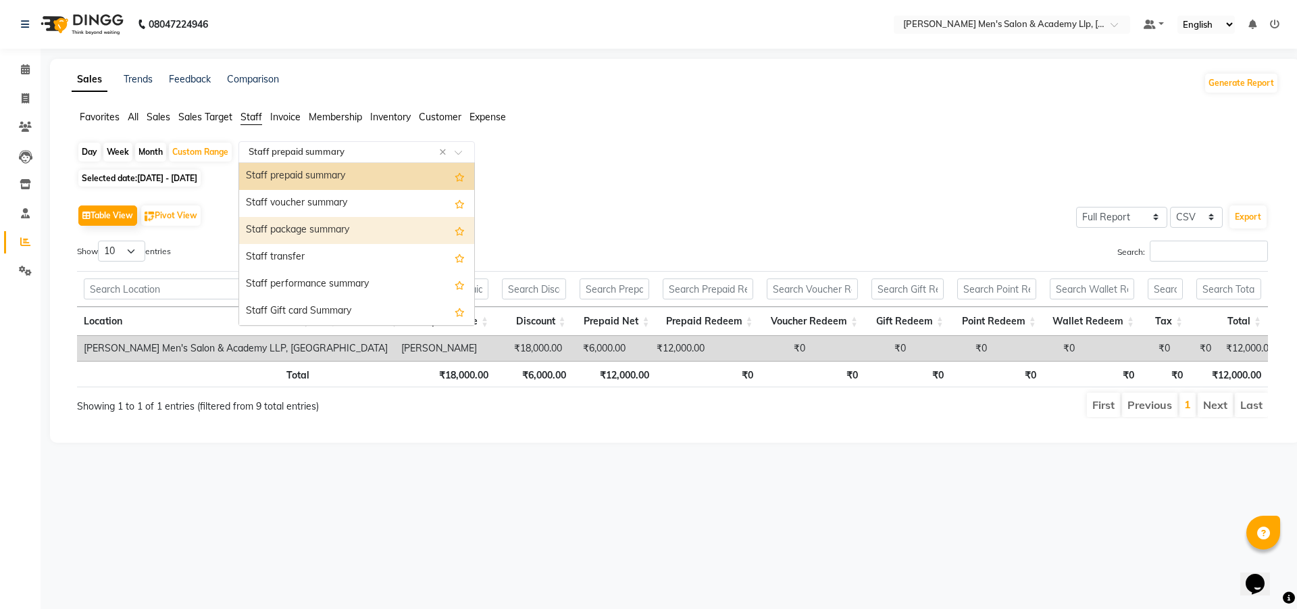
click at [315, 234] on div "Staff package summary" at bounding box center [356, 230] width 235 height 27
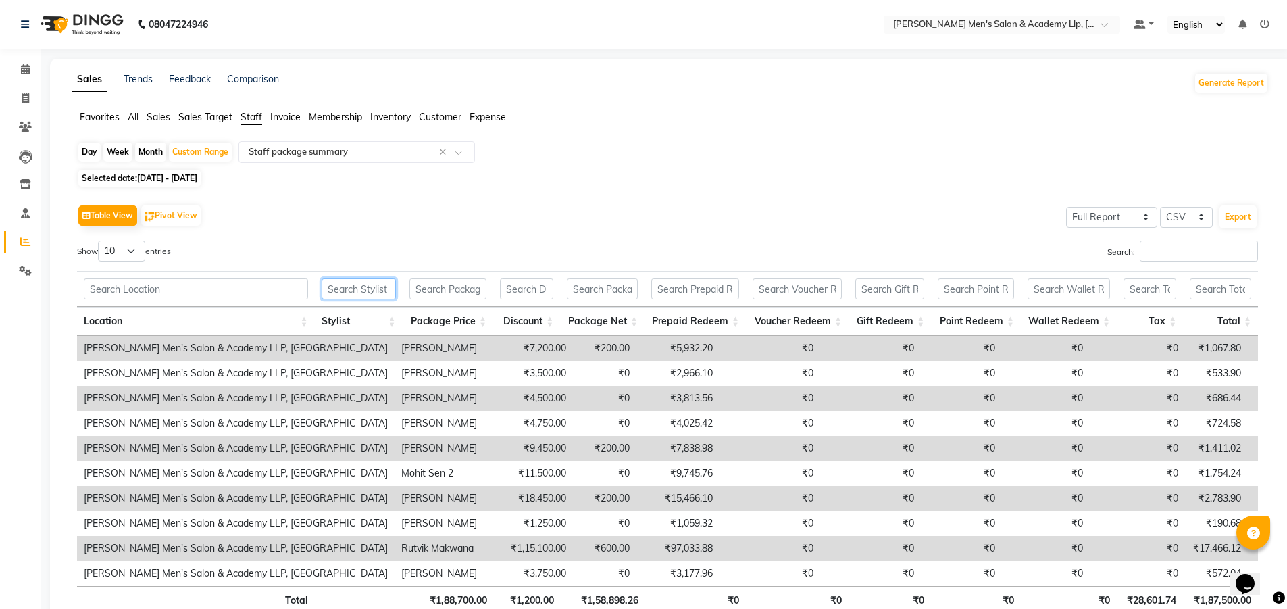
click at [360, 282] on input "text" at bounding box center [359, 288] width 74 height 21
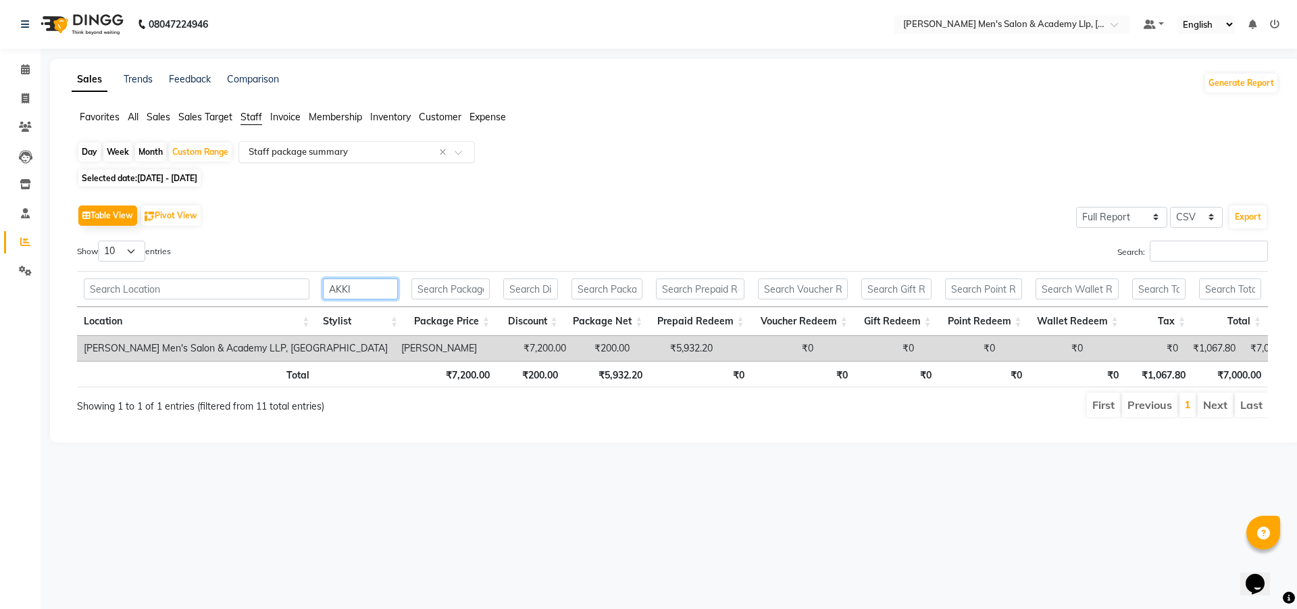
type input "AKKI"
click at [300, 151] on input "text" at bounding box center [343, 152] width 195 height 14
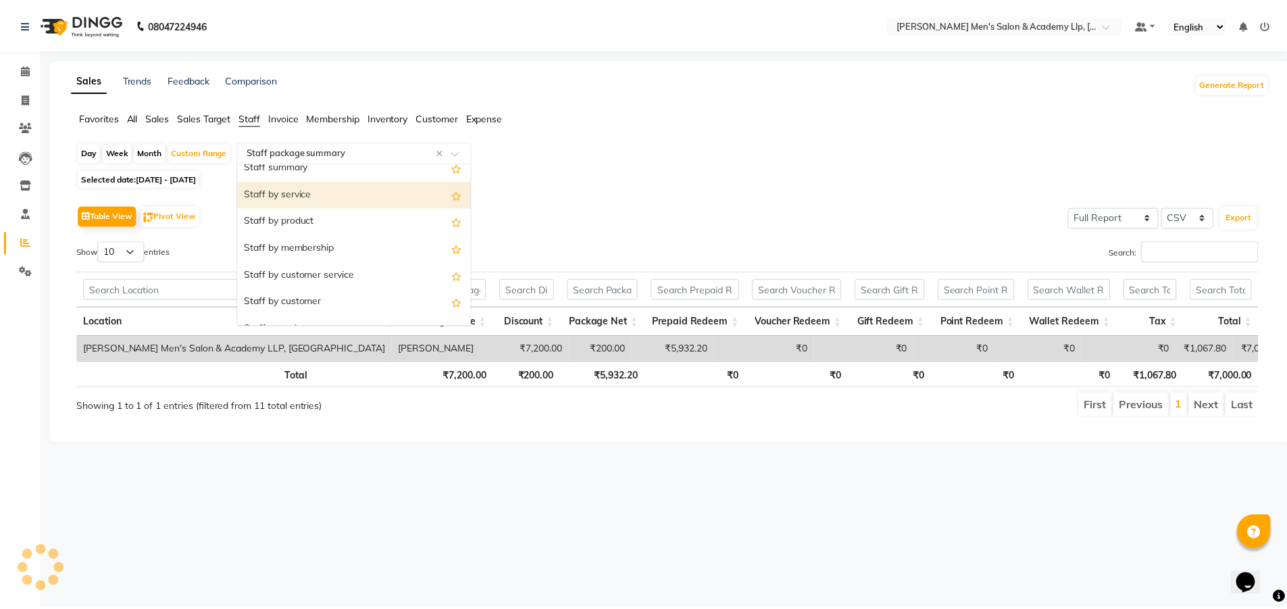
scroll to position [0, 0]
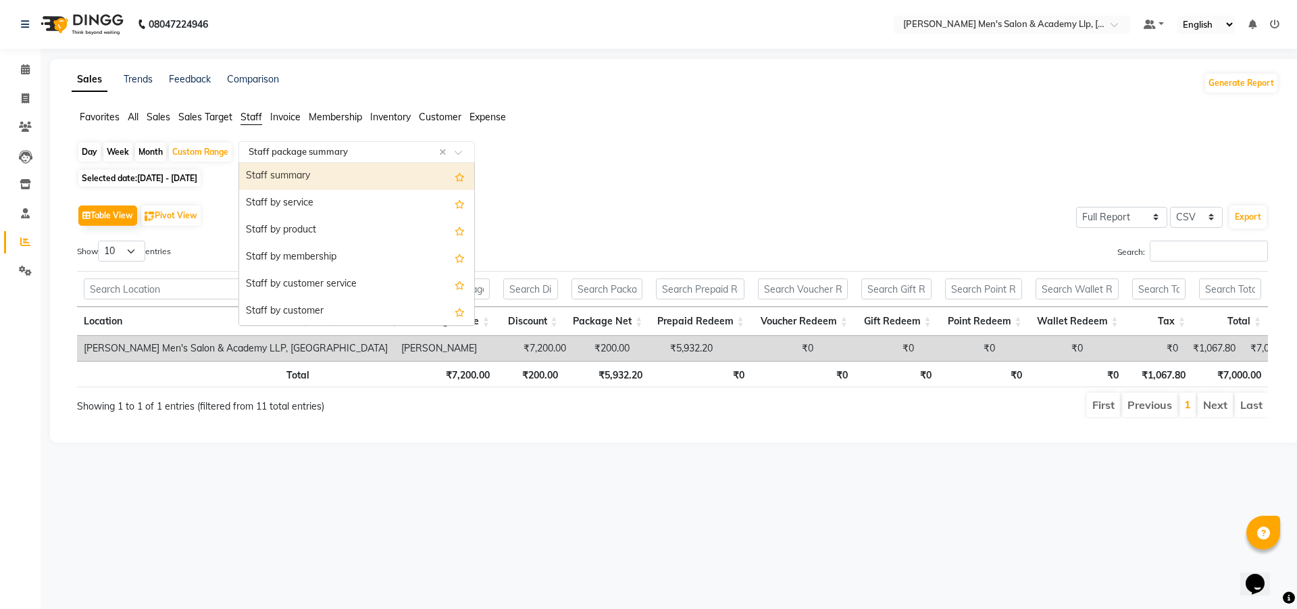
click at [294, 180] on div "Staff summary" at bounding box center [356, 176] width 235 height 27
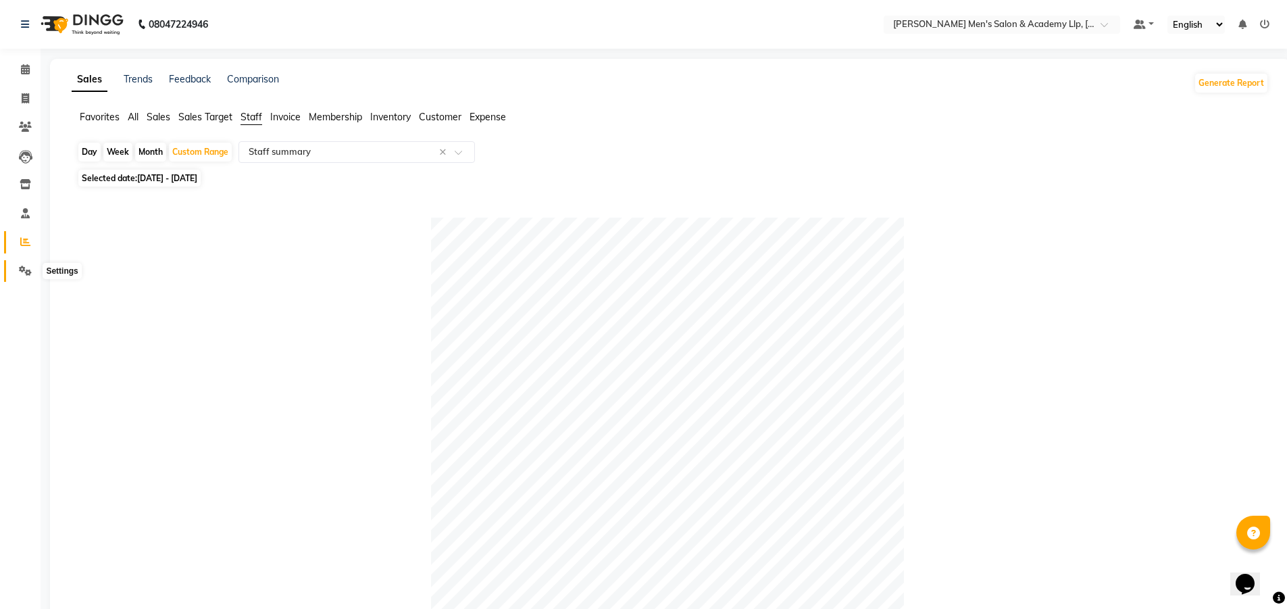
click at [16, 272] on span at bounding box center [26, 271] width 24 height 16
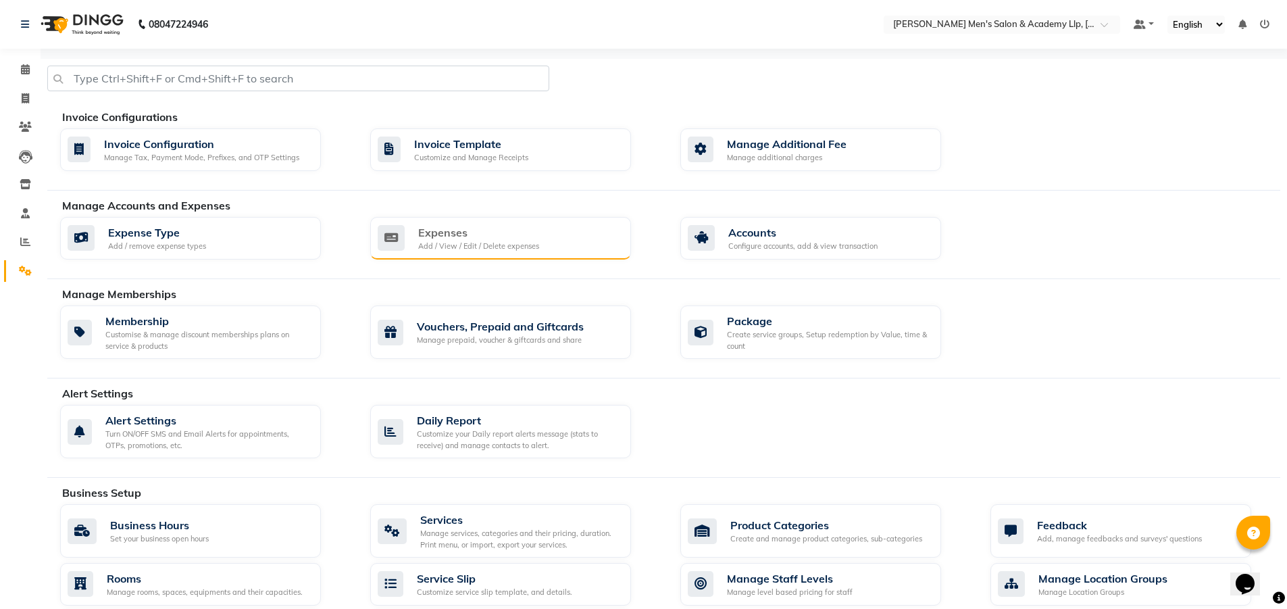
click at [456, 229] on div "Expenses" at bounding box center [478, 232] width 121 height 16
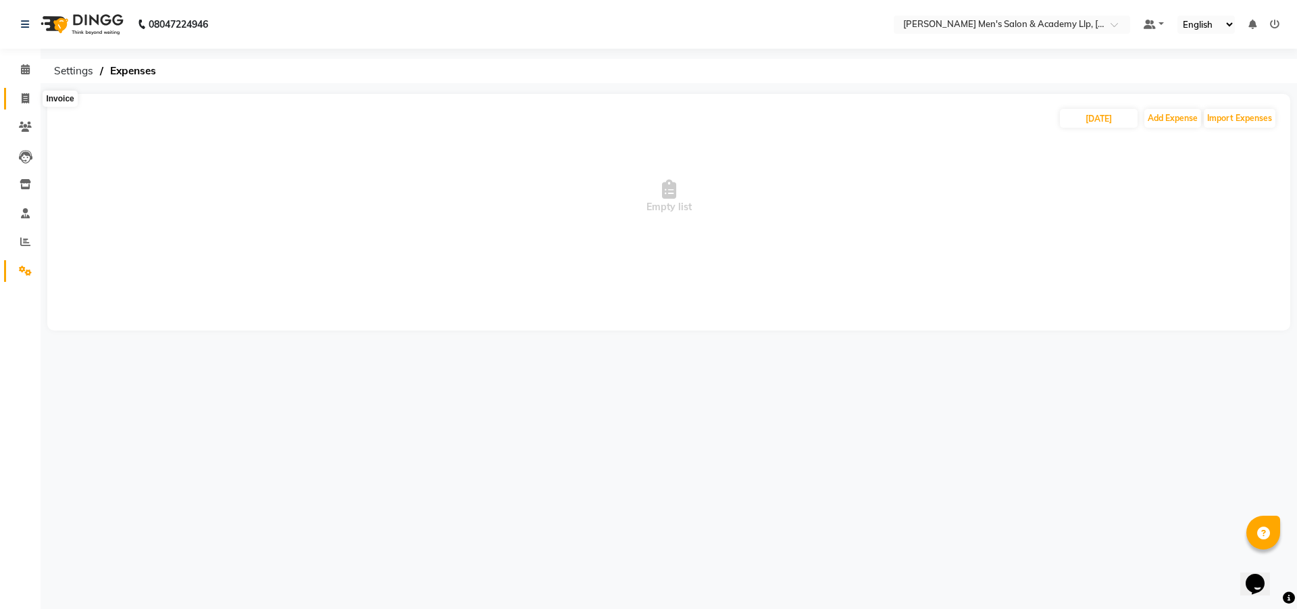
click at [18, 97] on span at bounding box center [26, 99] width 24 height 16
select select "8248"
select select "service"
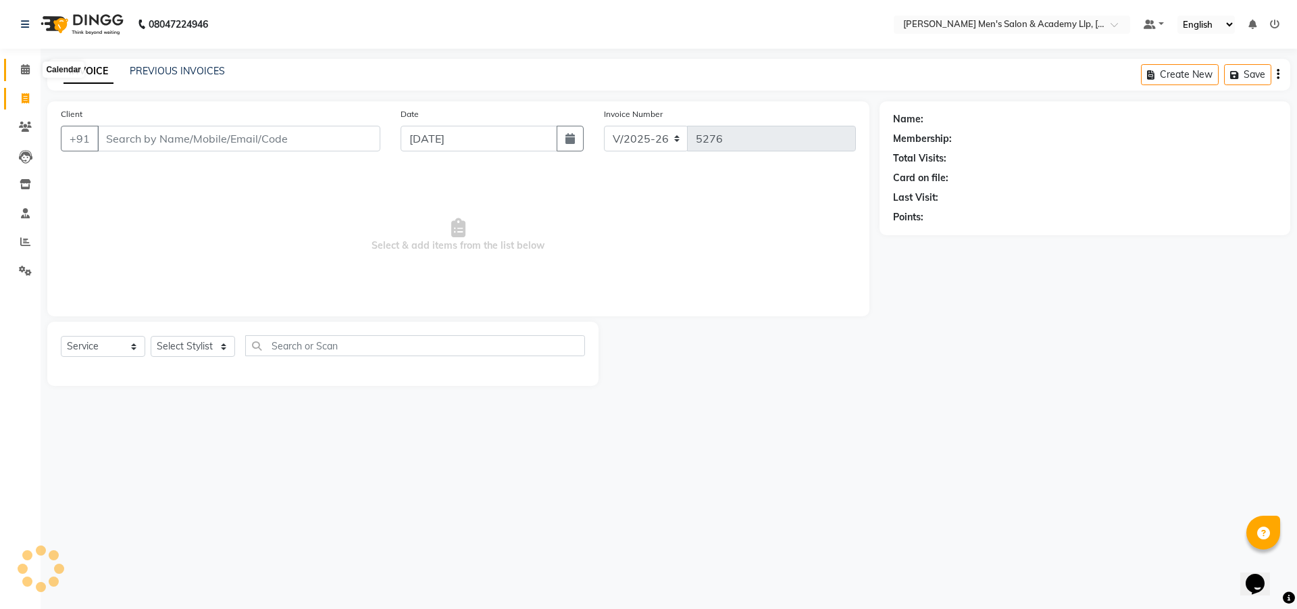
click at [26, 68] on icon at bounding box center [25, 69] width 9 height 10
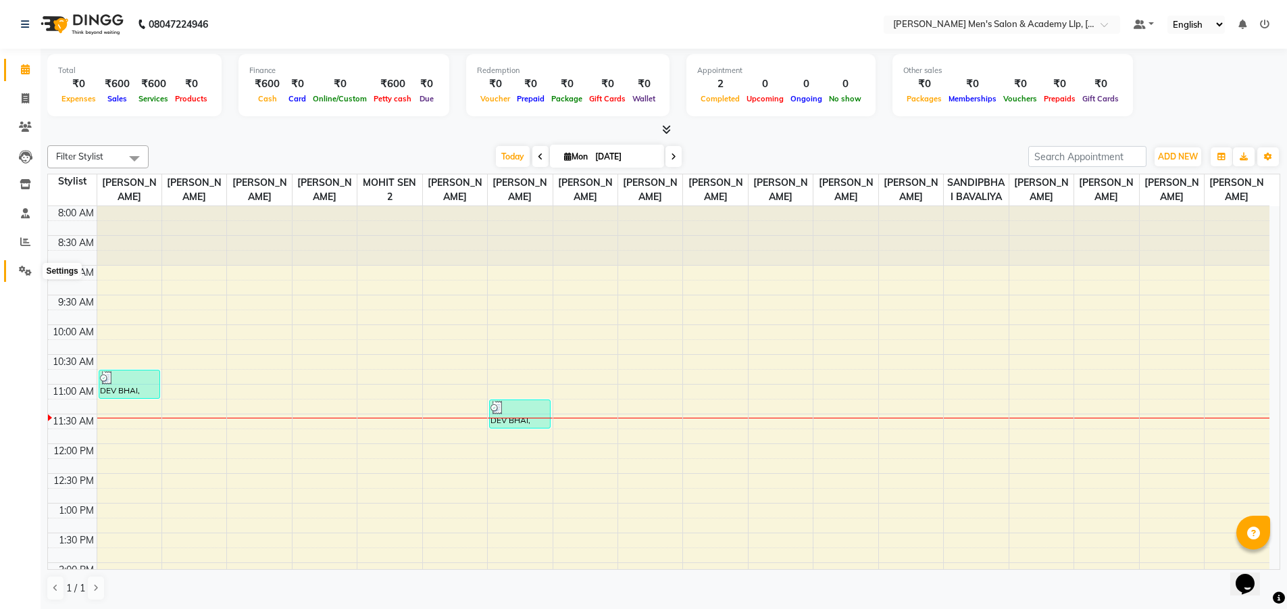
click at [22, 274] on icon at bounding box center [25, 270] width 13 height 10
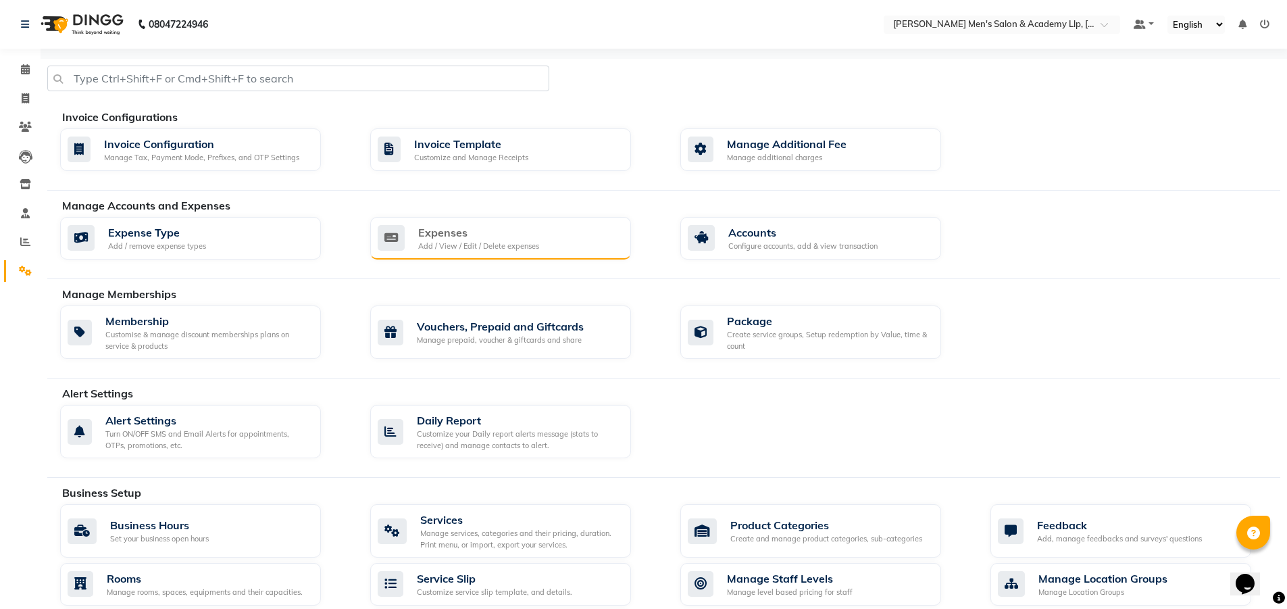
click at [468, 245] on div "Add / View / Edit / Delete expenses" at bounding box center [478, 245] width 121 height 11
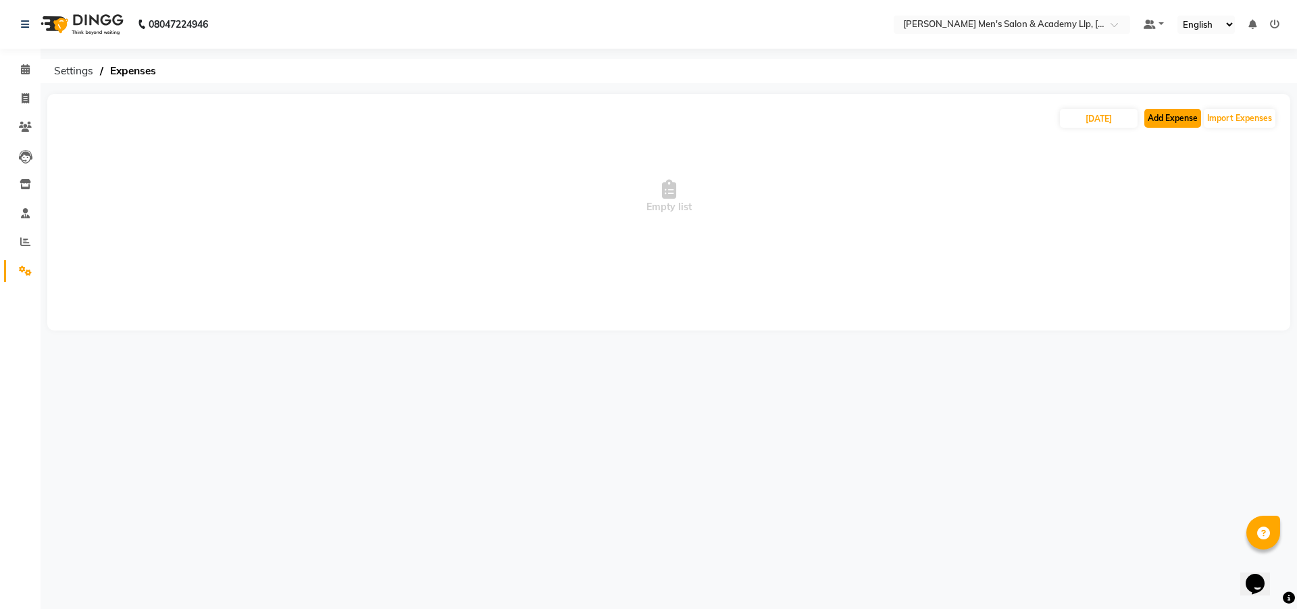
click at [1178, 122] on button "Add Expense" at bounding box center [1172, 118] width 57 height 19
select select "1"
select select "7378"
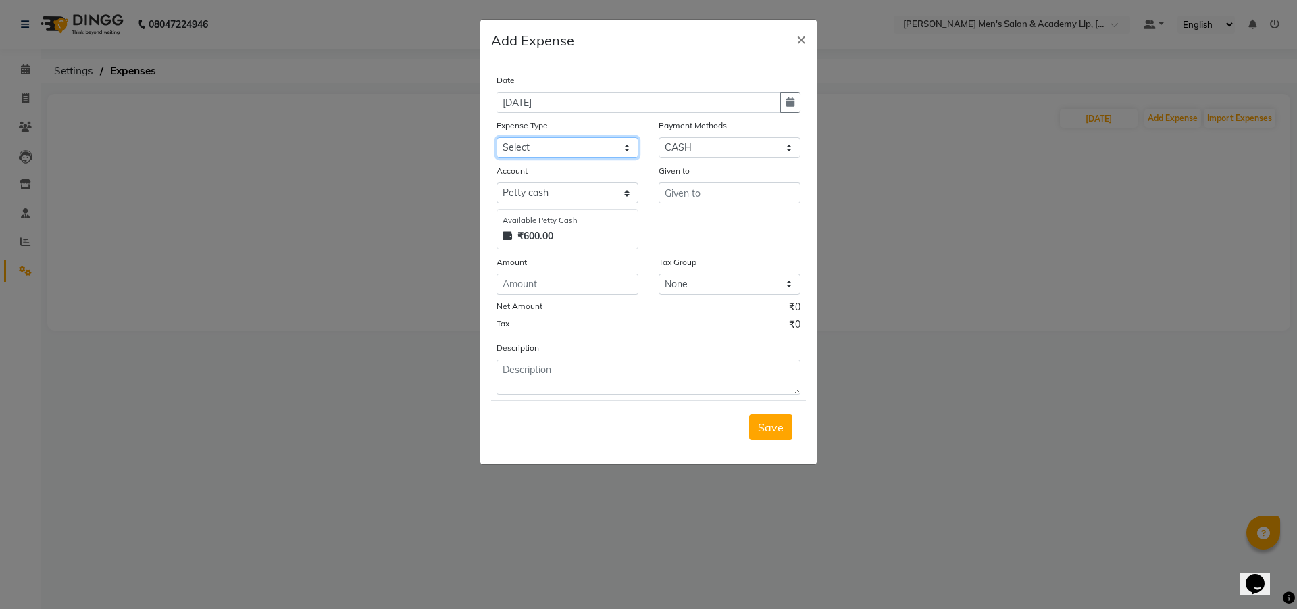
click at [537, 150] on select "Select ADVANCE RUPEES FOR STAFF CLEANING GROSSERY CLENING ITEM HOUSEKEEPIN clie…" at bounding box center [568, 147] width 142 height 21
select select "16154"
click at [497, 137] on select "Select ADVANCE RUPEES FOR STAFF CLEANING GROSSERY CLENING ITEM HOUSEKEEPIN clie…" at bounding box center [568, 147] width 142 height 21
click at [705, 198] on input "text" at bounding box center [730, 192] width 142 height 21
type input "RUTVIK MAKWANA"
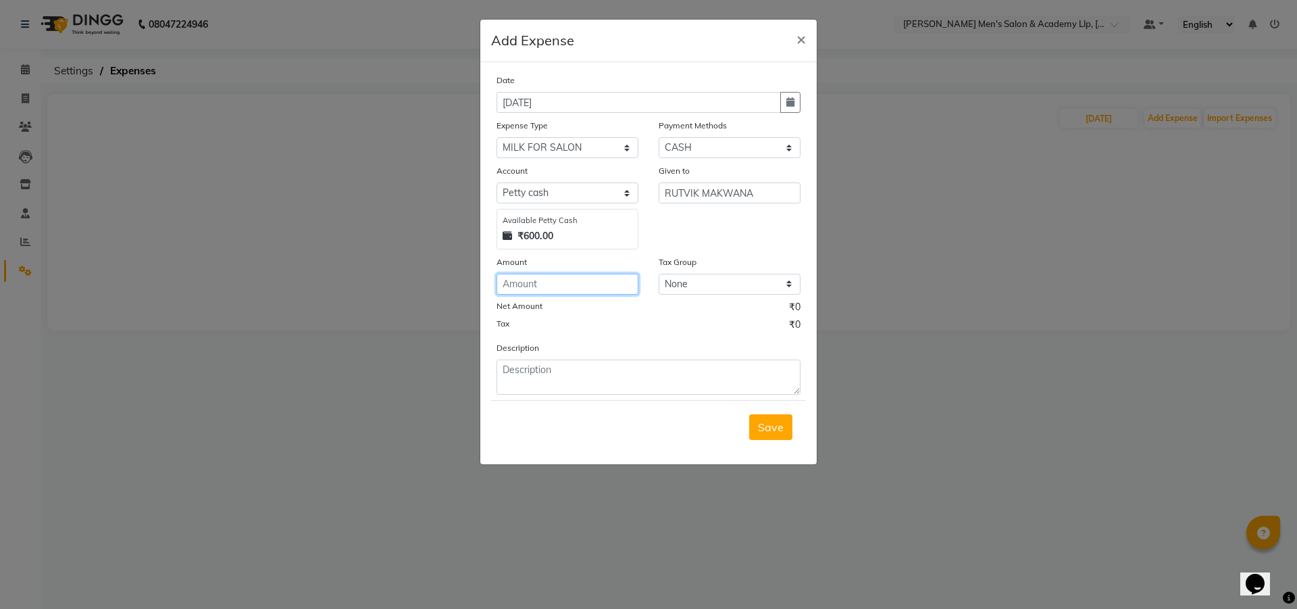
click at [527, 286] on input "number" at bounding box center [568, 284] width 142 height 21
type input "150"
click at [544, 357] on div "Description" at bounding box center [648, 367] width 324 height 54
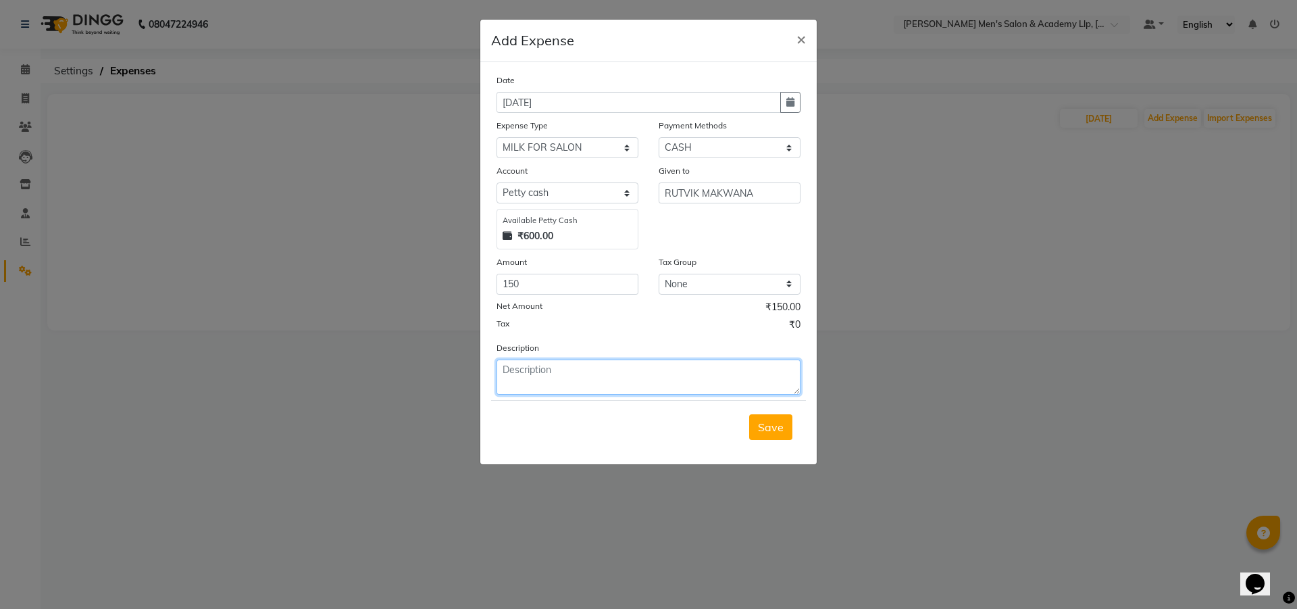
click at [545, 365] on textarea at bounding box center [649, 376] width 304 height 35
type textarea "SALON MILK FOR TEA"
click at [773, 427] on span "Save" at bounding box center [771, 427] width 26 height 14
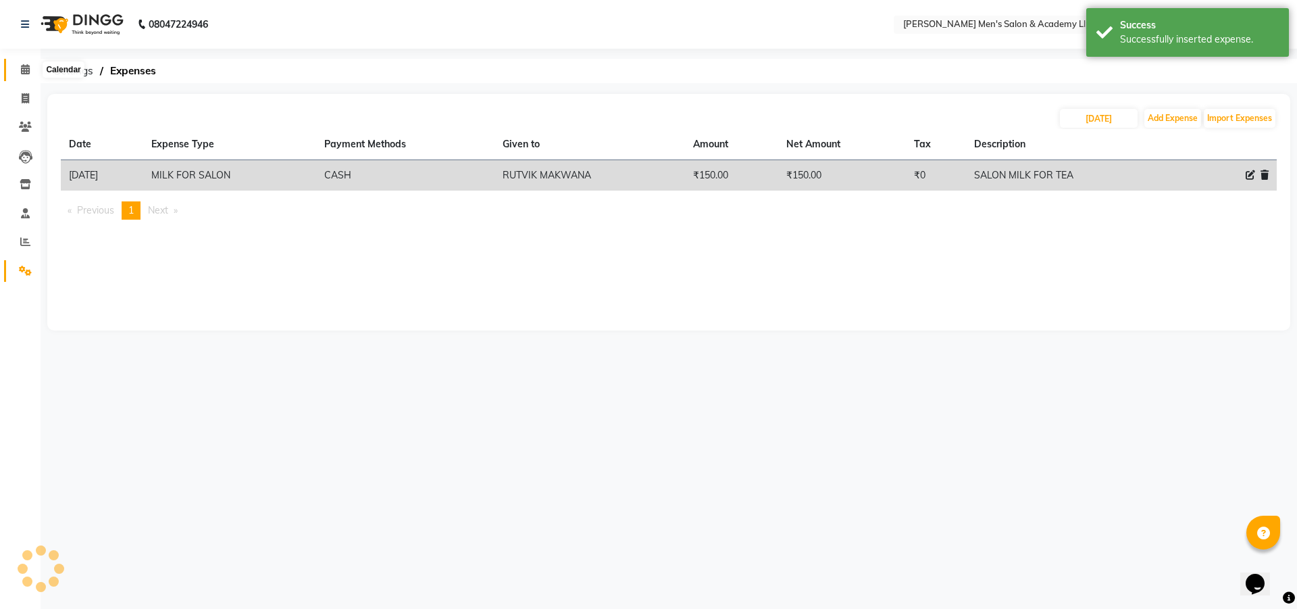
click at [28, 66] on icon at bounding box center [25, 69] width 9 height 10
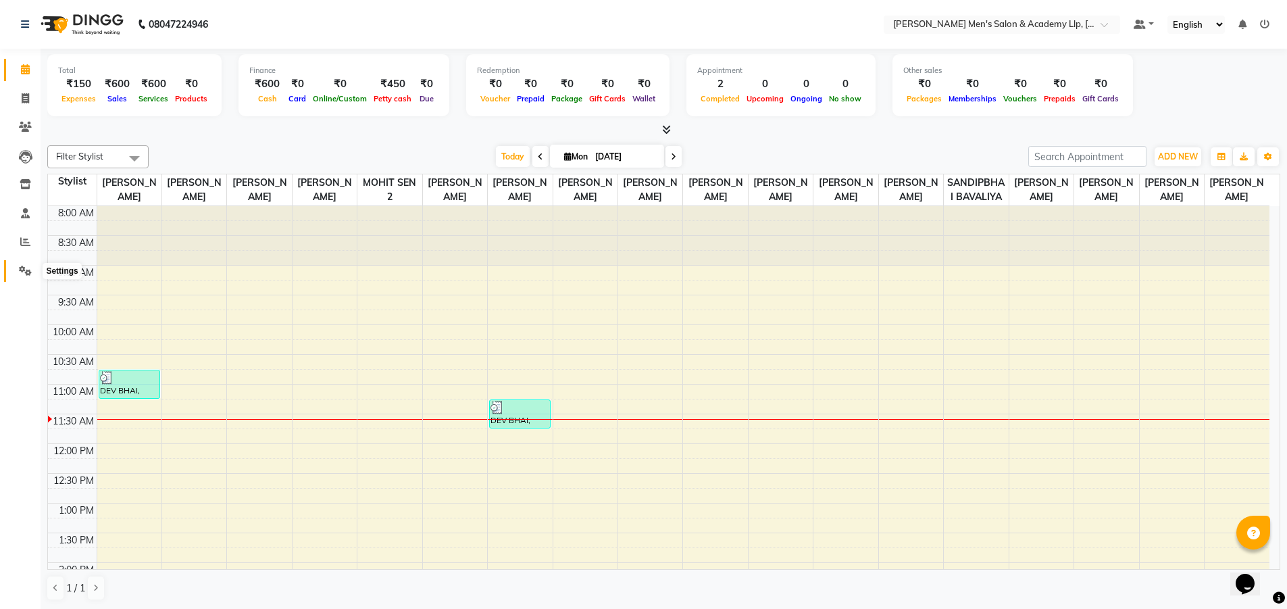
click at [21, 273] on icon at bounding box center [25, 270] width 13 height 10
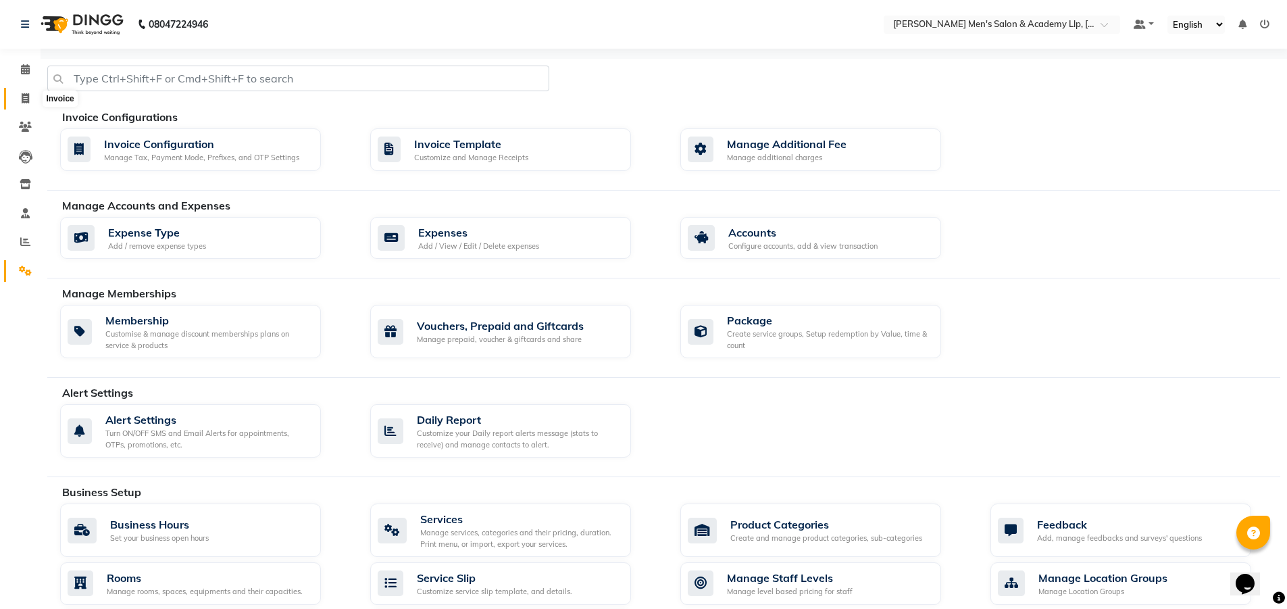
click at [22, 100] on icon at bounding box center [25, 98] width 7 height 10
select select "service"
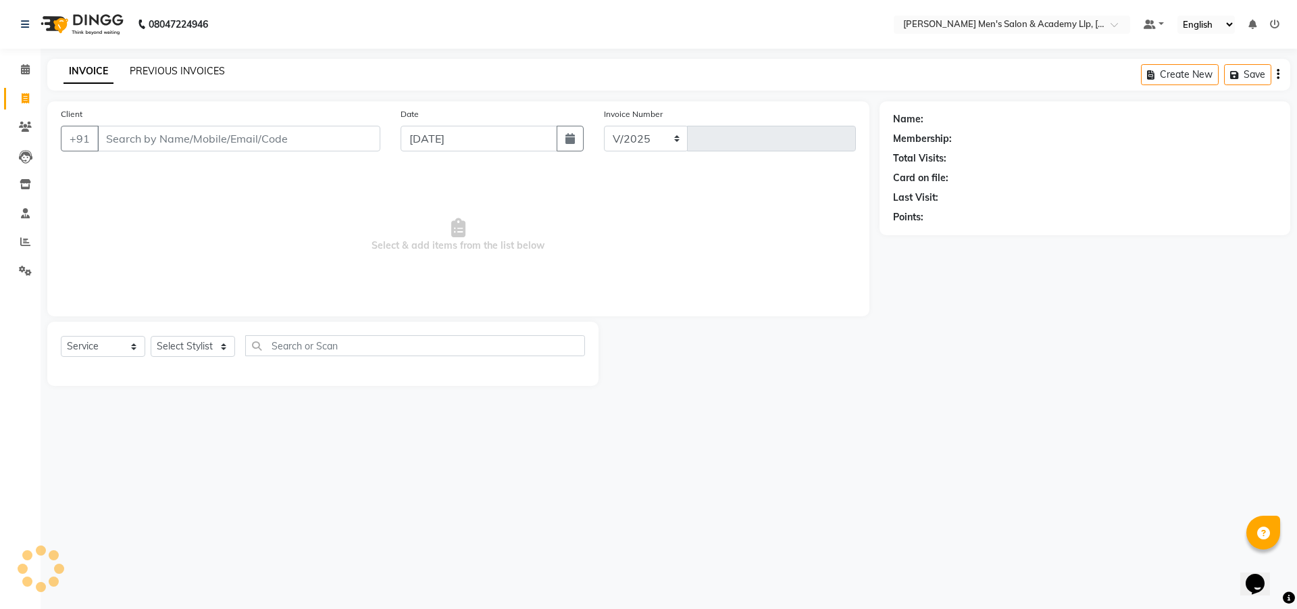
select select "8248"
type input "5276"
click at [157, 71] on link "PREVIOUS INVOICES" at bounding box center [177, 71] width 95 height 12
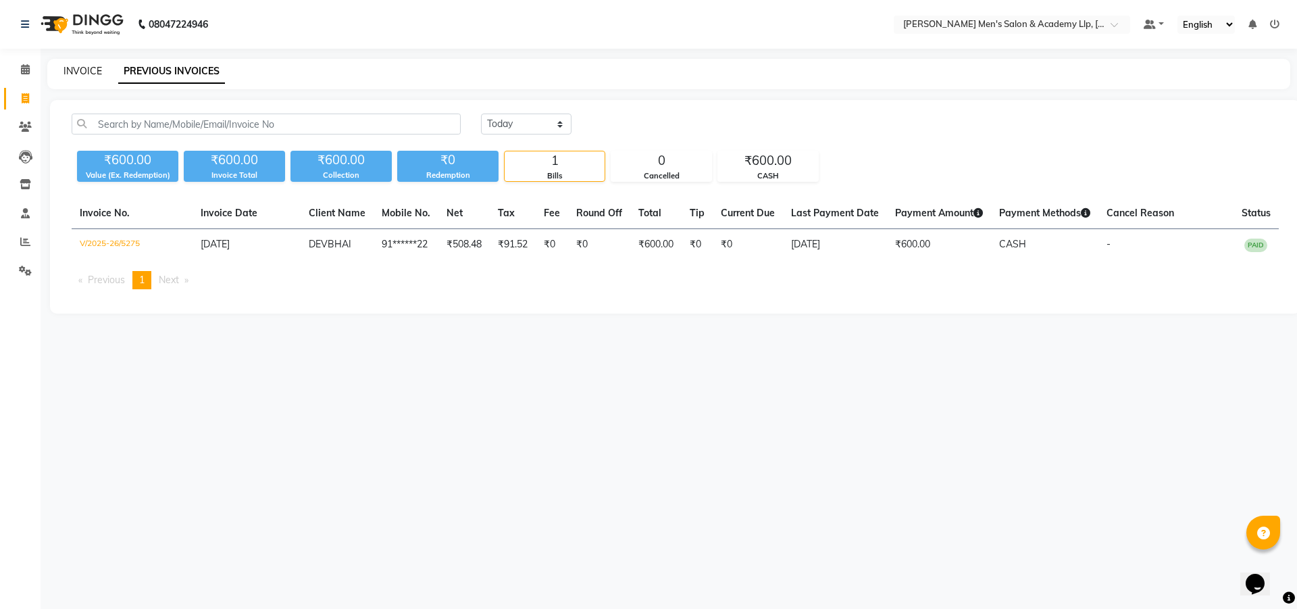
click at [74, 68] on link "INVOICE" at bounding box center [83, 71] width 39 height 12
select select "8248"
select select "service"
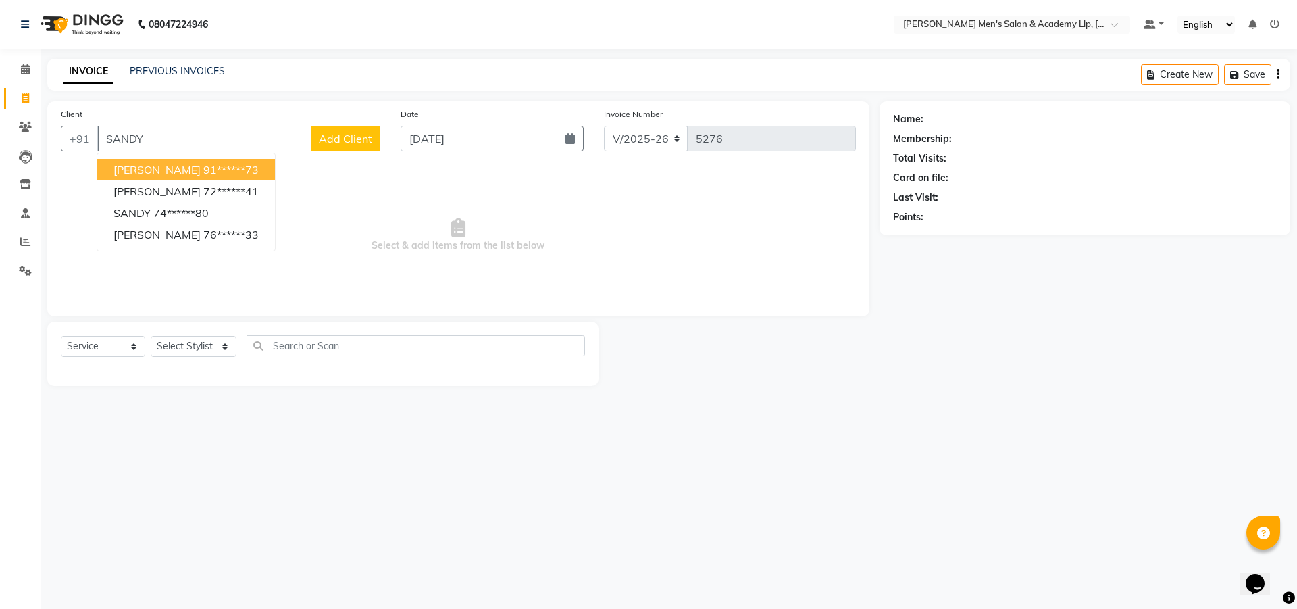
click at [230, 167] on ngb-highlight "91******73" at bounding box center [230, 170] width 55 height 14
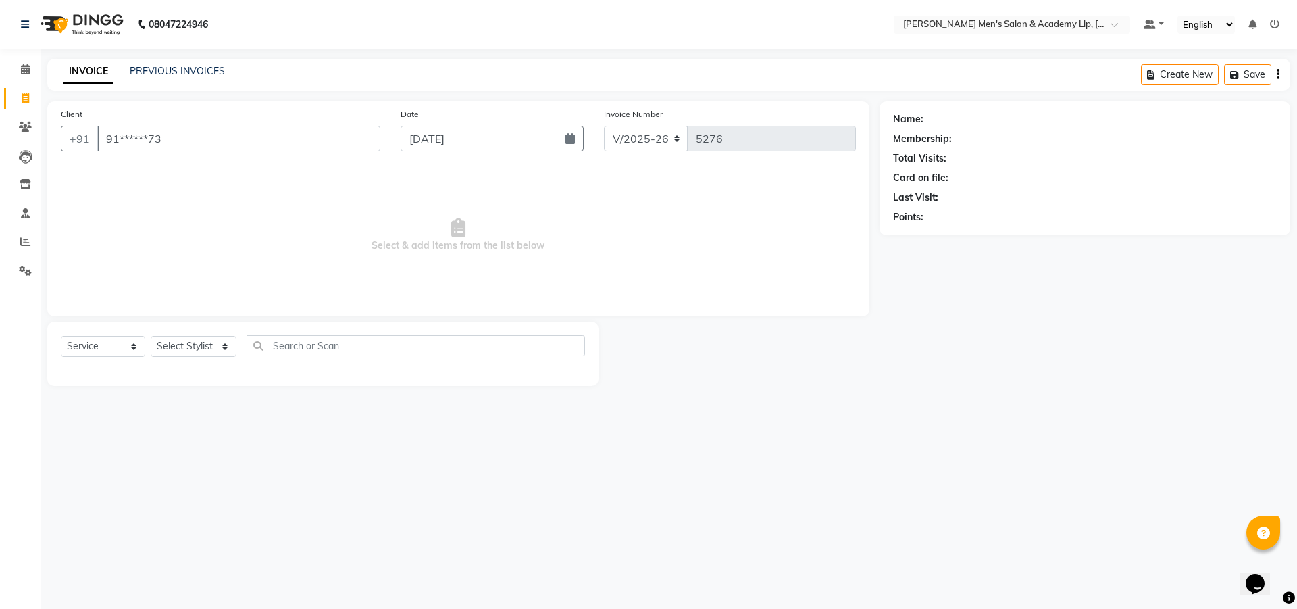
type input "91******73"
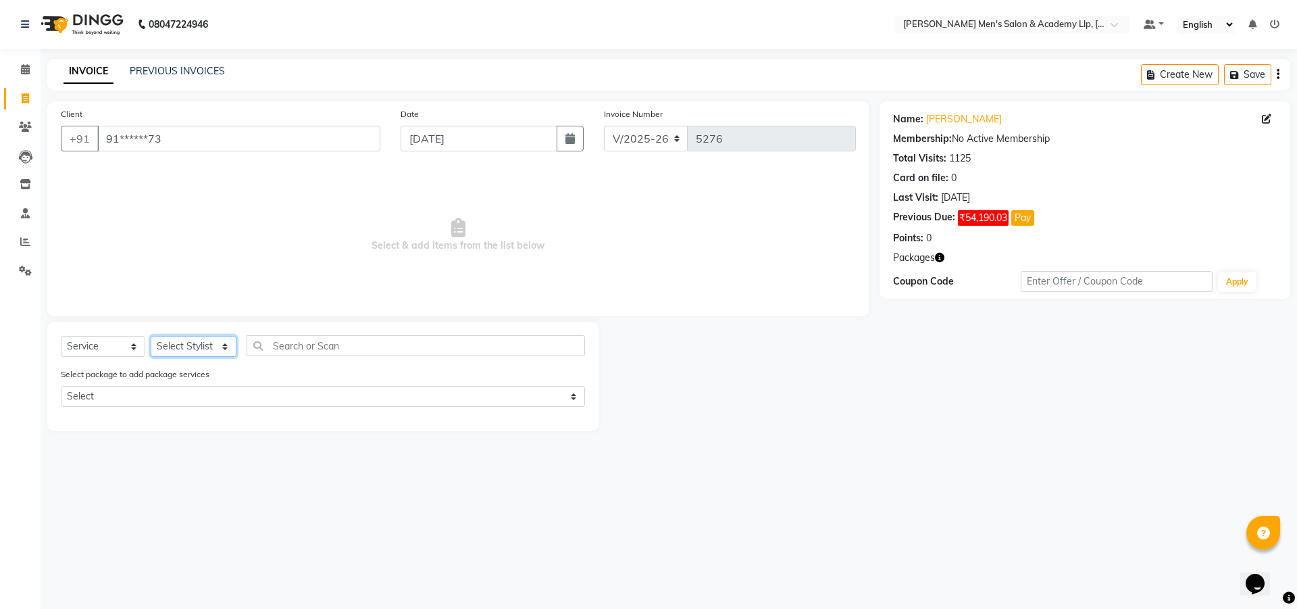
click at [188, 345] on select "Select Stylist ABHISHEK SEN AKKI SEN [PERSON_NAME] [PERSON_NAME] [PERSON_NAME] …" at bounding box center [194, 346] width 86 height 21
select select "83023"
click at [151, 336] on select "Select Stylist ABHISHEK SEN AKKI SEN [PERSON_NAME] [PERSON_NAME] [PERSON_NAME] …" at bounding box center [194, 346] width 86 height 21
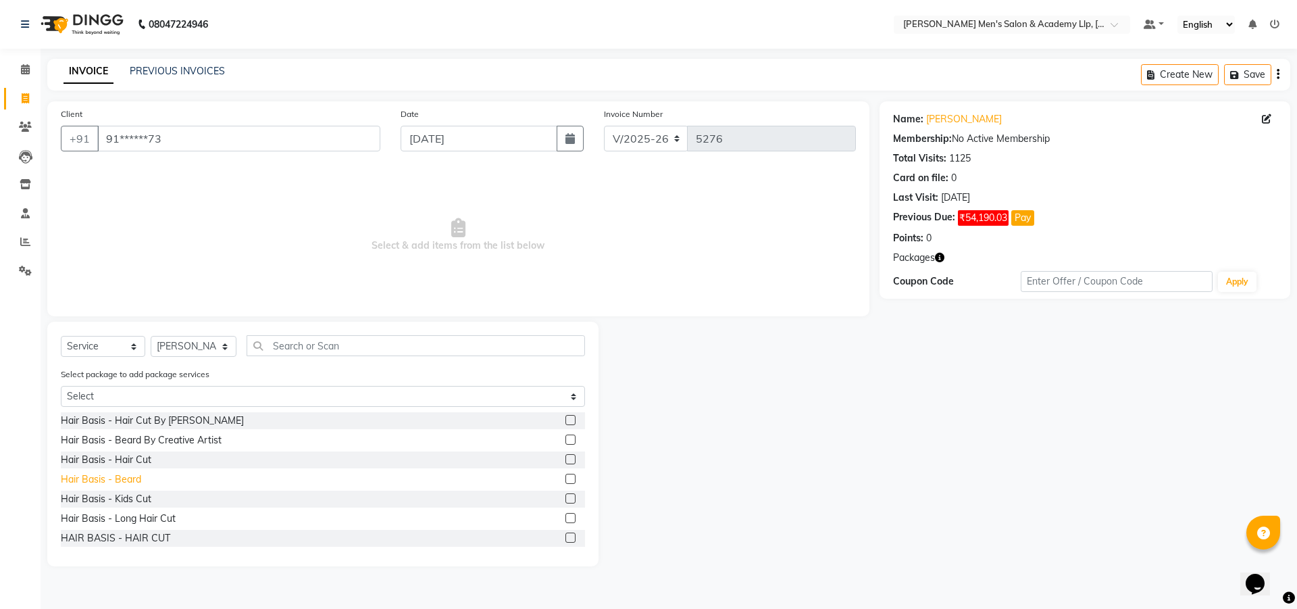
click at [134, 476] on div "Hair Basis - Beard" at bounding box center [101, 479] width 80 height 14
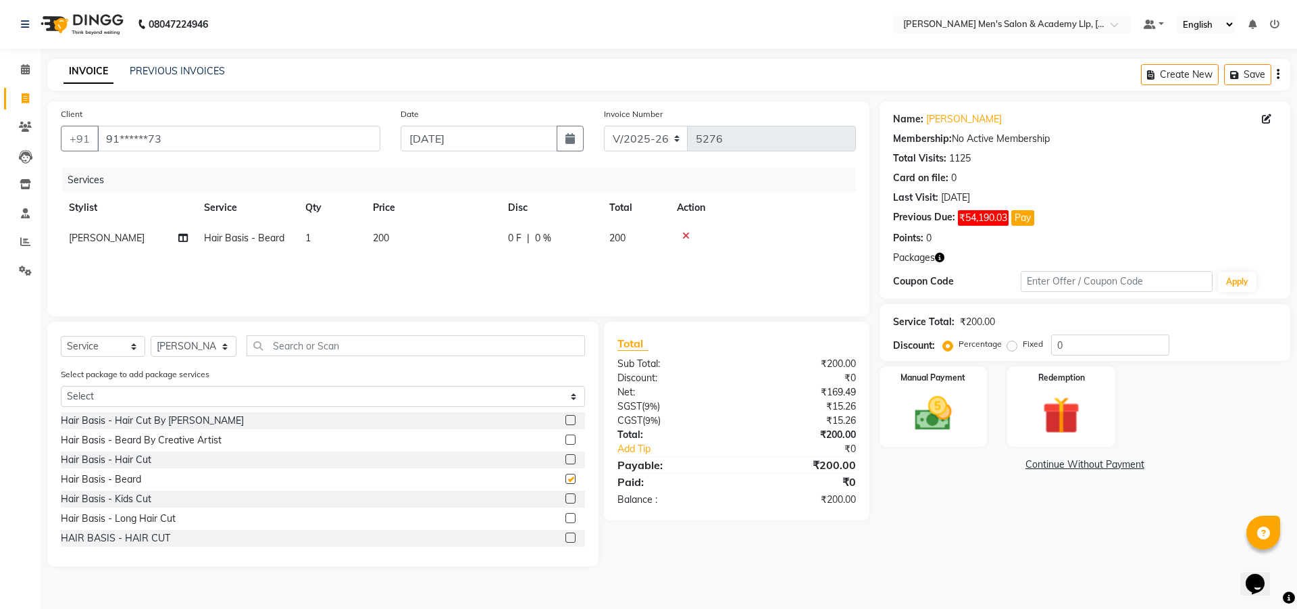
checkbox input "false"
click at [972, 412] on div "Manual Payment" at bounding box center [933, 406] width 112 height 83
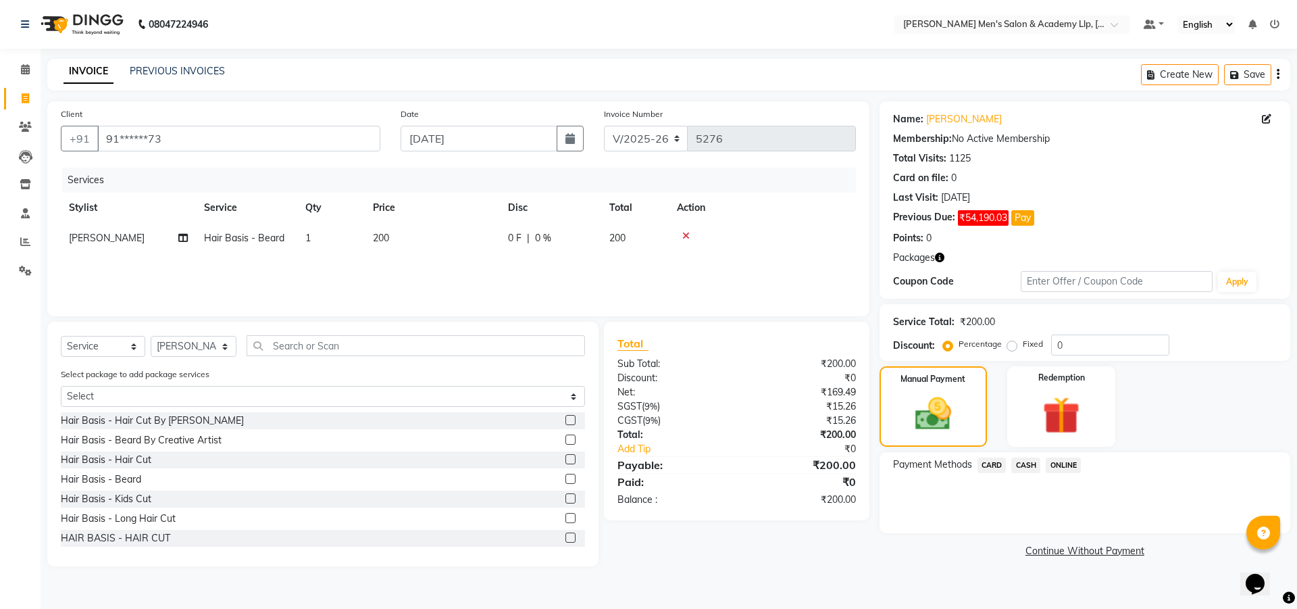
click at [1022, 469] on span "CASH" at bounding box center [1025, 465] width 29 height 16
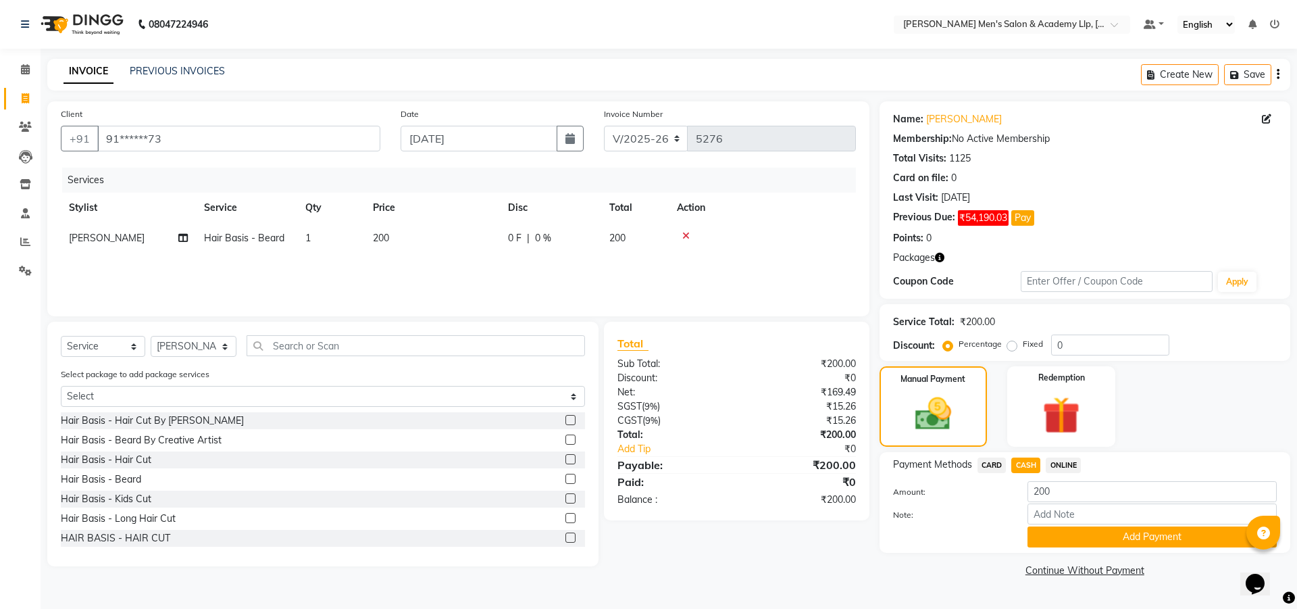
click at [1049, 536] on button "Add Payment" at bounding box center [1151, 536] width 249 height 21
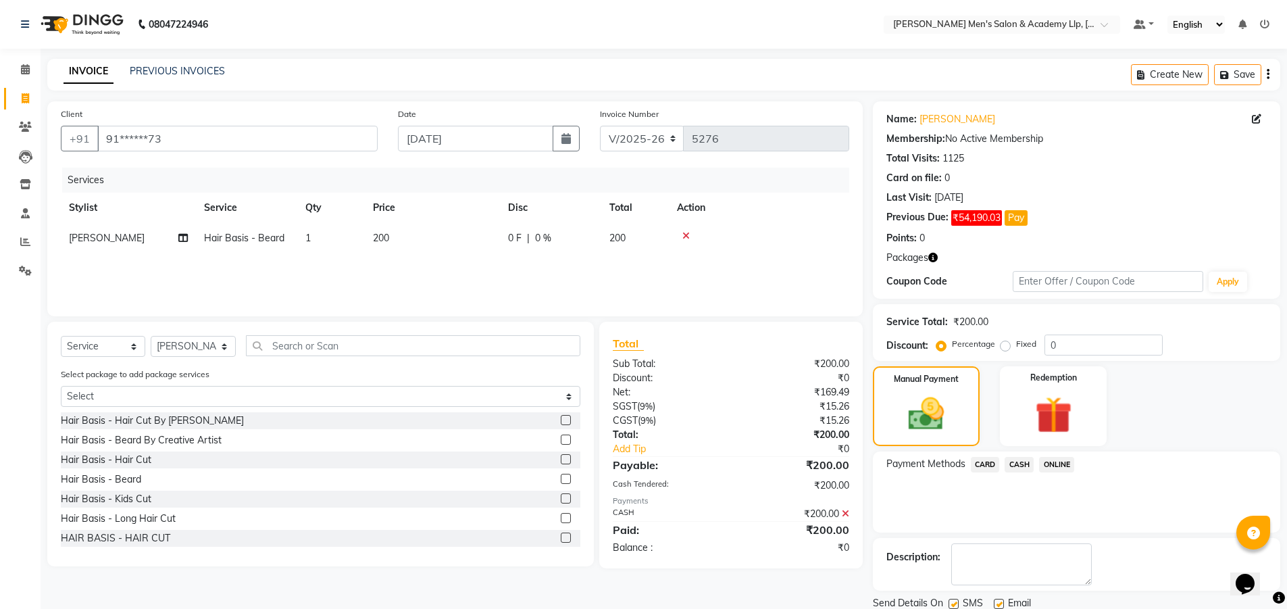
scroll to position [48, 0]
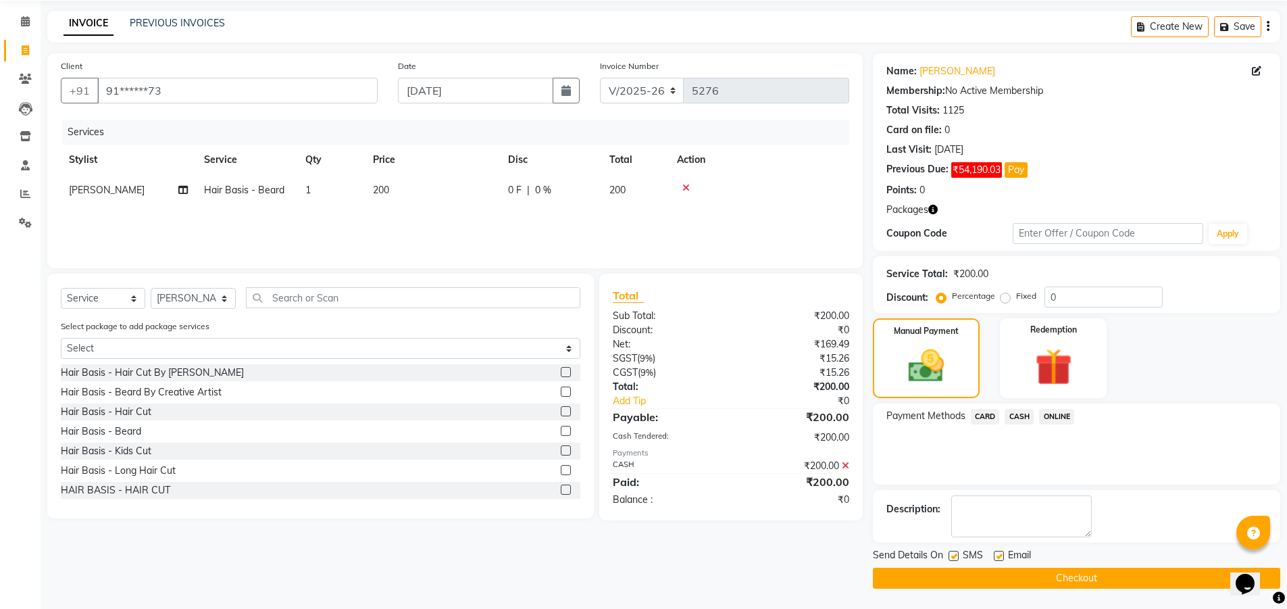
drag, startPoint x: 1001, startPoint y: 551, endPoint x: 965, endPoint y: 554, distance: 36.6
click at [1000, 551] on label at bounding box center [999, 556] width 10 height 10
click at [1000, 552] on input "checkbox" at bounding box center [998, 556] width 9 height 9
checkbox input "false"
click at [949, 555] on label at bounding box center [953, 556] width 10 height 10
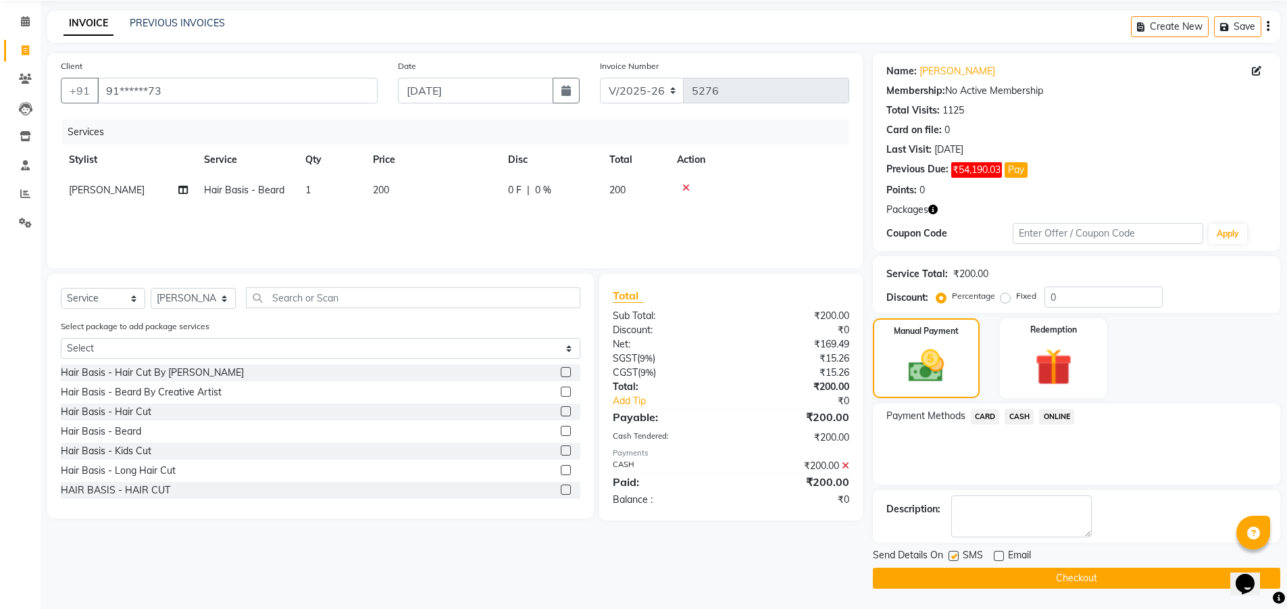
click at [949, 555] on input "checkbox" at bounding box center [952, 556] width 9 height 9
checkbox input "false"
click at [963, 578] on button "Checkout" at bounding box center [1076, 577] width 407 height 21
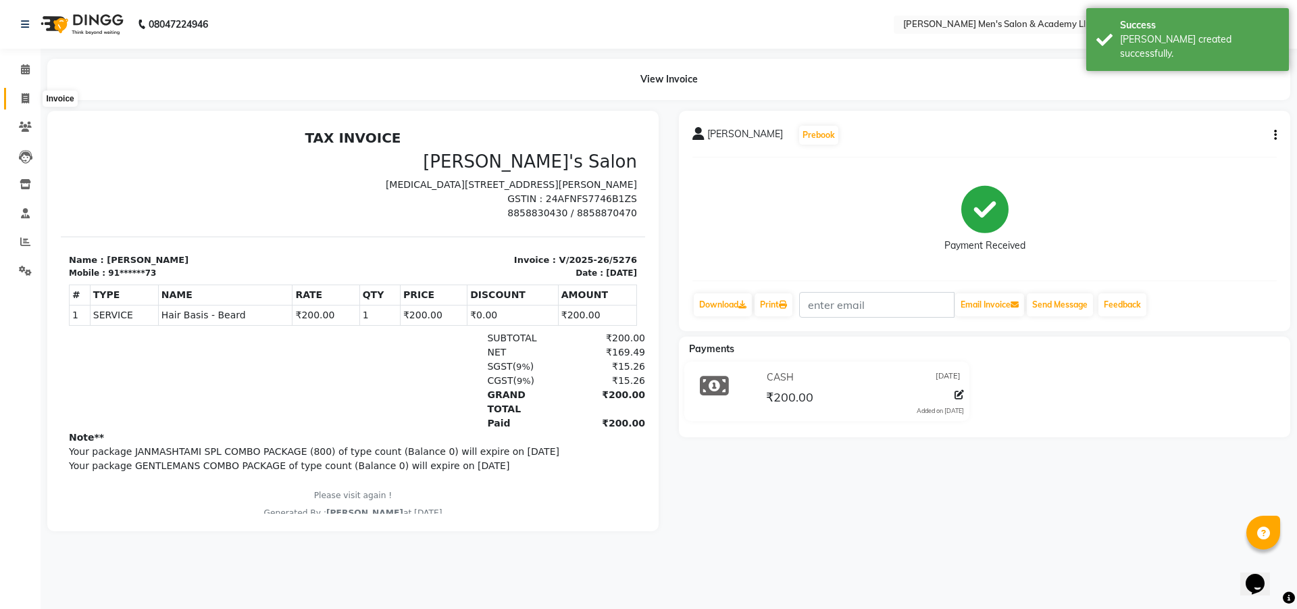
click at [25, 99] on icon at bounding box center [25, 98] width 7 height 10
select select "service"
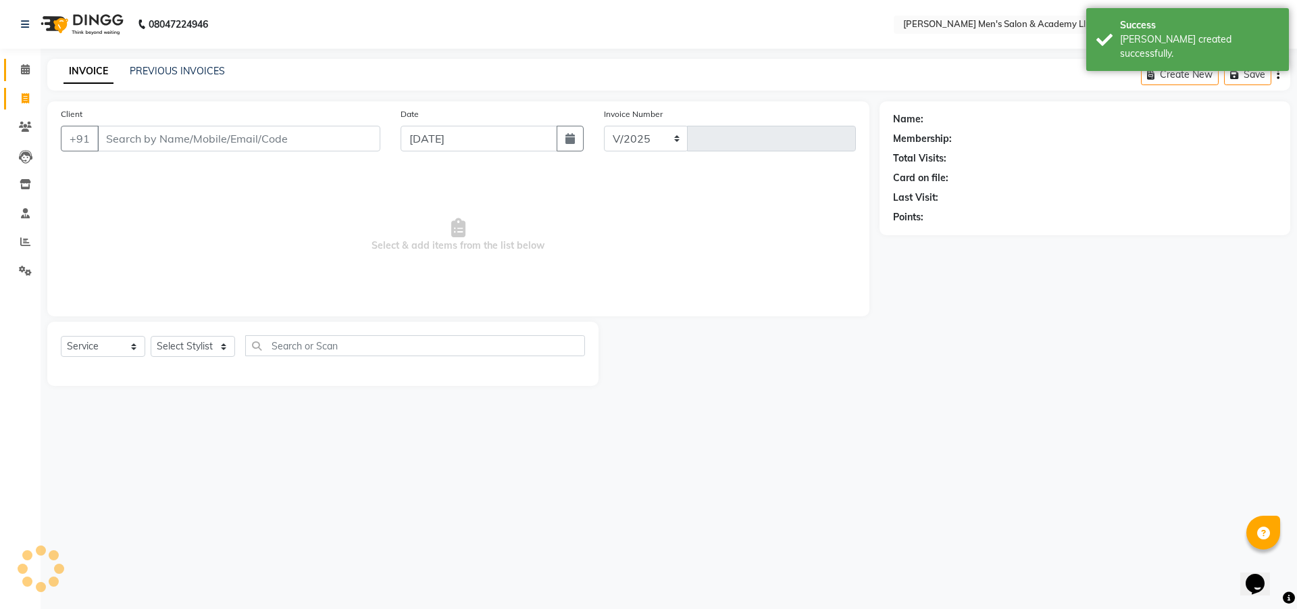
select select "8248"
type input "5277"
click at [19, 72] on span at bounding box center [26, 70] width 24 height 16
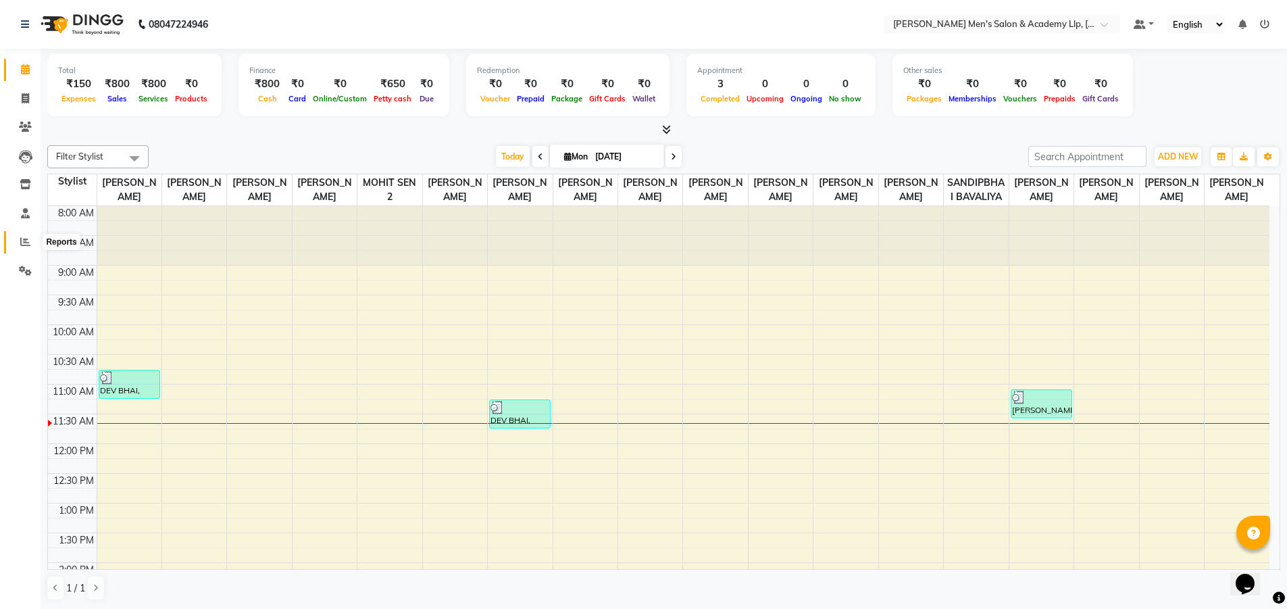
click at [20, 243] on icon at bounding box center [25, 241] width 10 height 10
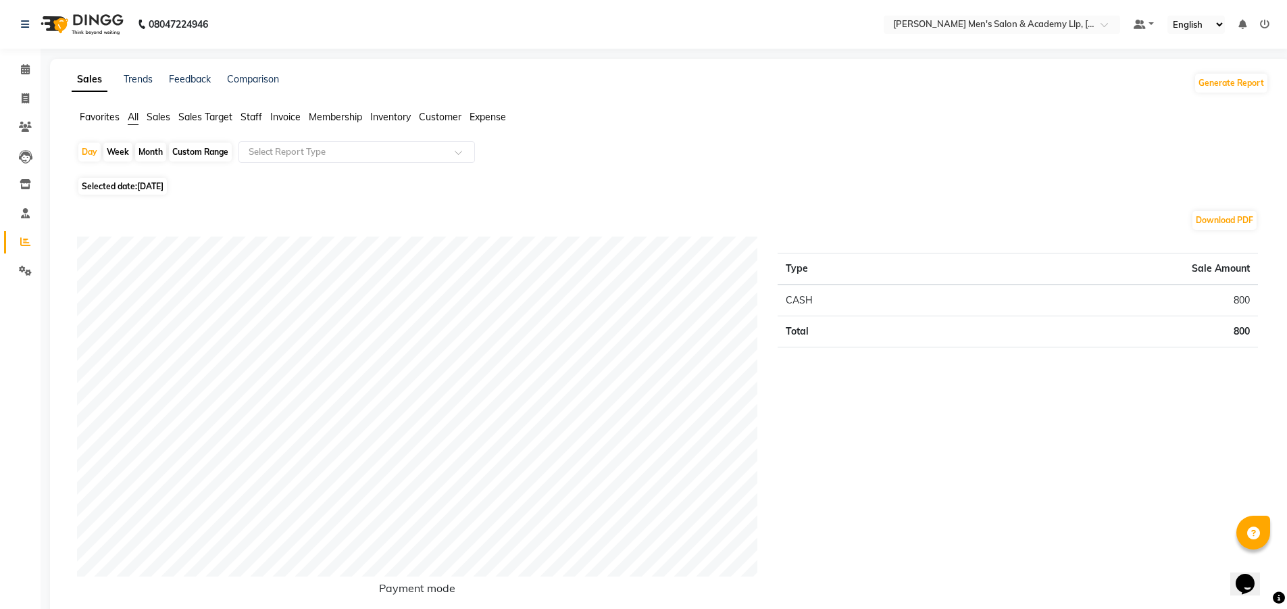
click at [156, 153] on div "Month" at bounding box center [150, 152] width 31 height 19
select select "9"
select select "2025"
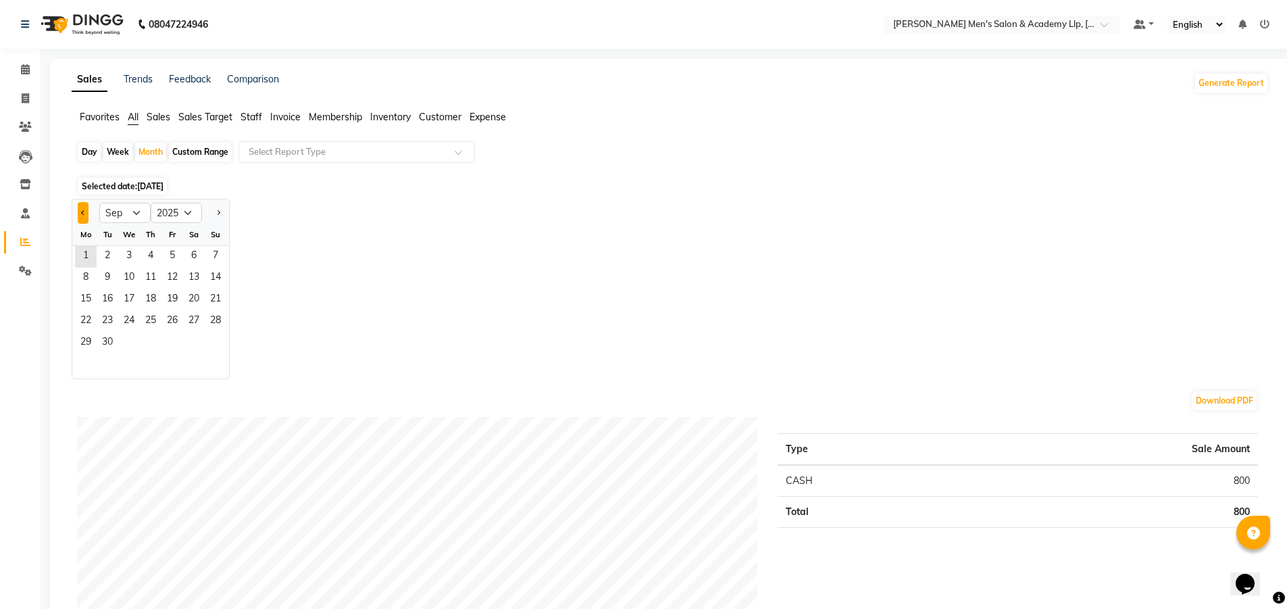
click at [83, 206] on button "Previous month" at bounding box center [83, 213] width 11 height 22
select select "8"
click at [180, 254] on span "1" at bounding box center [172, 257] width 22 height 22
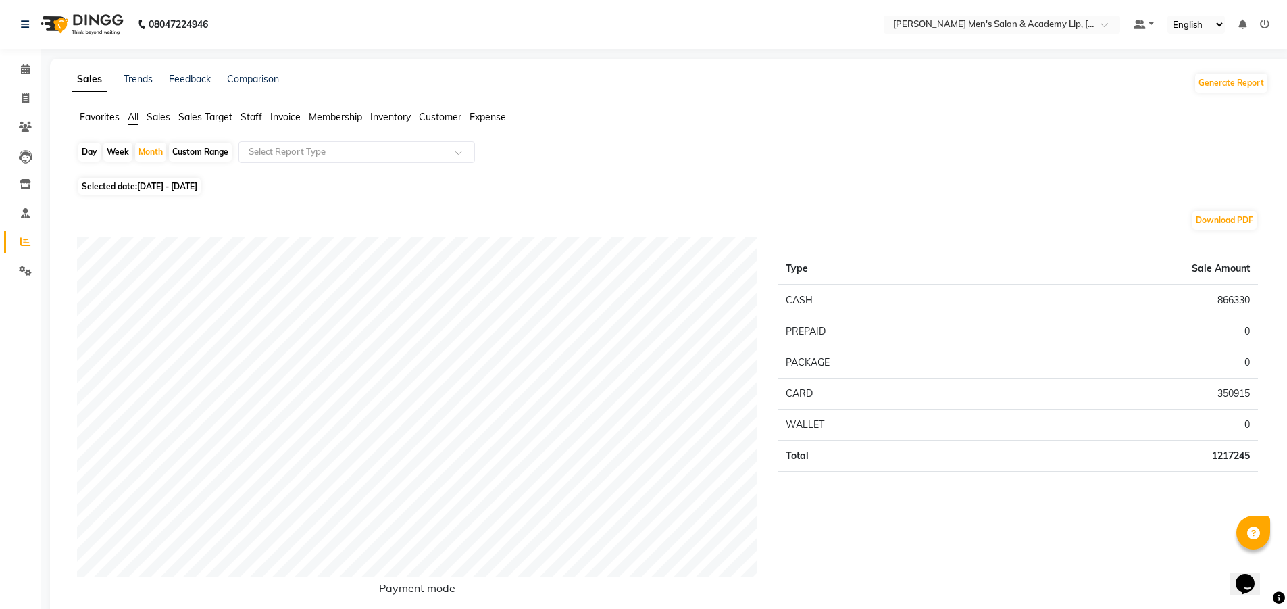
click at [251, 118] on span "Staff" at bounding box center [251, 117] width 22 height 12
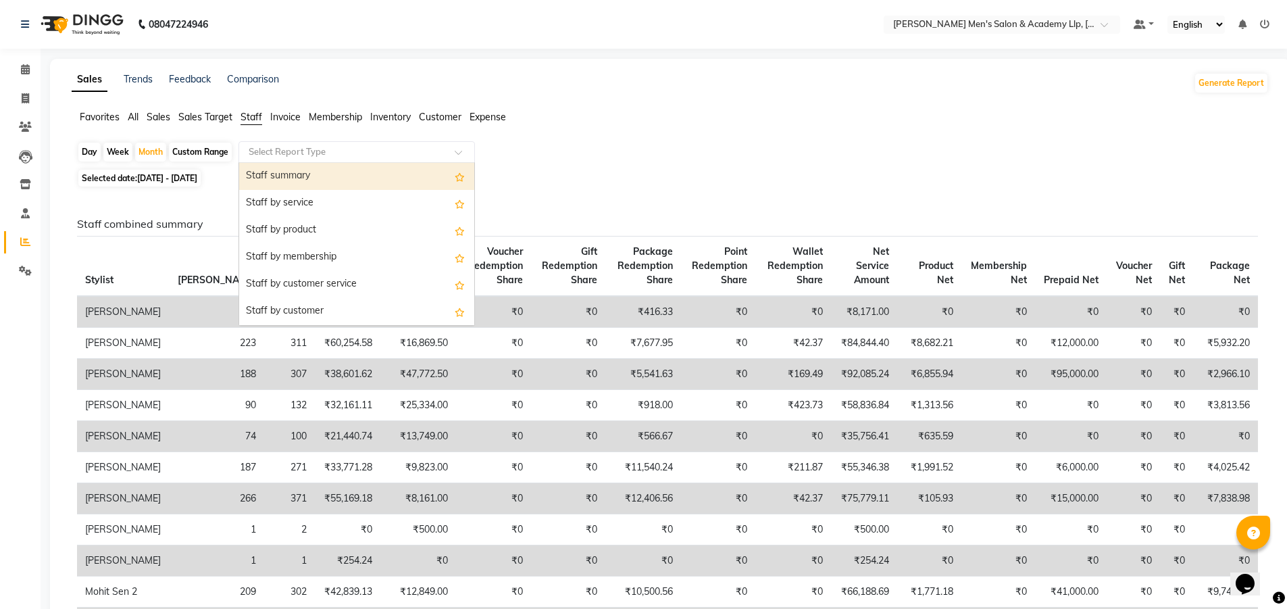
click at [268, 150] on input "text" at bounding box center [343, 152] width 195 height 14
click at [278, 174] on div "Staff summary" at bounding box center [356, 176] width 235 height 27
select select "full_report"
select select "csv"
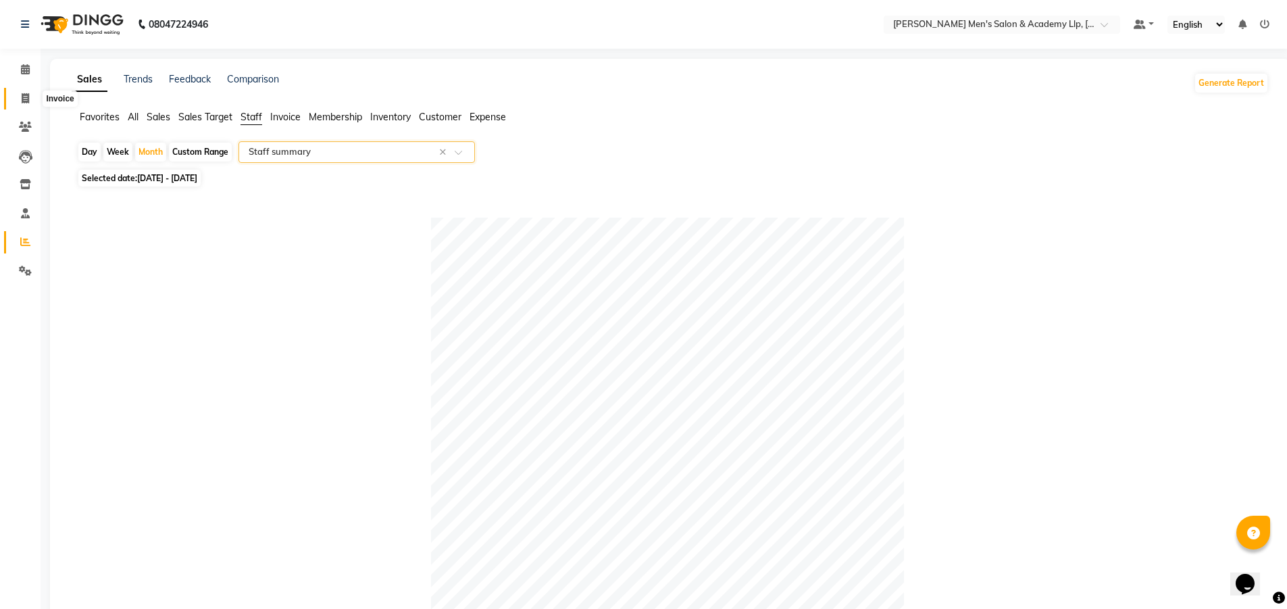
click at [34, 94] on span at bounding box center [26, 99] width 24 height 16
select select "service"
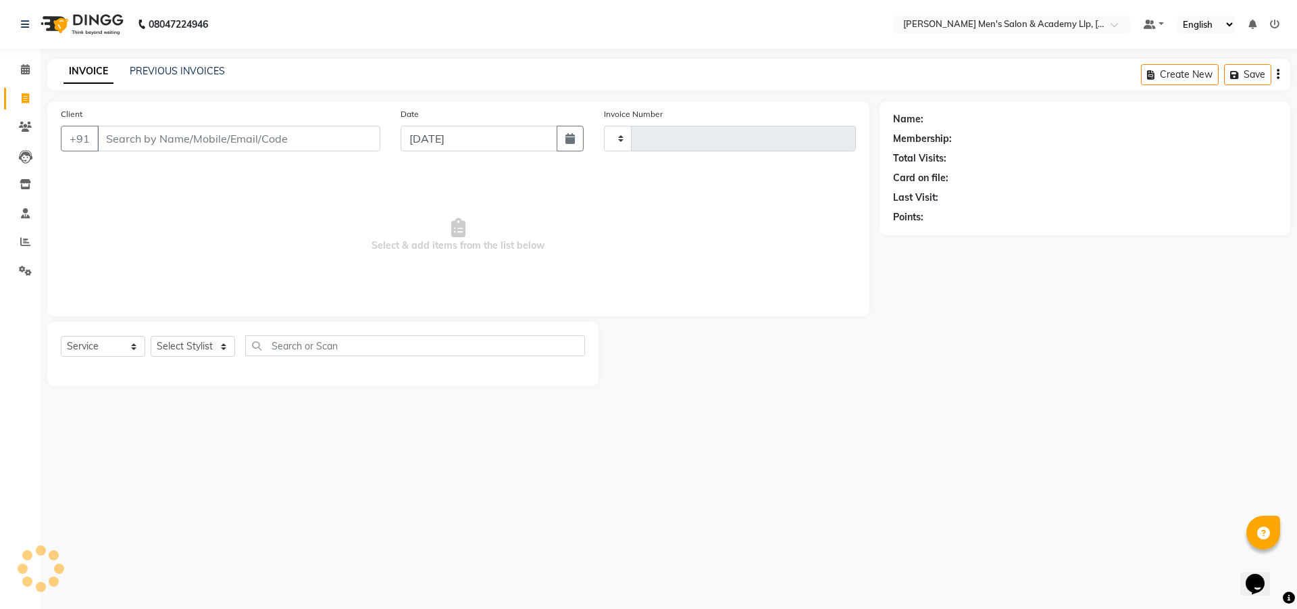
type input "5277"
select select "8248"
click at [18, 243] on span at bounding box center [26, 242] width 24 height 16
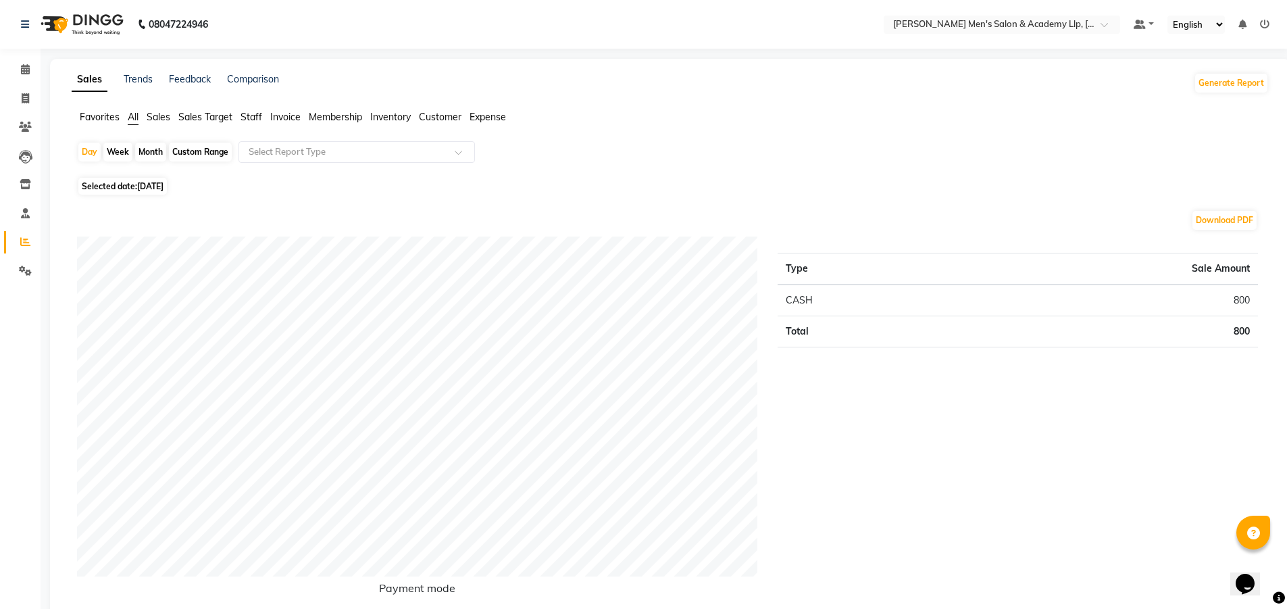
click at [148, 152] on div "Month" at bounding box center [150, 152] width 31 height 19
select select "9"
select select "2025"
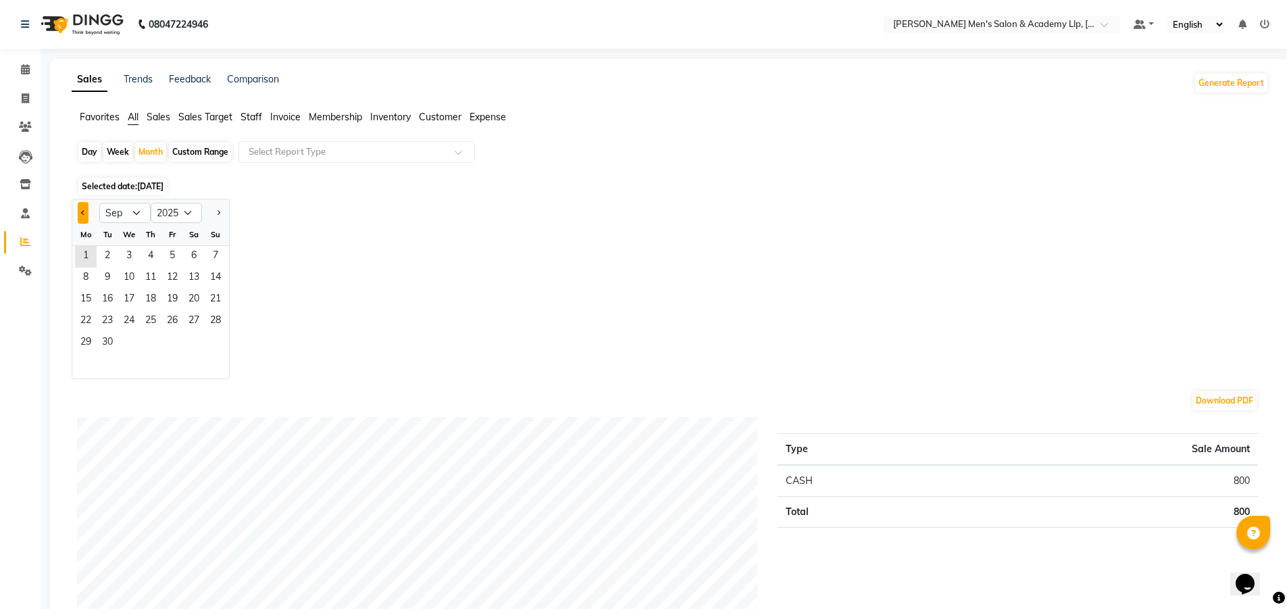
click at [78, 209] on button "Previous month" at bounding box center [83, 213] width 11 height 22
select select "8"
click at [192, 152] on div "Custom Range" at bounding box center [200, 152] width 63 height 19
select select "9"
select select "2025"
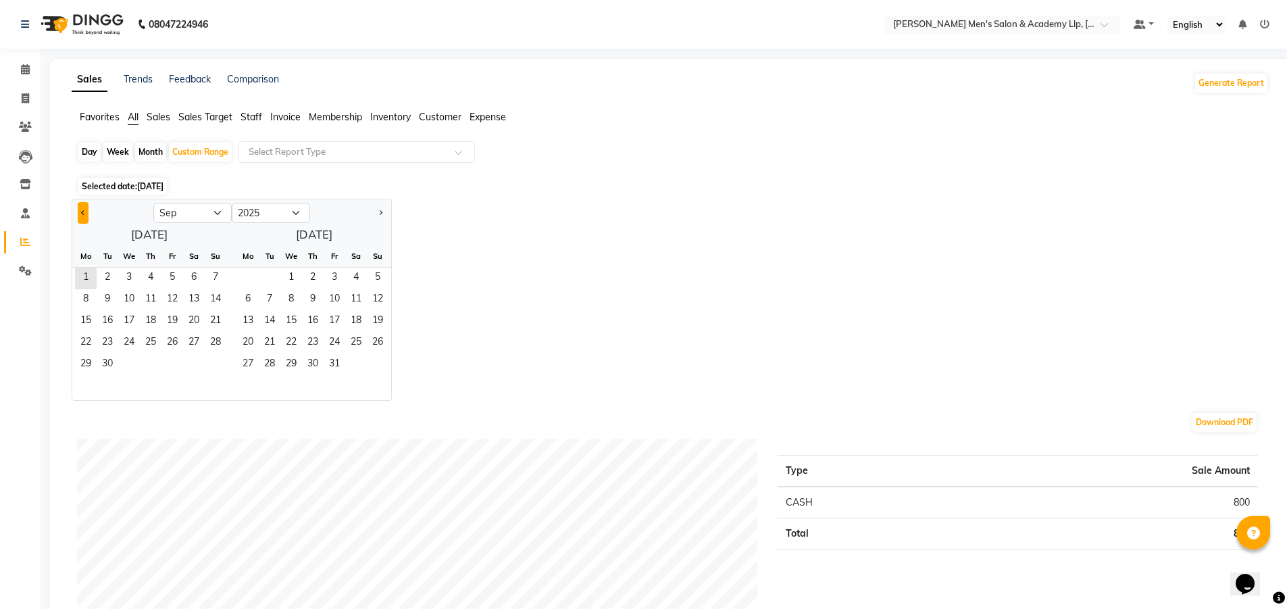
click at [83, 212] on span "Previous month" at bounding box center [83, 211] width 5 height 5
select select "8"
click at [170, 273] on span "1" at bounding box center [172, 279] width 22 height 22
click at [224, 365] on span "31" at bounding box center [216, 365] width 22 height 22
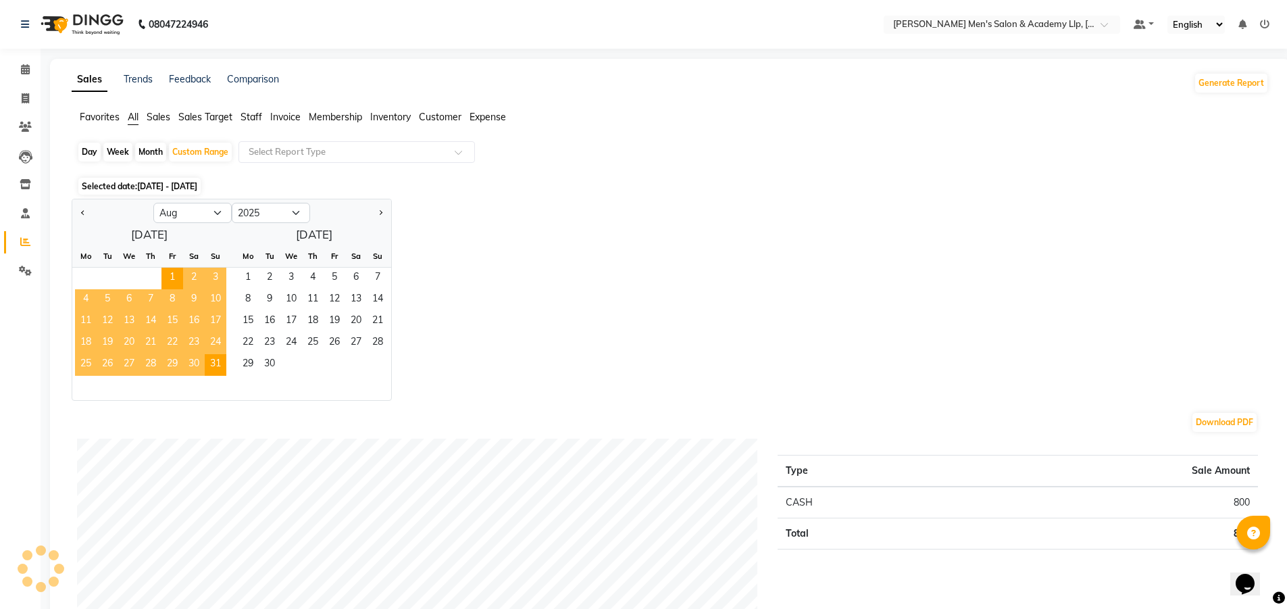
click at [530, 262] on div "Jan Feb Mar Apr May Jun [DATE] Aug Sep Oct Nov [DATE] 2016 2017 2018 2019 2020 …" at bounding box center [670, 300] width 1197 height 202
click at [502, 248] on div "Jan Feb Mar Apr May Jun [DATE] Aug Sep Oct Nov [DATE] 2016 2017 2018 2019 2020 …" at bounding box center [670, 300] width 1197 height 202
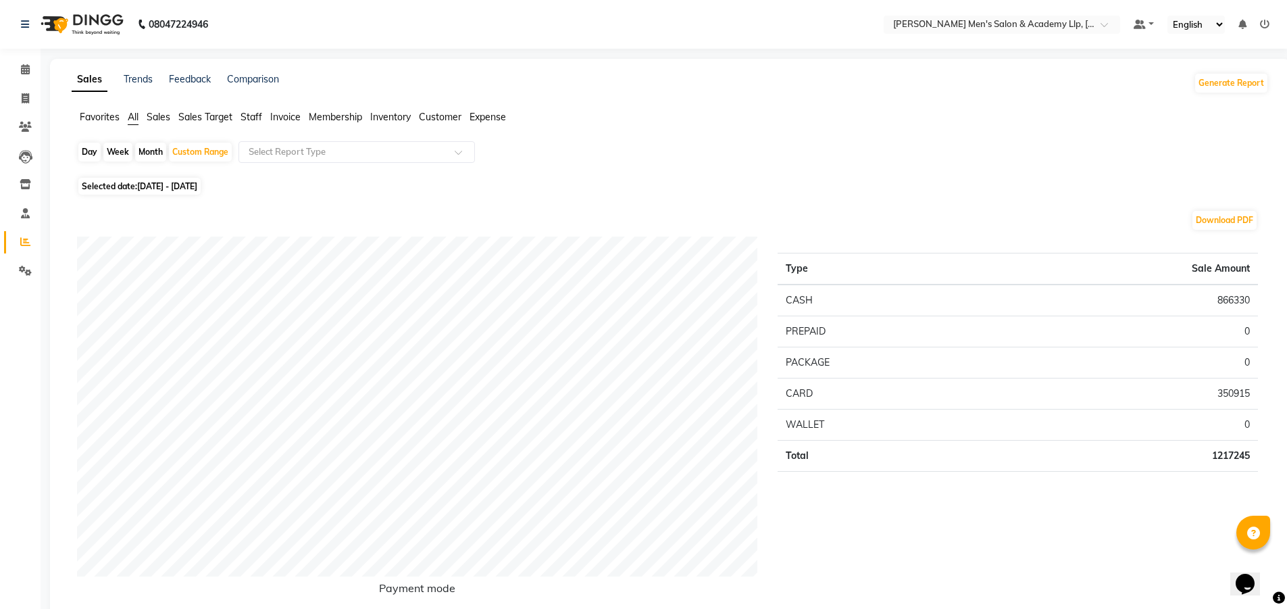
click at [257, 118] on span "Staff" at bounding box center [251, 117] width 22 height 12
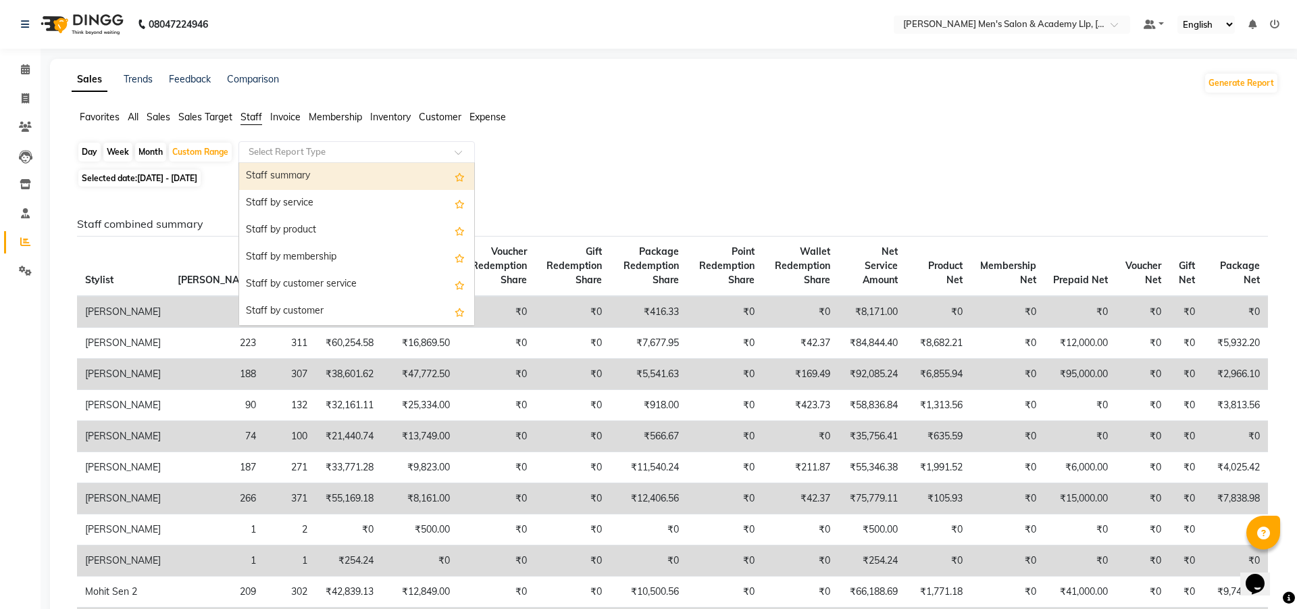
click at [264, 149] on input "text" at bounding box center [343, 152] width 195 height 14
click at [276, 176] on div "Staff summary" at bounding box center [356, 176] width 235 height 27
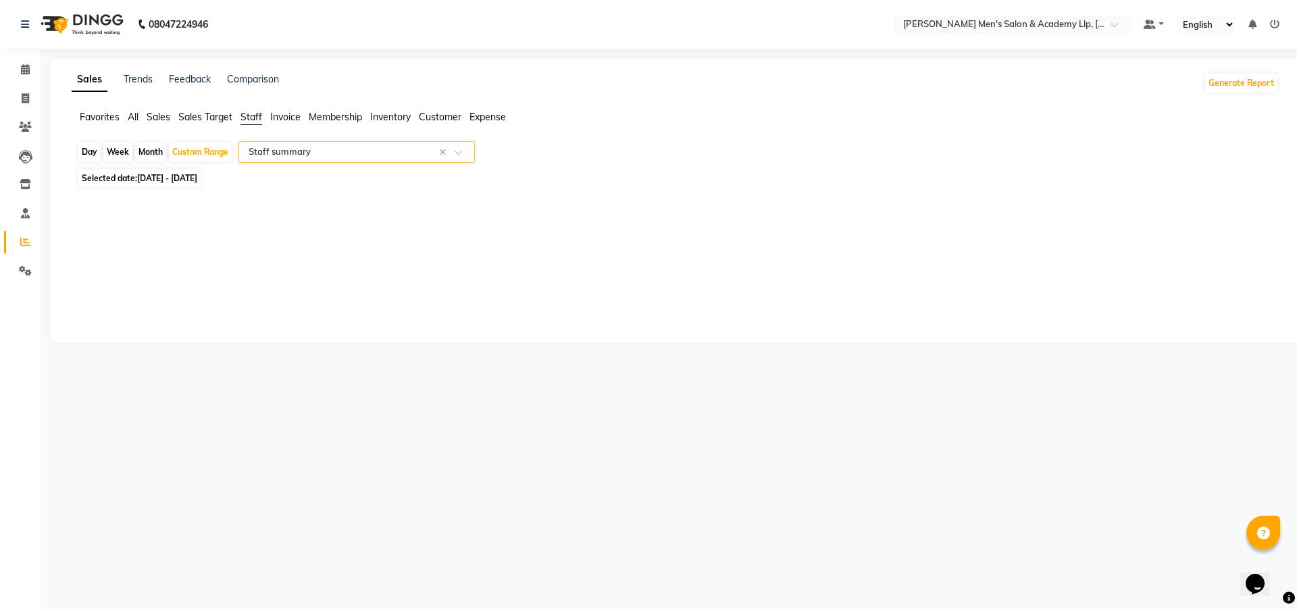
select select "full_report"
select select "csv"
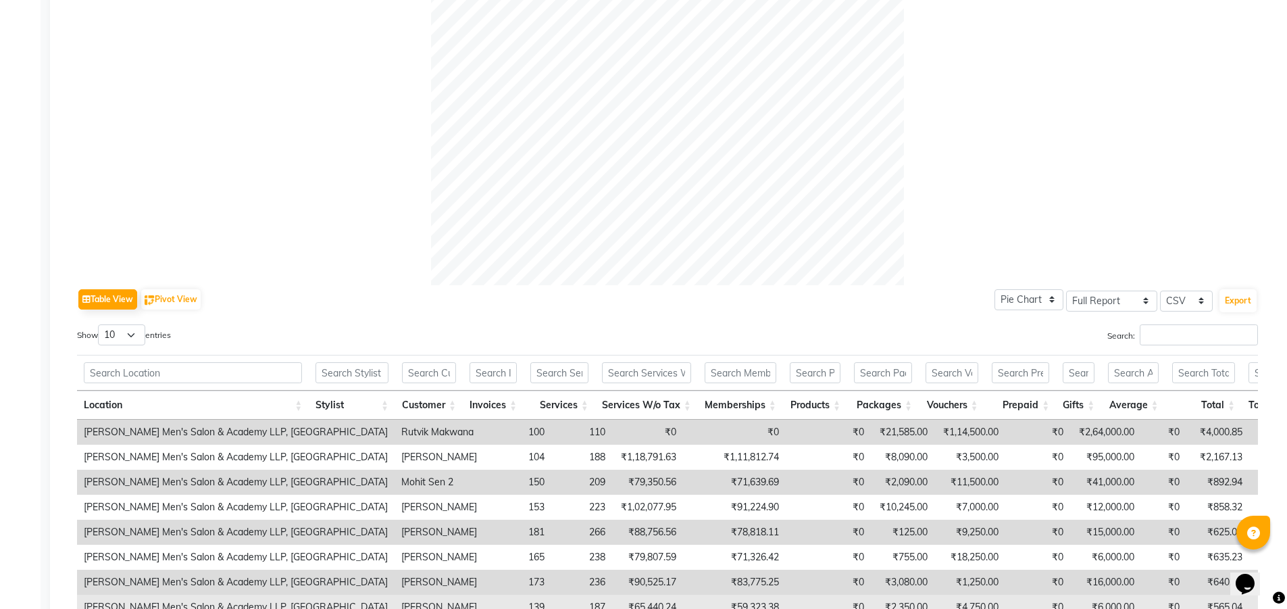
scroll to position [588, 0]
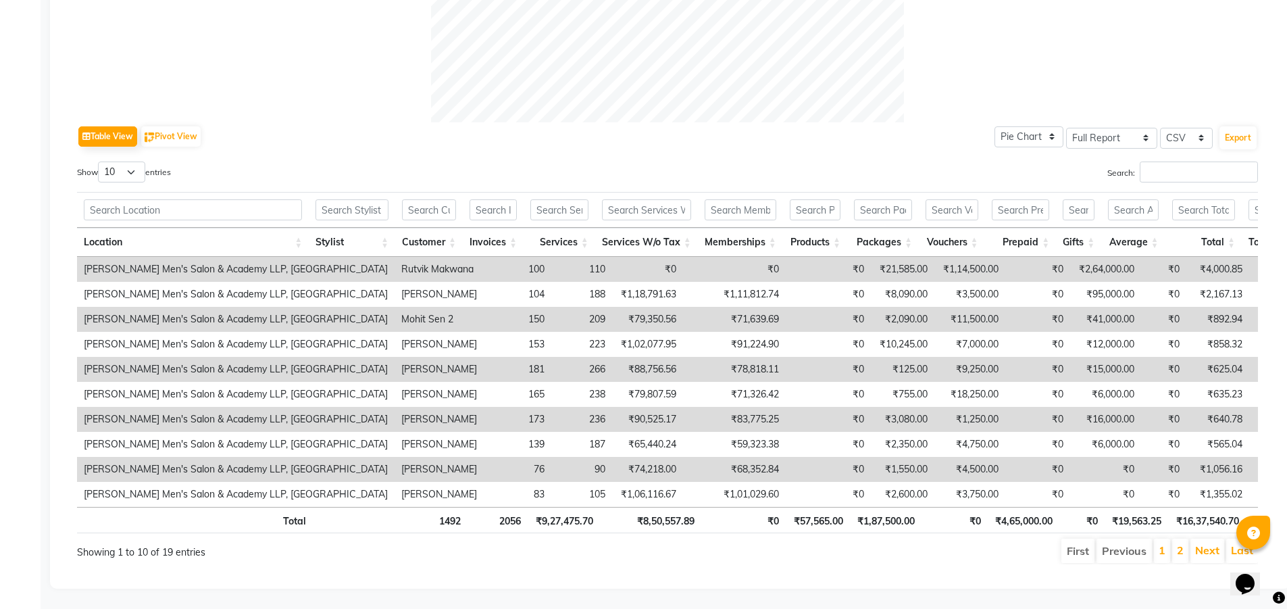
click at [1174, 540] on li "2" at bounding box center [1180, 550] width 16 height 24
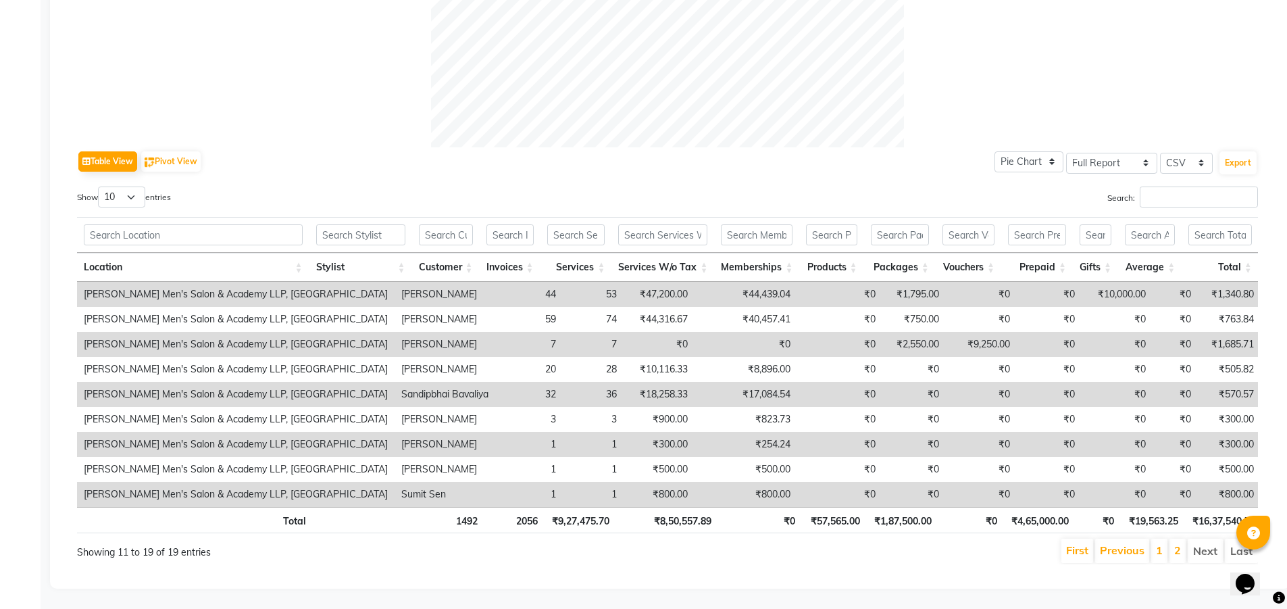
scroll to position [563, 0]
click at [1177, 543] on link "2" at bounding box center [1177, 550] width 7 height 14
click at [1160, 545] on link "1" at bounding box center [1159, 550] width 7 height 14
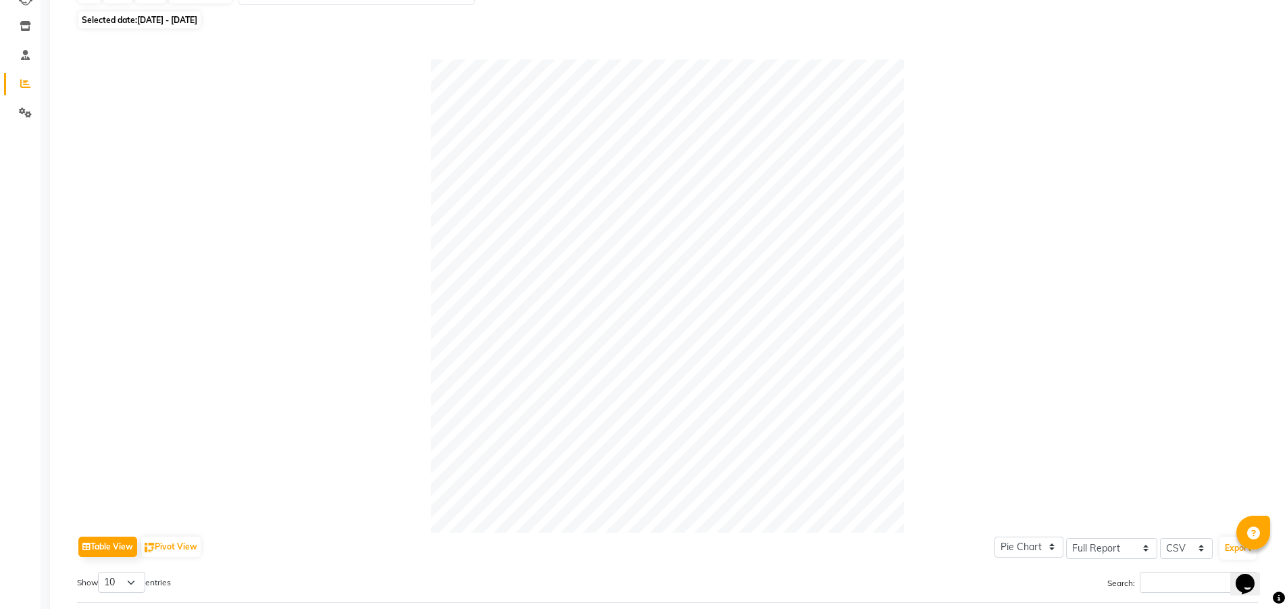
scroll to position [0, 0]
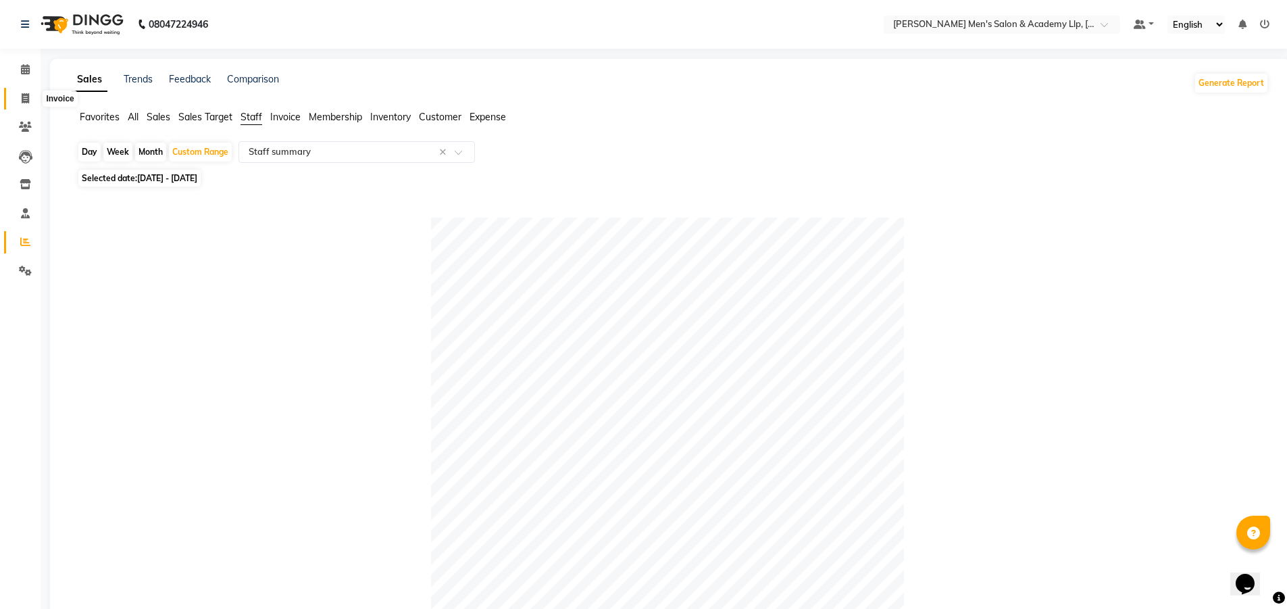
drag, startPoint x: 28, startPoint y: 95, endPoint x: 35, endPoint y: 93, distance: 7.3
click at [28, 95] on icon at bounding box center [25, 98] width 7 height 10
select select "service"
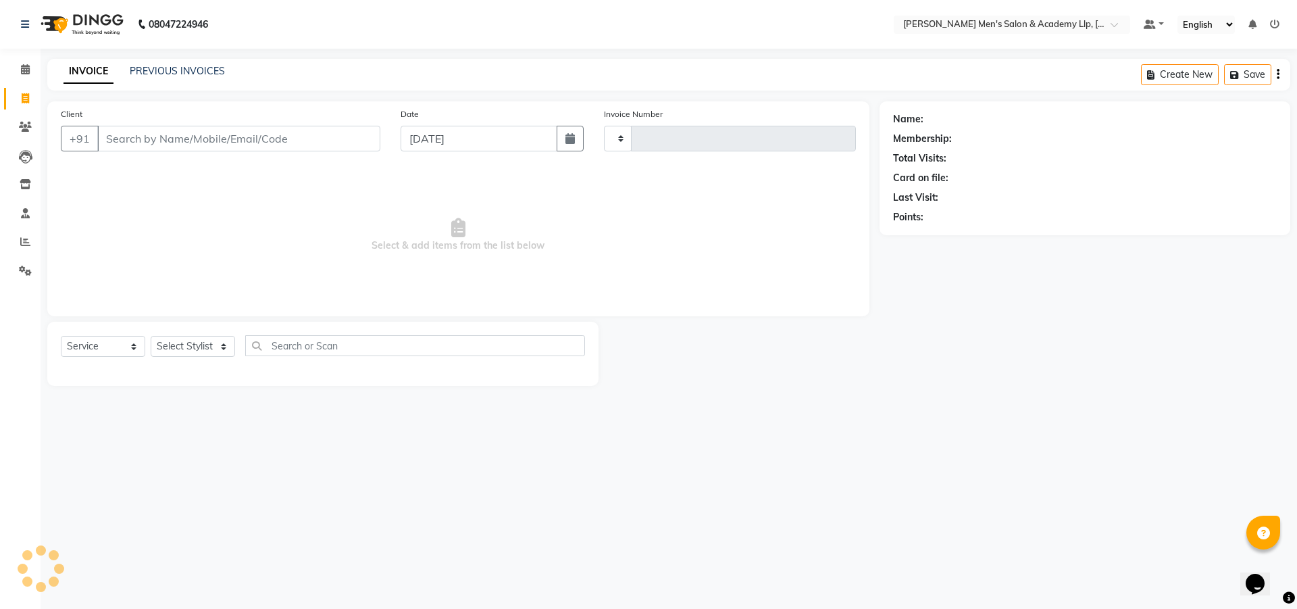
type input "5277"
select select "8248"
click at [161, 72] on link "PREVIOUS INVOICES" at bounding box center [177, 71] width 95 height 12
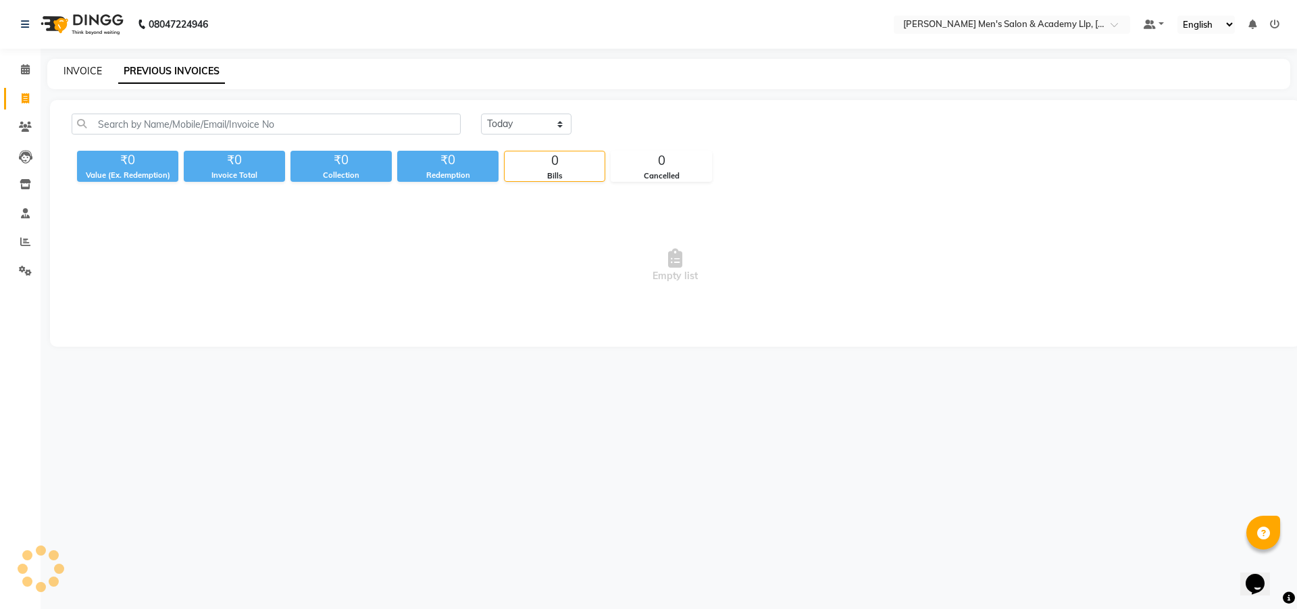
click at [90, 74] on link "INVOICE" at bounding box center [83, 71] width 39 height 12
select select "service"
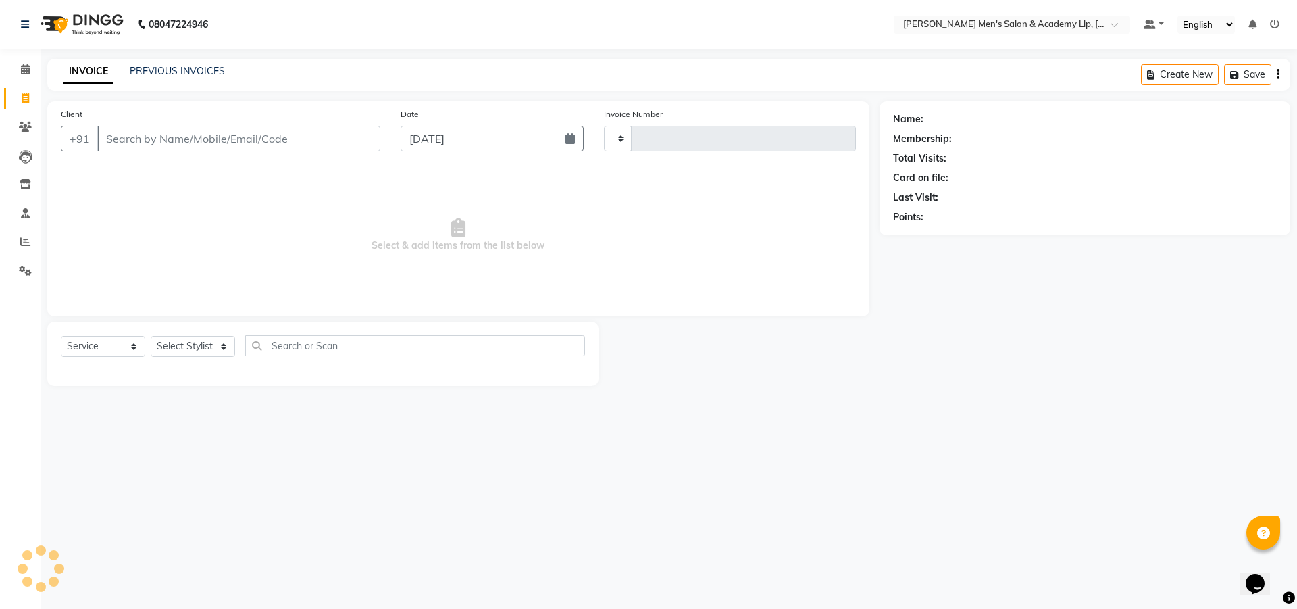
type input "5277"
select select "8248"
click at [28, 65] on icon at bounding box center [25, 69] width 9 height 10
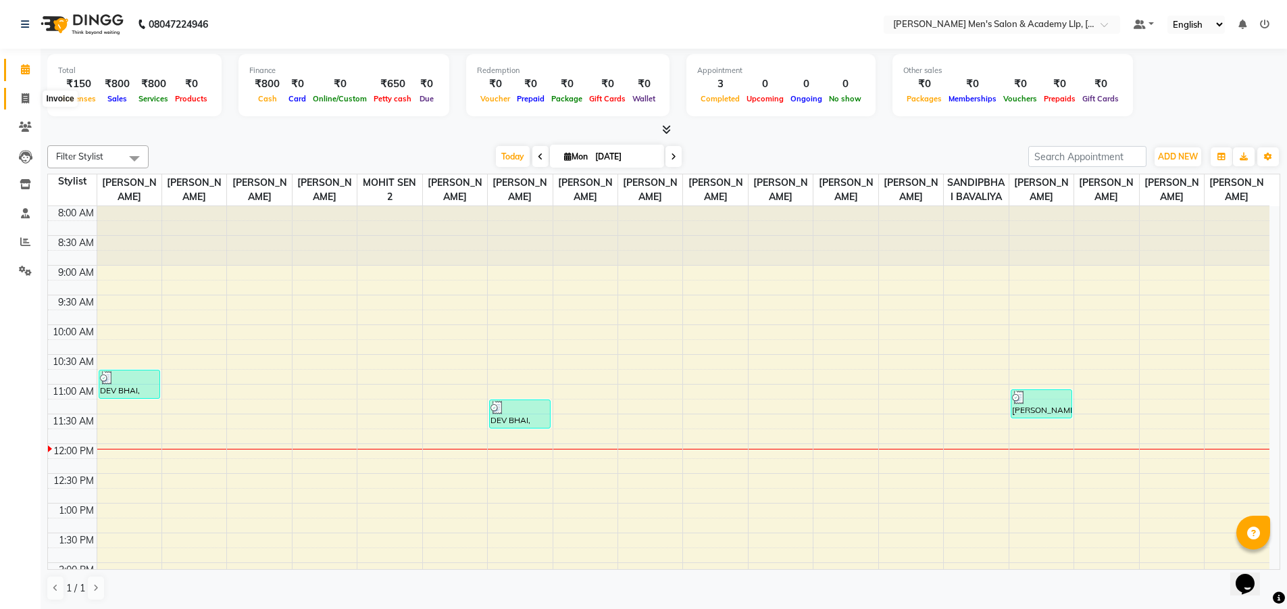
click at [17, 97] on span at bounding box center [26, 99] width 24 height 16
select select "service"
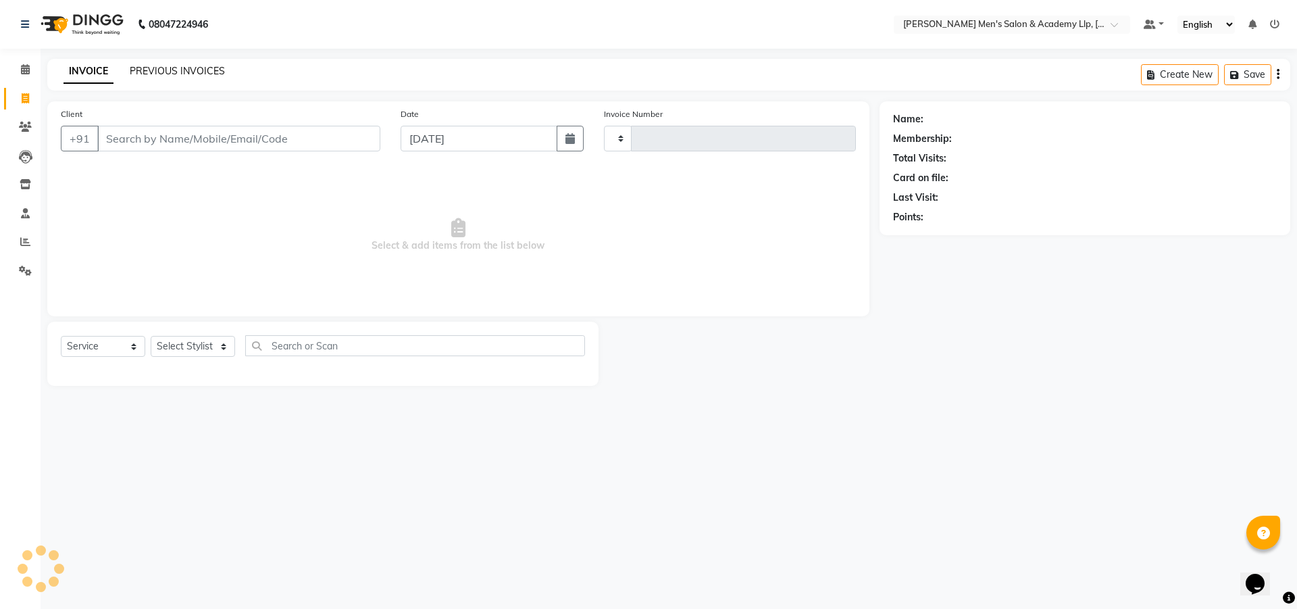
type input "5277"
select select "8248"
click at [146, 72] on link "PREVIOUS INVOICES" at bounding box center [177, 71] width 95 height 12
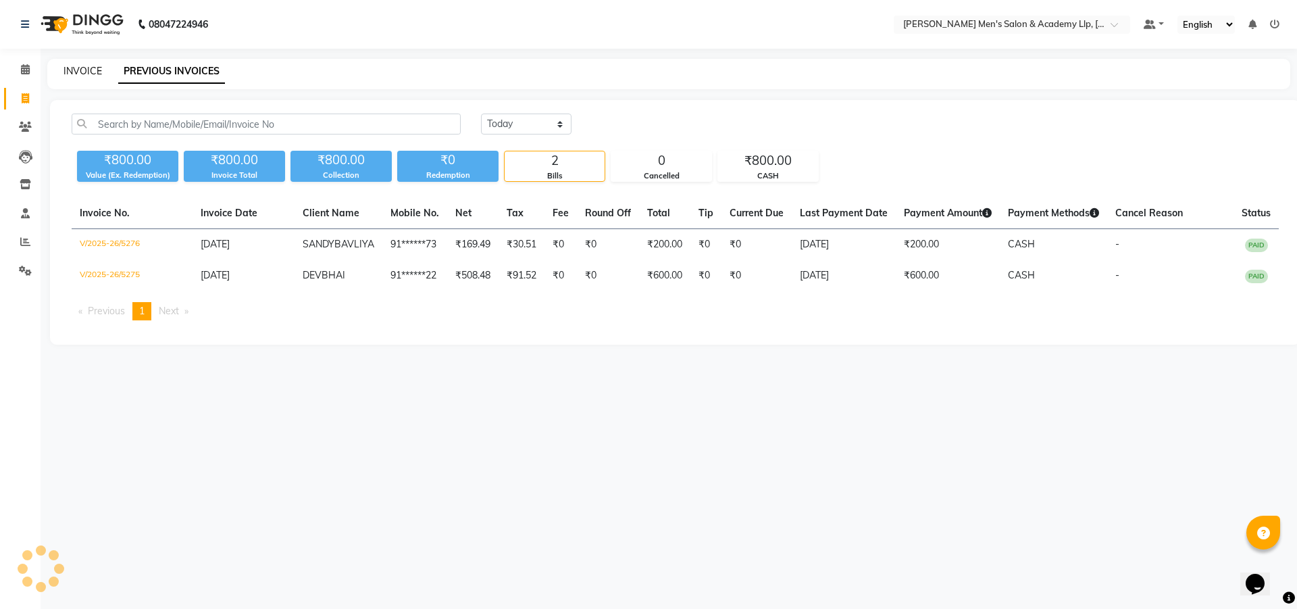
click at [78, 69] on link "INVOICE" at bounding box center [83, 71] width 39 height 12
select select "service"
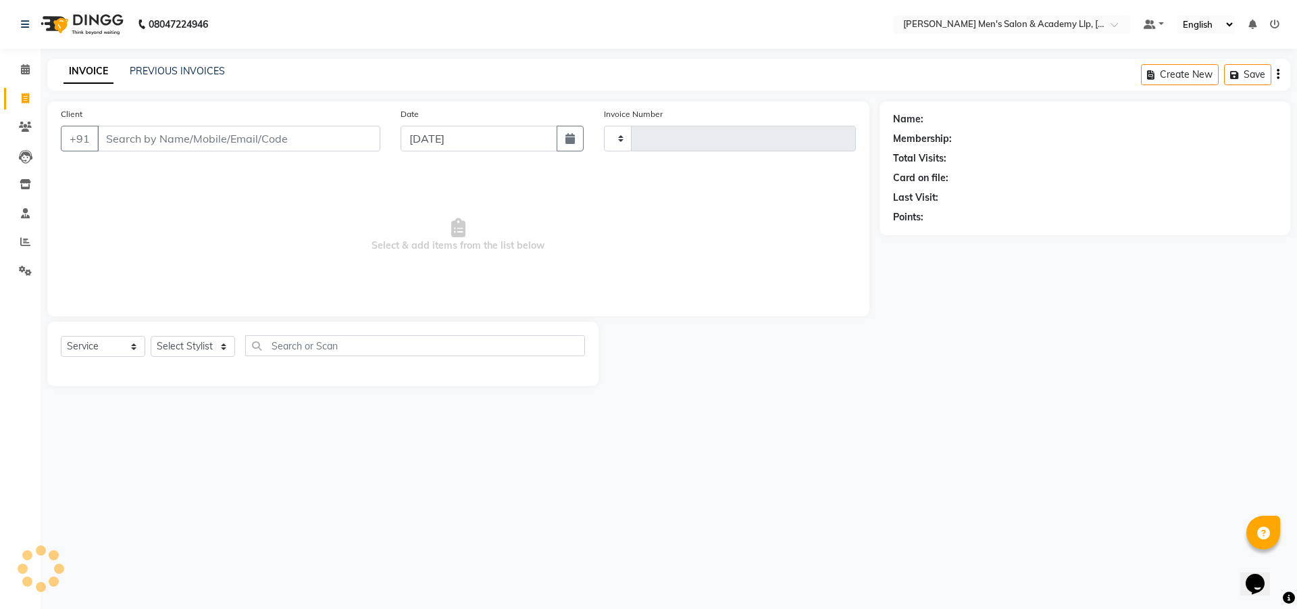
type input "5277"
select select "8248"
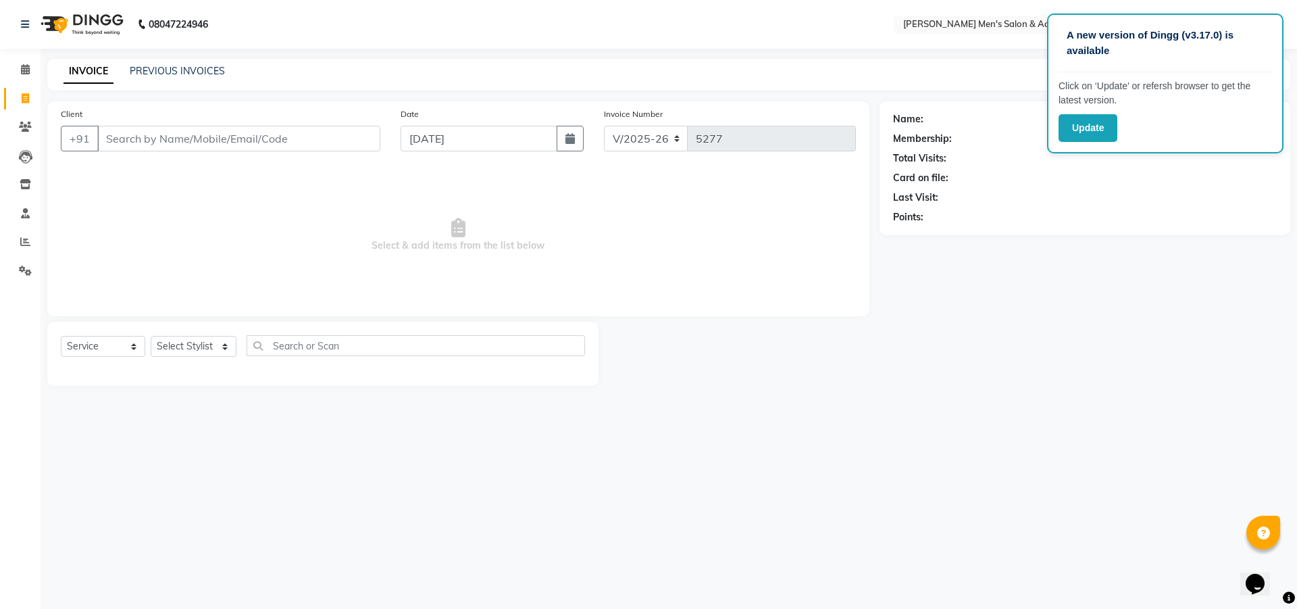
click at [78, 64] on link "INVOICE" at bounding box center [89, 71] width 50 height 24
drag, startPoint x: 120, startPoint y: 3, endPoint x: 125, endPoint y: -3, distance: 8.1
click at [125, 0] on html "A new version of Dingg (v3.17.0) is available Click on ‘Update’ or refersh brow…" at bounding box center [648, 304] width 1297 height 609
click at [82, 5] on img at bounding box center [80, 24] width 93 height 38
click at [78, 9] on img at bounding box center [80, 24] width 93 height 38
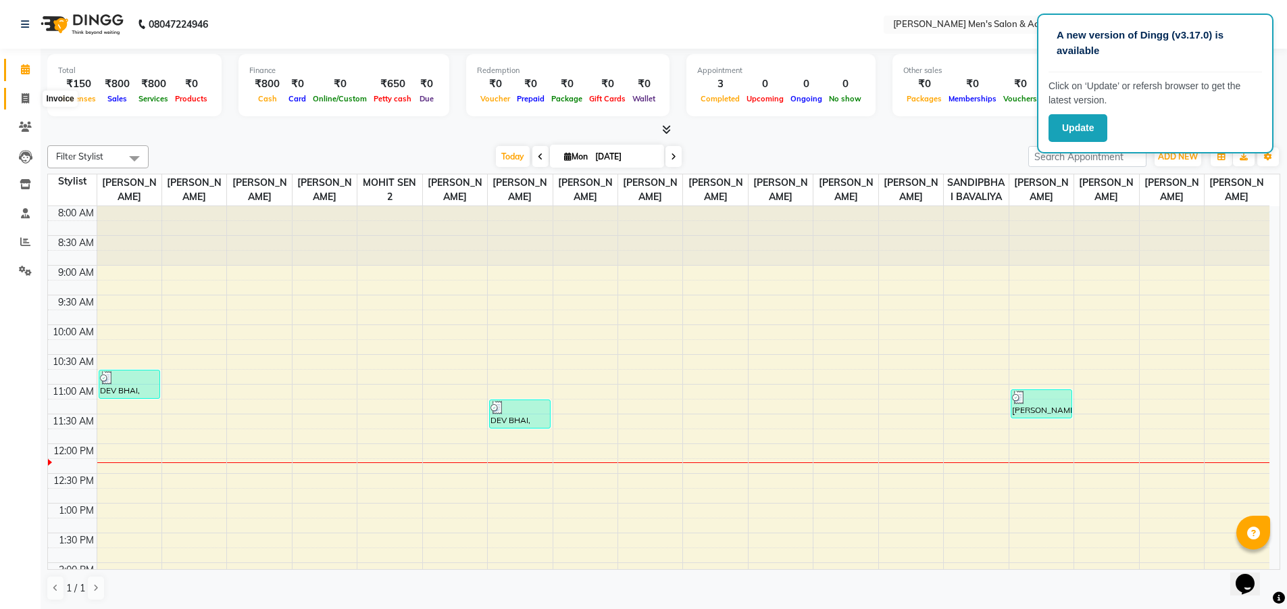
click at [29, 101] on icon at bounding box center [25, 98] width 7 height 10
select select "8248"
select select "service"
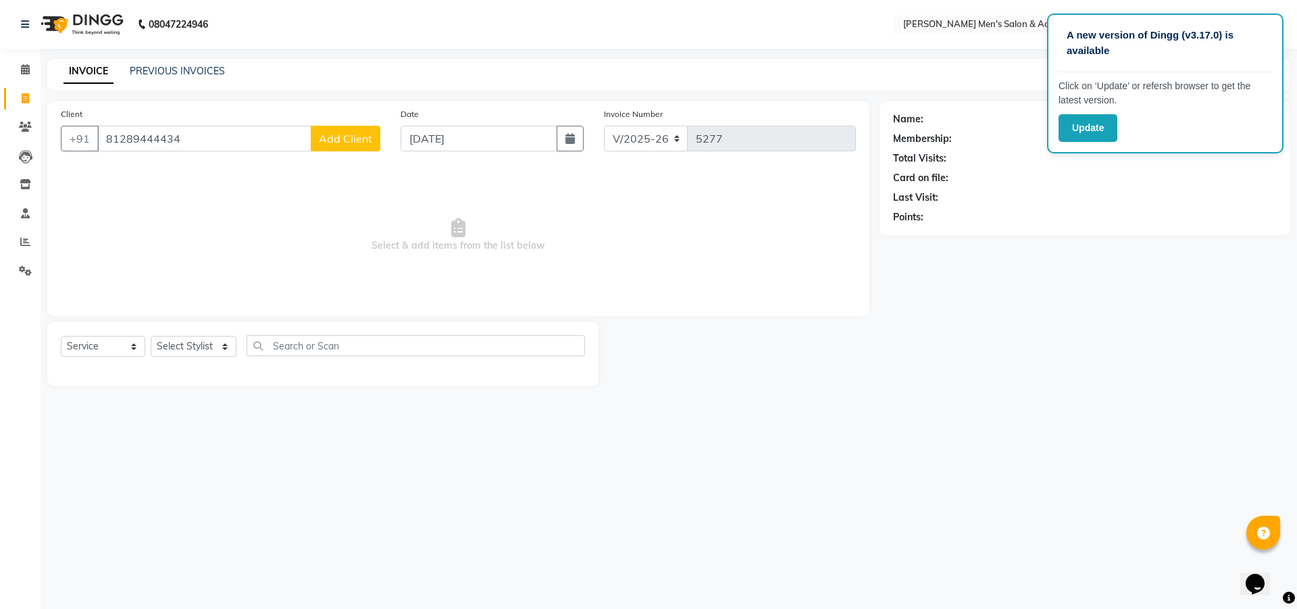
type input "81289444434"
click at [355, 138] on span "Add Client" at bounding box center [345, 139] width 53 height 14
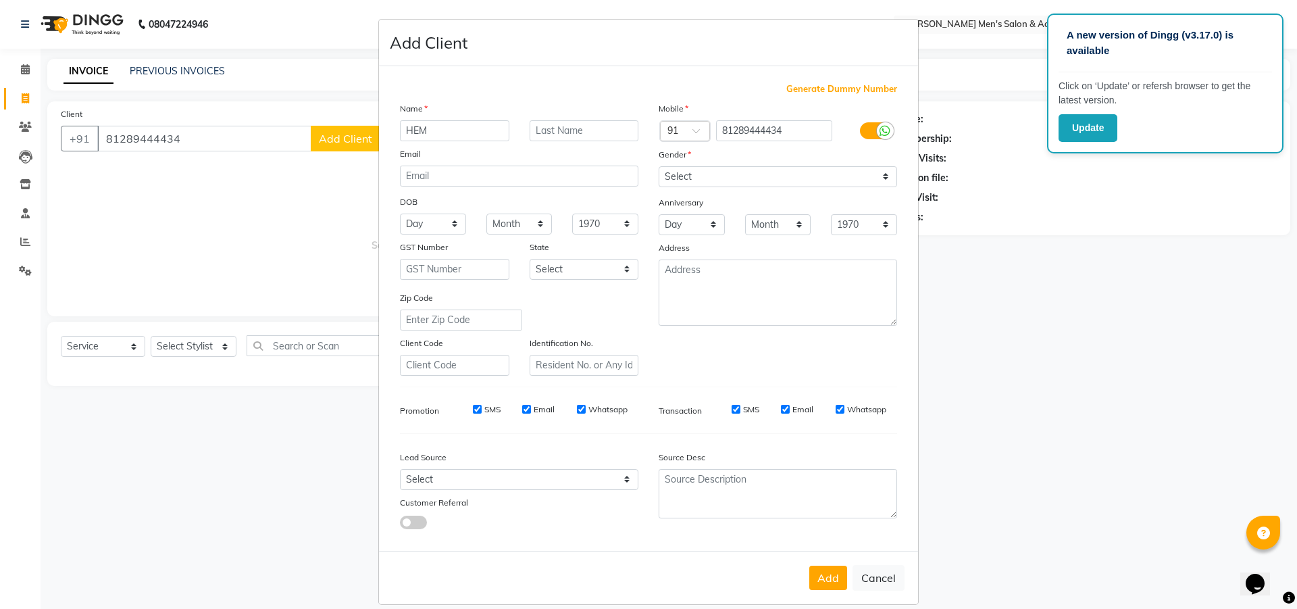
type input "HEM"
click at [569, 131] on input "text" at bounding box center [584, 130] width 109 height 21
click at [692, 171] on select "Select [DEMOGRAPHIC_DATA] [DEMOGRAPHIC_DATA] Other Prefer Not To Say" at bounding box center [778, 176] width 238 height 21
select select "[DEMOGRAPHIC_DATA]"
click at [659, 166] on select "Select [DEMOGRAPHIC_DATA] [DEMOGRAPHIC_DATA] Other Prefer Not To Say" at bounding box center [778, 176] width 238 height 21
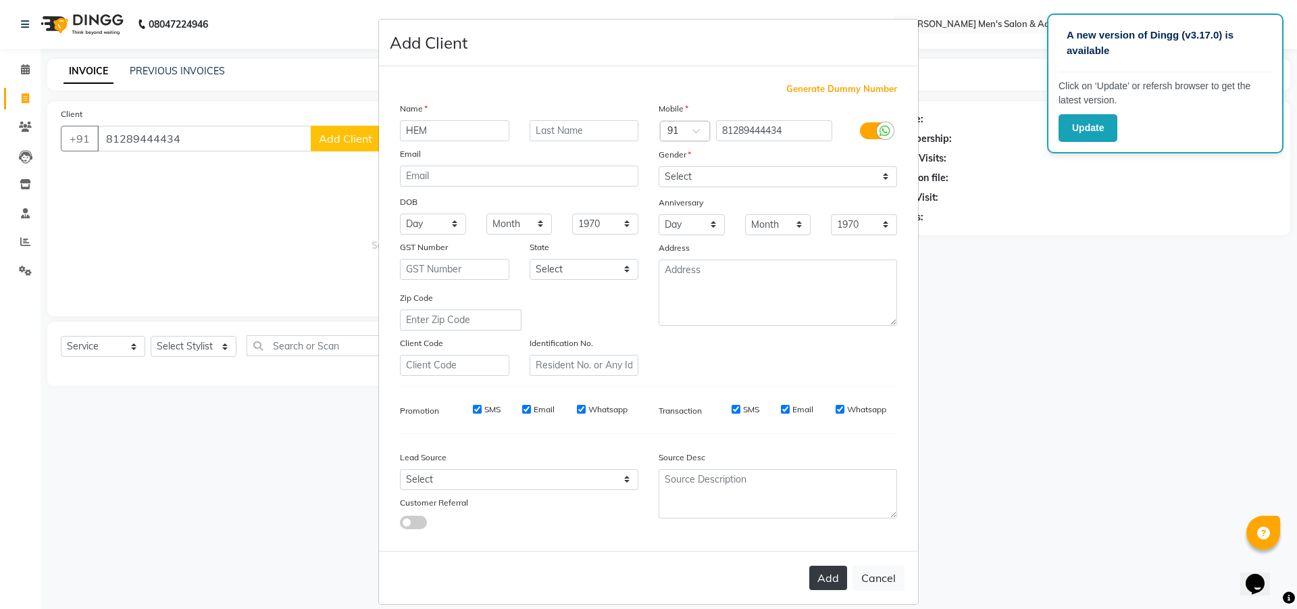
click at [825, 586] on button "Add" at bounding box center [828, 577] width 38 height 24
type input "81*******34"
select select
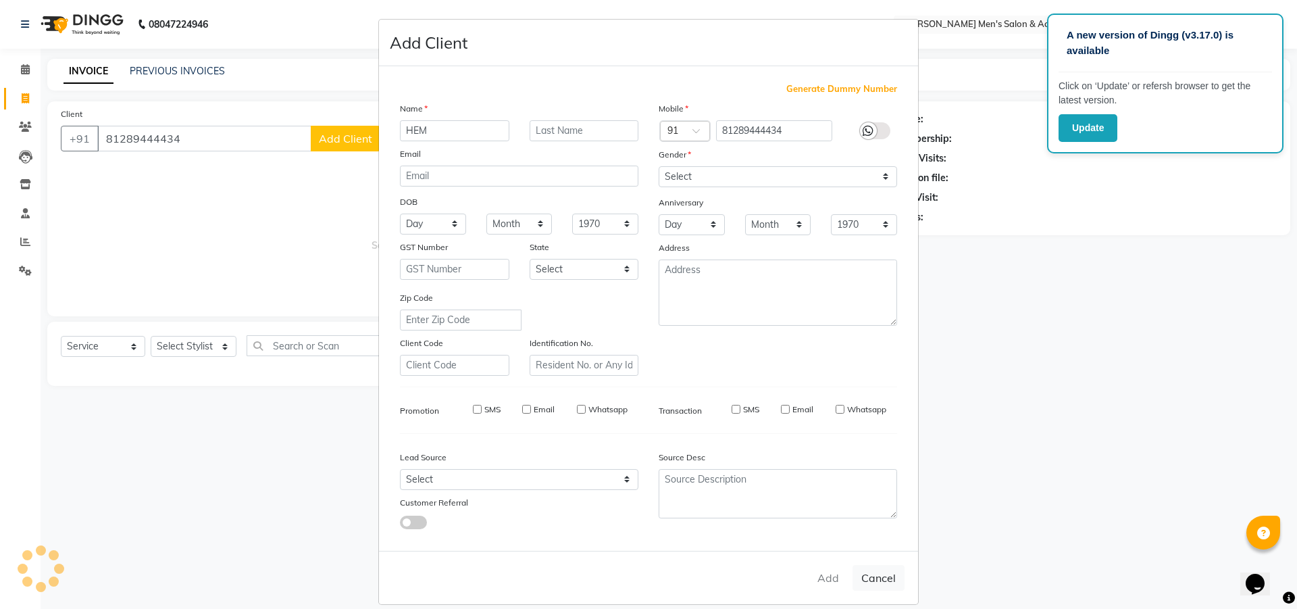
select select
checkbox input "false"
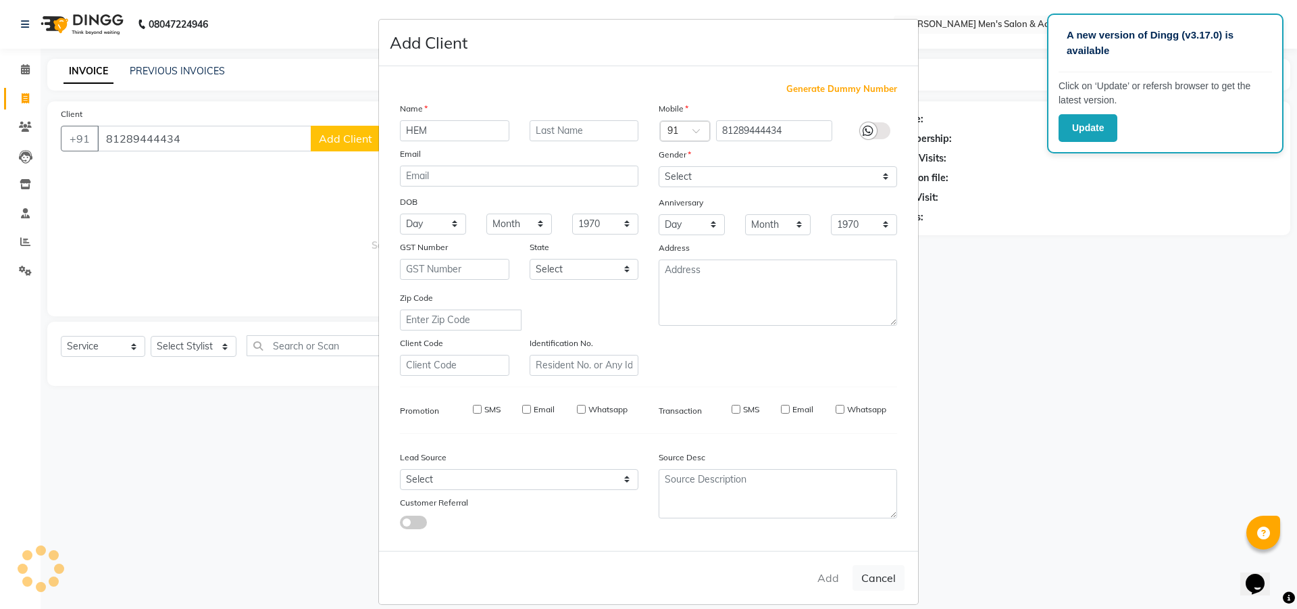
checkbox input "false"
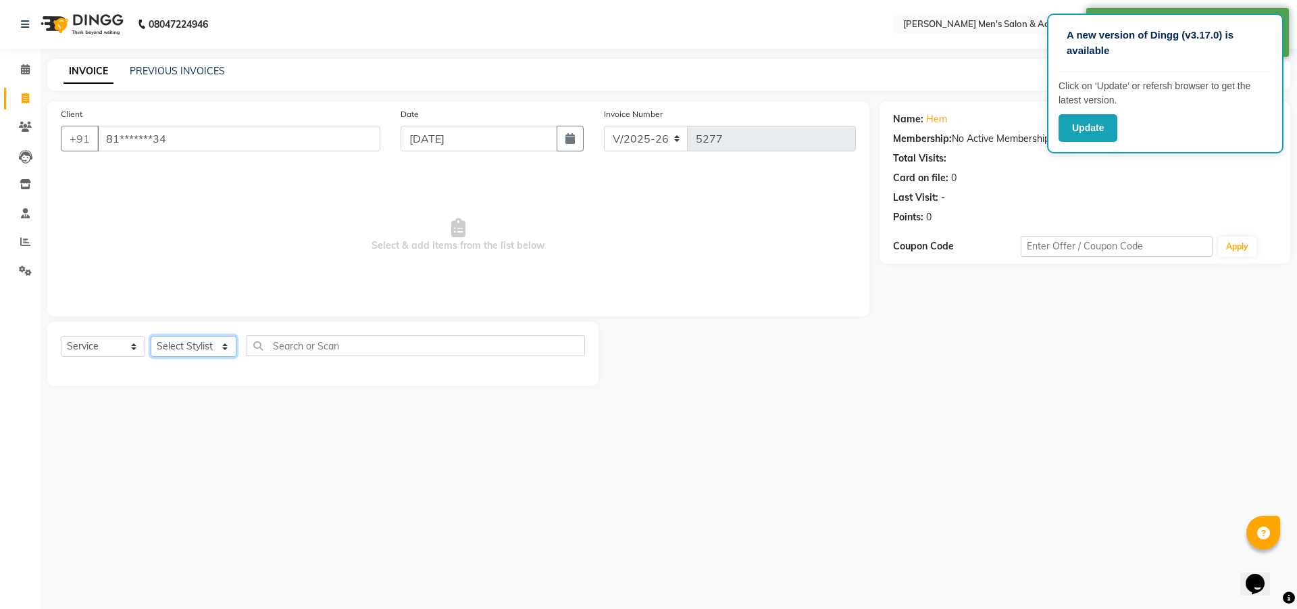
click at [193, 346] on select "Select Stylist ABHISHEK SEN AKKI SEN [PERSON_NAME] [PERSON_NAME] [PERSON_NAME] …" at bounding box center [194, 346] width 86 height 21
select select "78787"
click at [151, 336] on select "Select Stylist ABHISHEK SEN AKKI SEN [PERSON_NAME] [PERSON_NAME] [PERSON_NAME] …" at bounding box center [194, 346] width 86 height 21
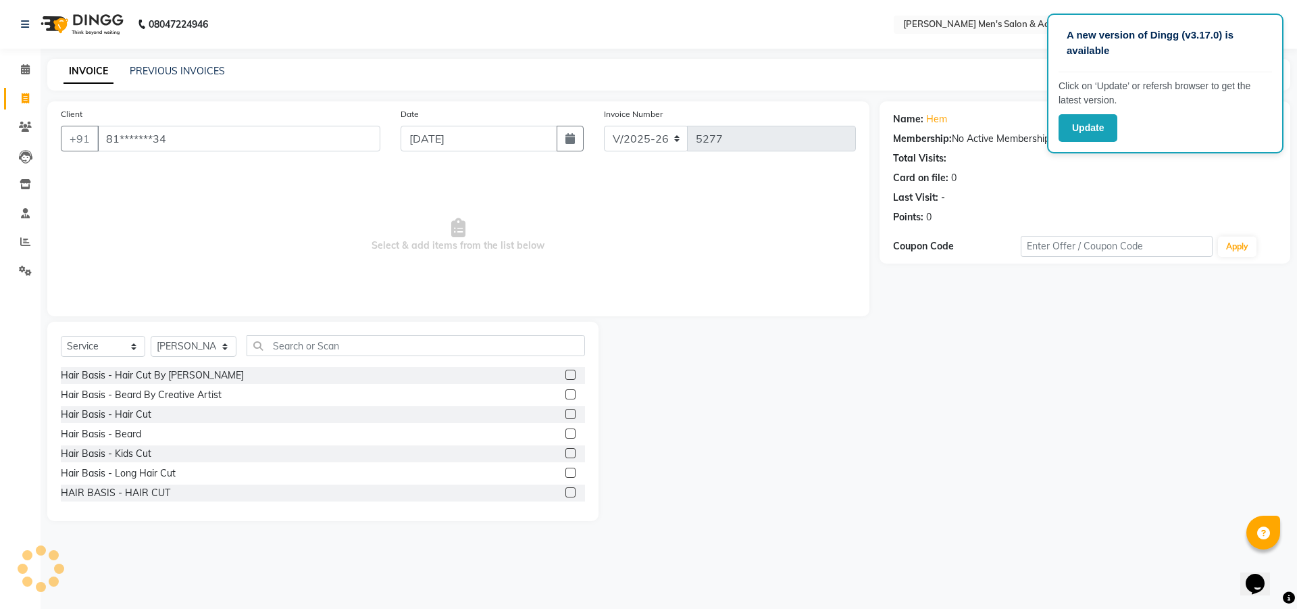
click at [565, 413] on label at bounding box center [570, 414] width 10 height 10
click at [565, 413] on input "checkbox" at bounding box center [569, 414] width 9 height 9
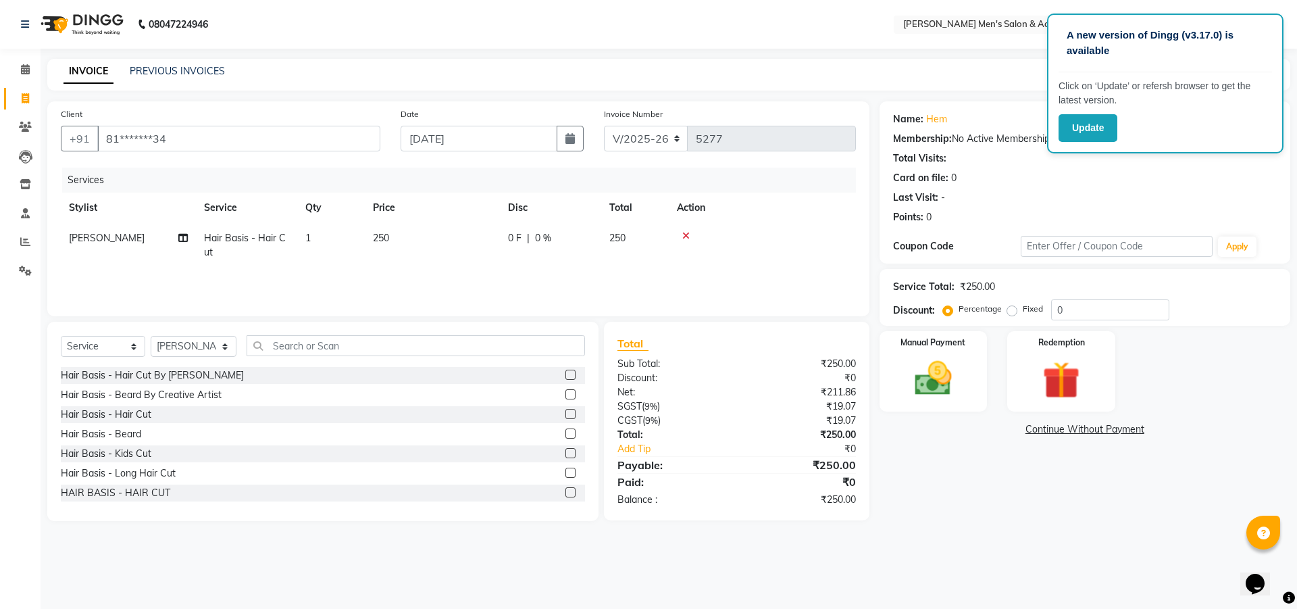
checkbox input "false"
click at [565, 430] on label at bounding box center [570, 433] width 10 height 10
click at [565, 430] on input "checkbox" at bounding box center [569, 434] width 9 height 9
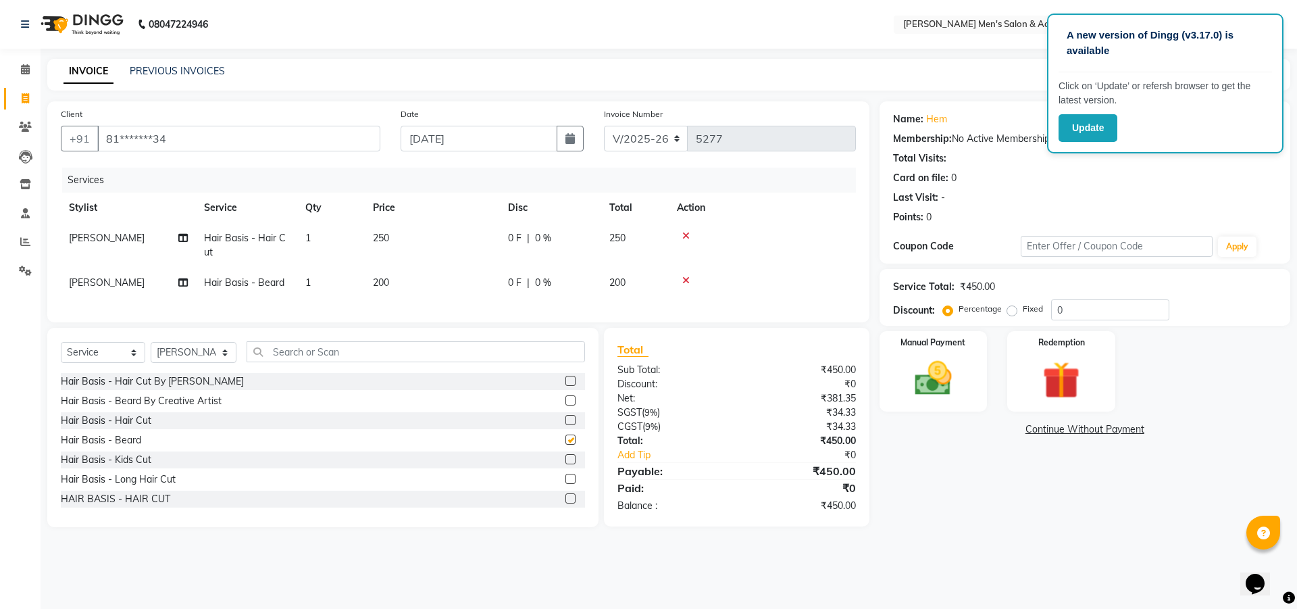
checkbox input "false"
click at [421, 237] on td "250" at bounding box center [432, 245] width 135 height 45
select select "78787"
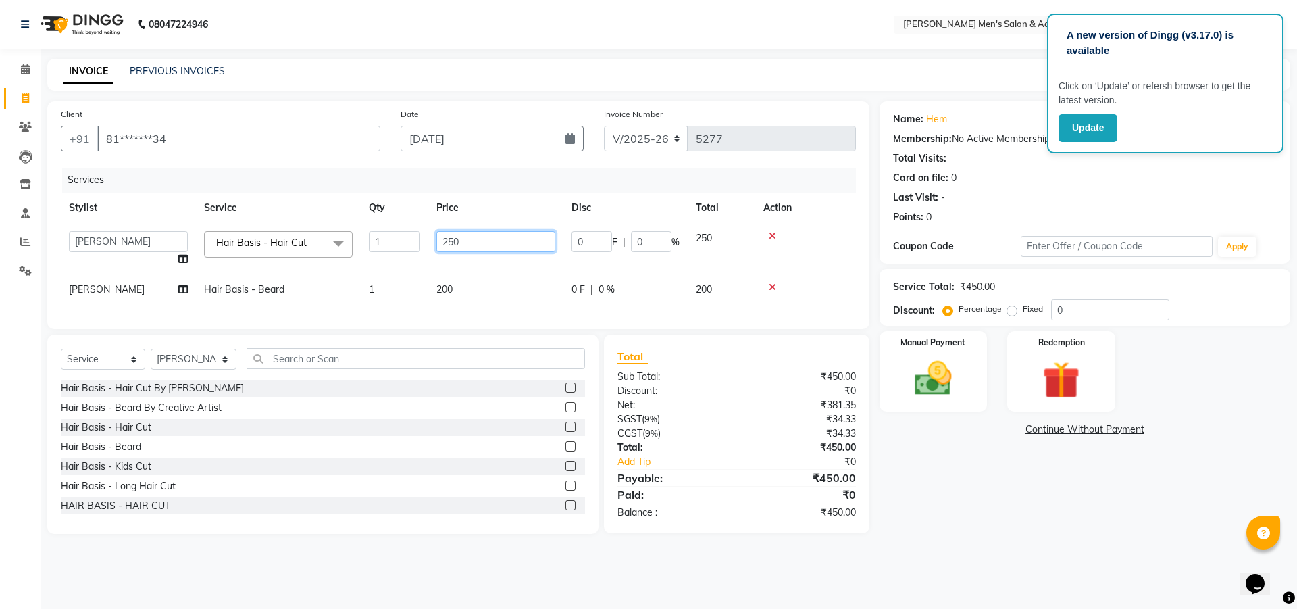
click at [484, 240] on input "250" at bounding box center [495, 241] width 119 height 21
type input "2"
type input "300"
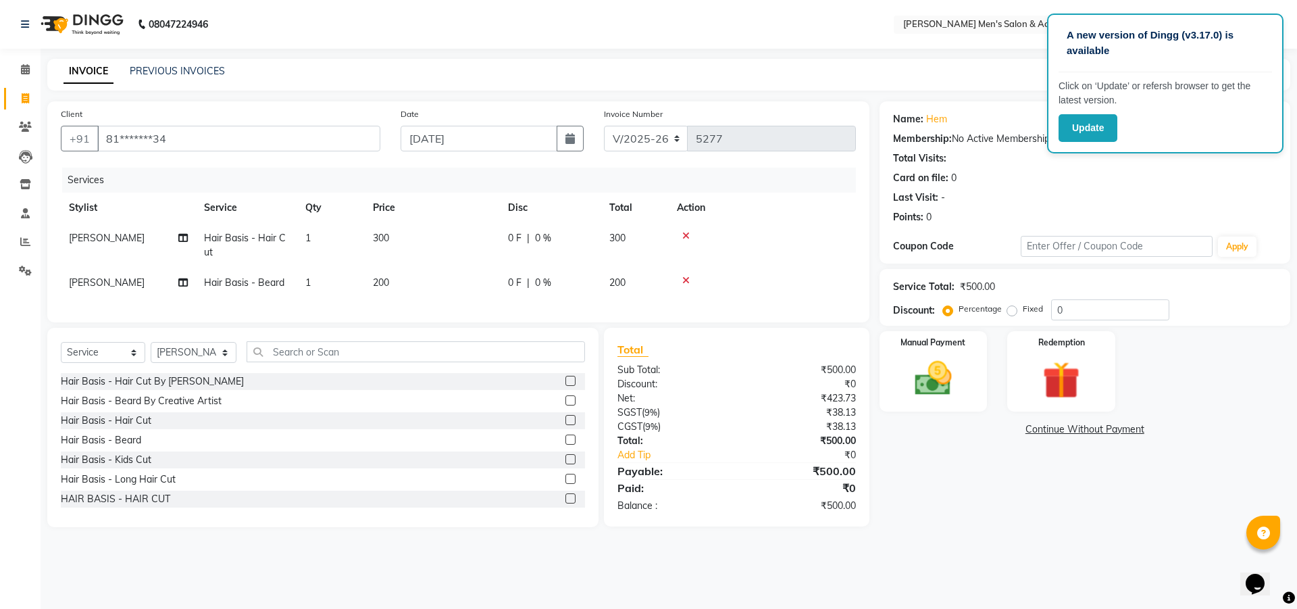
click at [511, 178] on div "Services" at bounding box center [464, 180] width 804 height 25
click at [913, 353] on div "Manual Payment" at bounding box center [933, 371] width 112 height 83
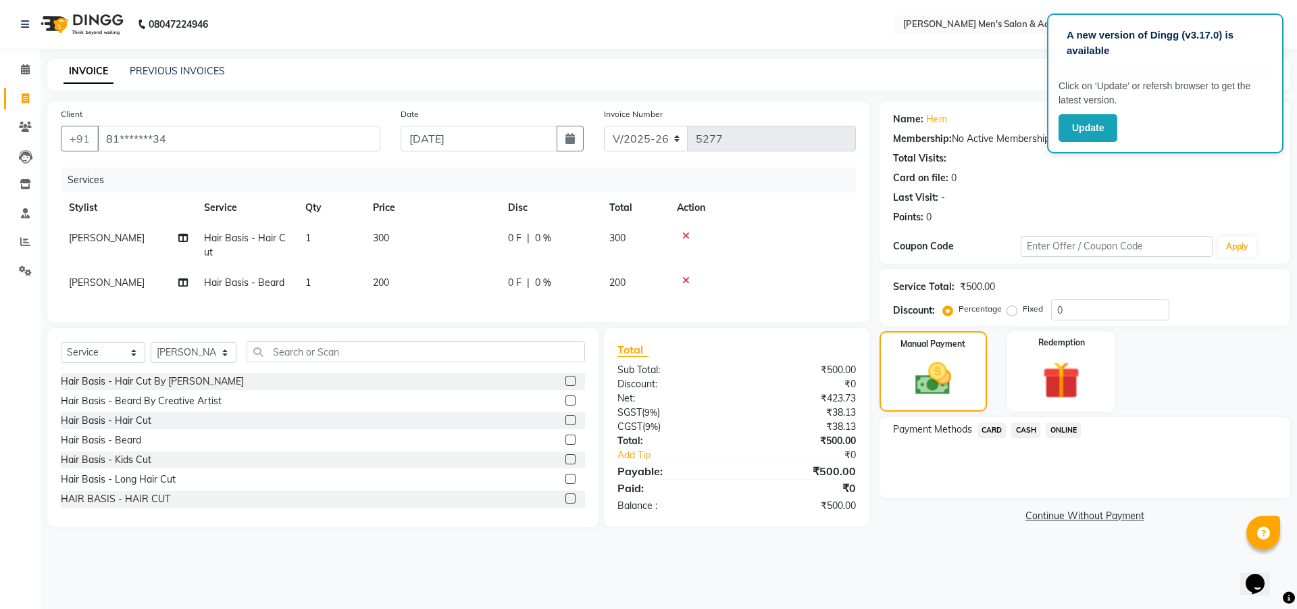
click at [980, 428] on span "CARD" at bounding box center [992, 430] width 29 height 16
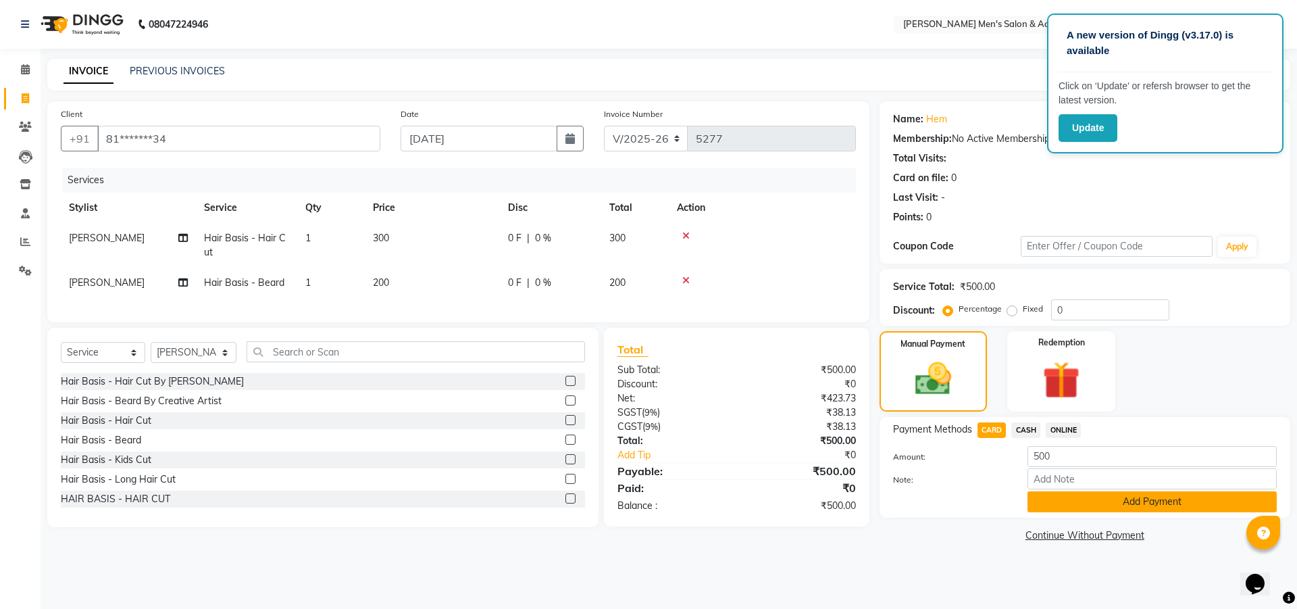
click at [1052, 501] on button "Add Payment" at bounding box center [1151, 501] width 249 height 21
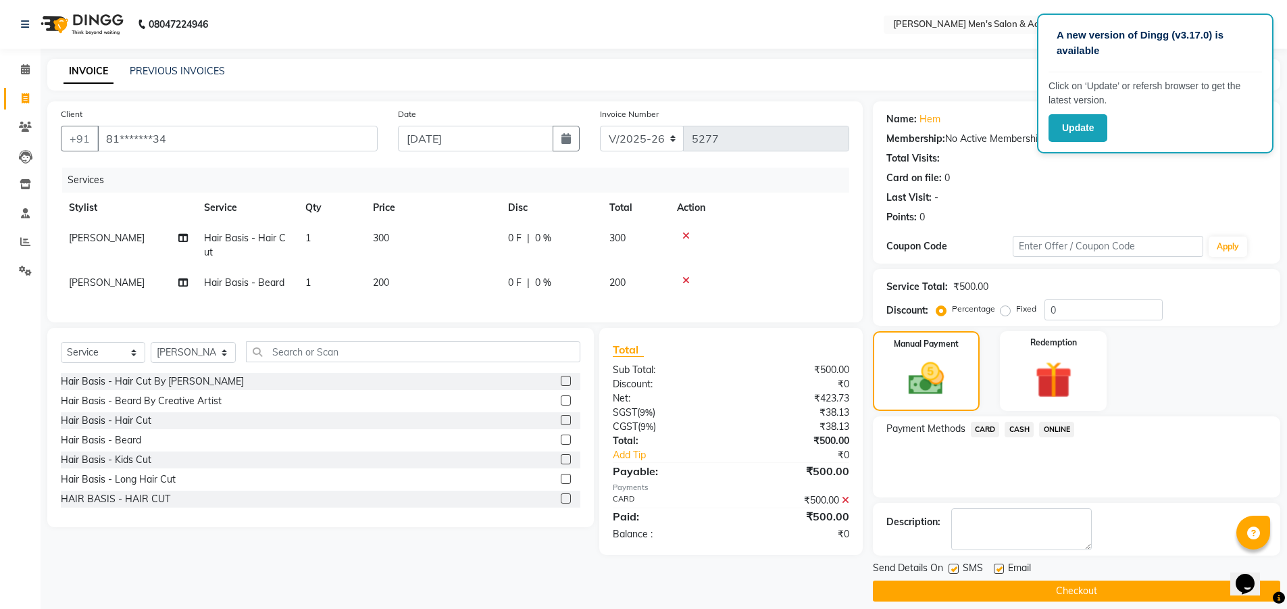
click at [998, 567] on label at bounding box center [999, 568] width 10 height 10
click at [998, 567] on input "checkbox" at bounding box center [998, 569] width 9 height 9
checkbox input "false"
click at [950, 568] on label at bounding box center [953, 568] width 10 height 10
click at [950, 568] on input "checkbox" at bounding box center [952, 569] width 9 height 9
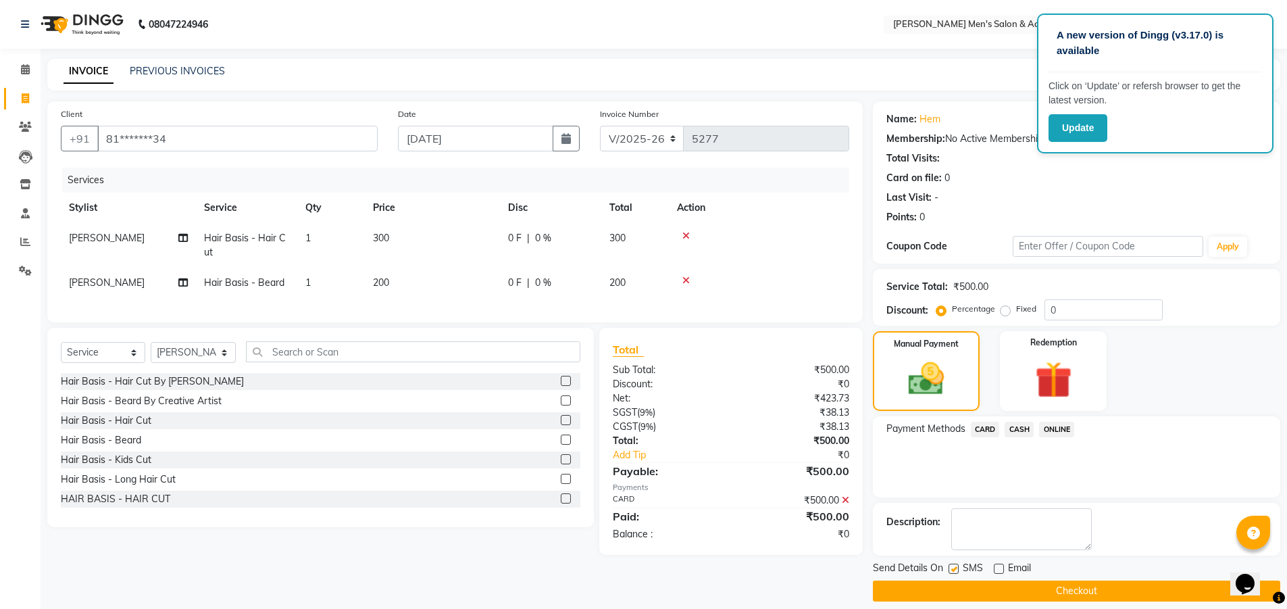
checkbox input "false"
click at [937, 582] on button "Checkout" at bounding box center [1076, 590] width 407 height 21
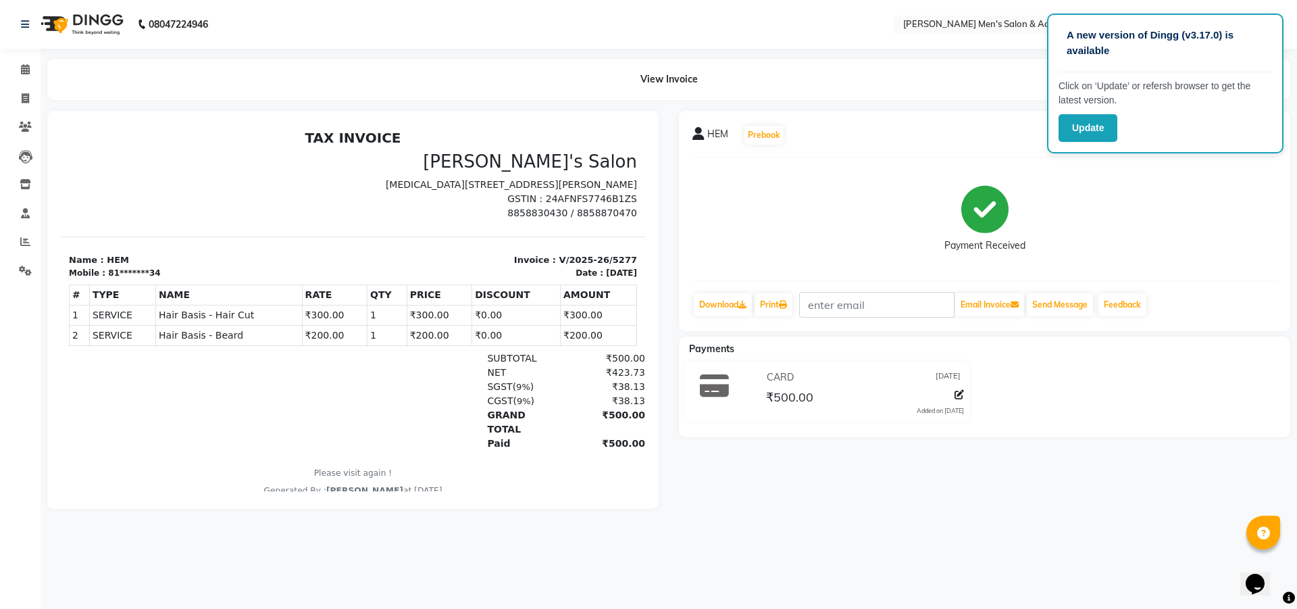
click at [958, 84] on div "View Invoice" at bounding box center [668, 79] width 1243 height 41
click at [24, 64] on icon at bounding box center [25, 69] width 9 height 10
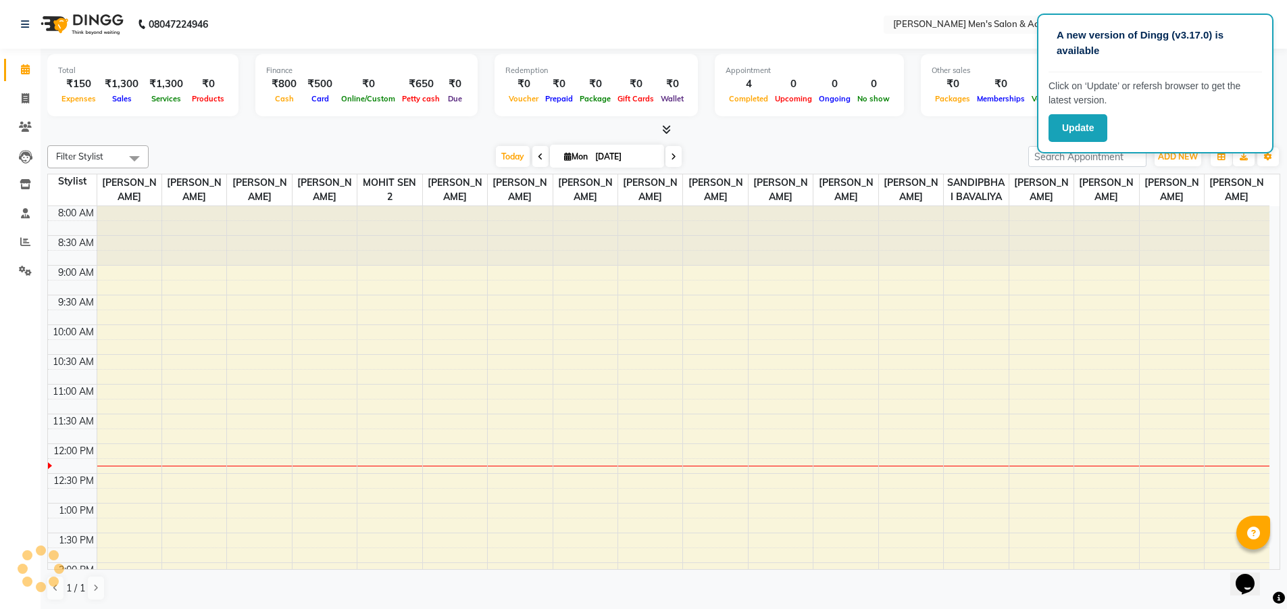
scroll to position [238, 0]
